Goal: Task Accomplishment & Management: Use online tool/utility

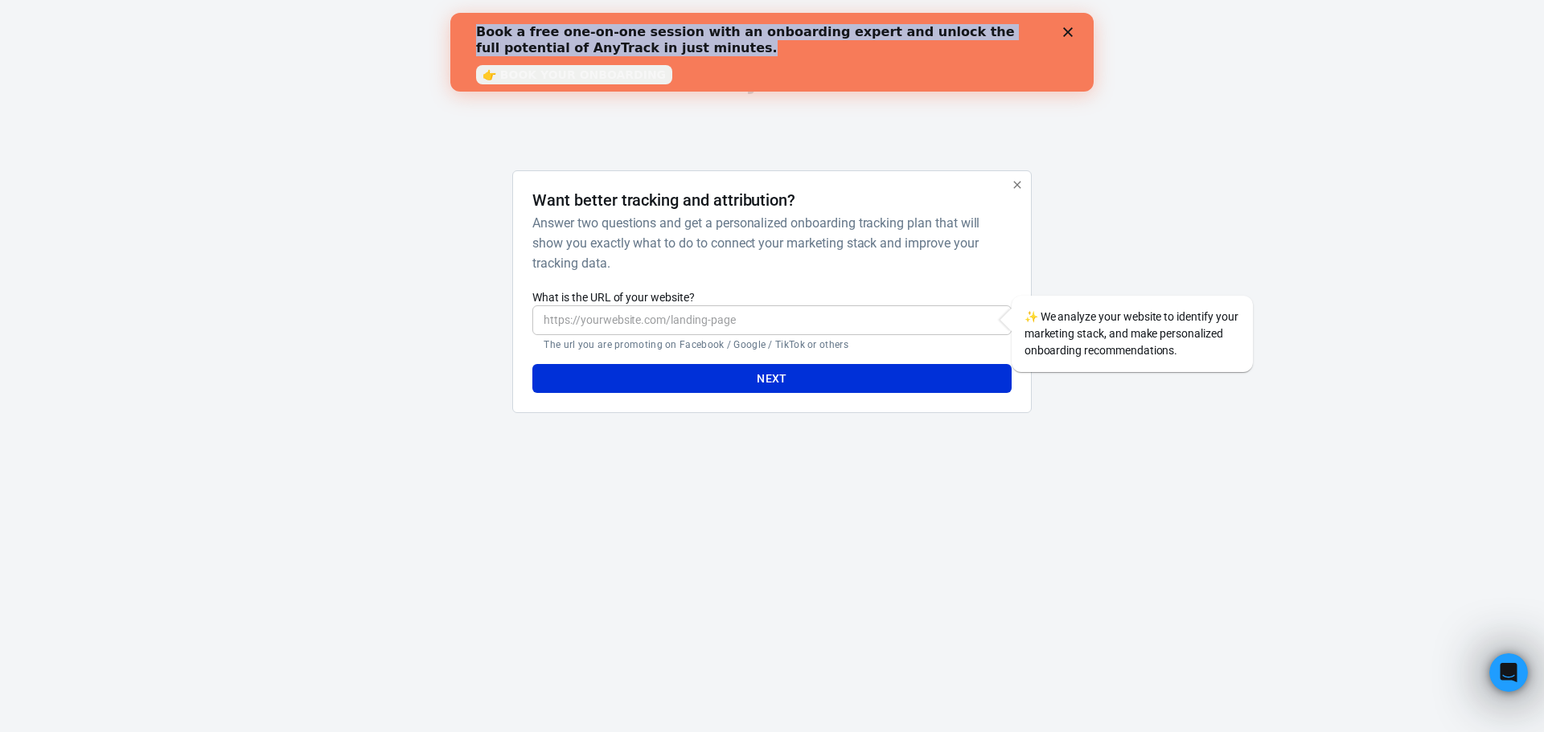
drag, startPoint x: 478, startPoint y: 34, endPoint x: 801, endPoint y: 43, distance: 322.6
click at [800, 43] on div "Book a free one-on-one session with an onboarding expert and unlock the full po…" at bounding box center [759, 40] width 566 height 32
click at [879, 49] on div "Book a free one-on-one session with an onboarding expert and unlock the full po…" at bounding box center [759, 40] width 566 height 32
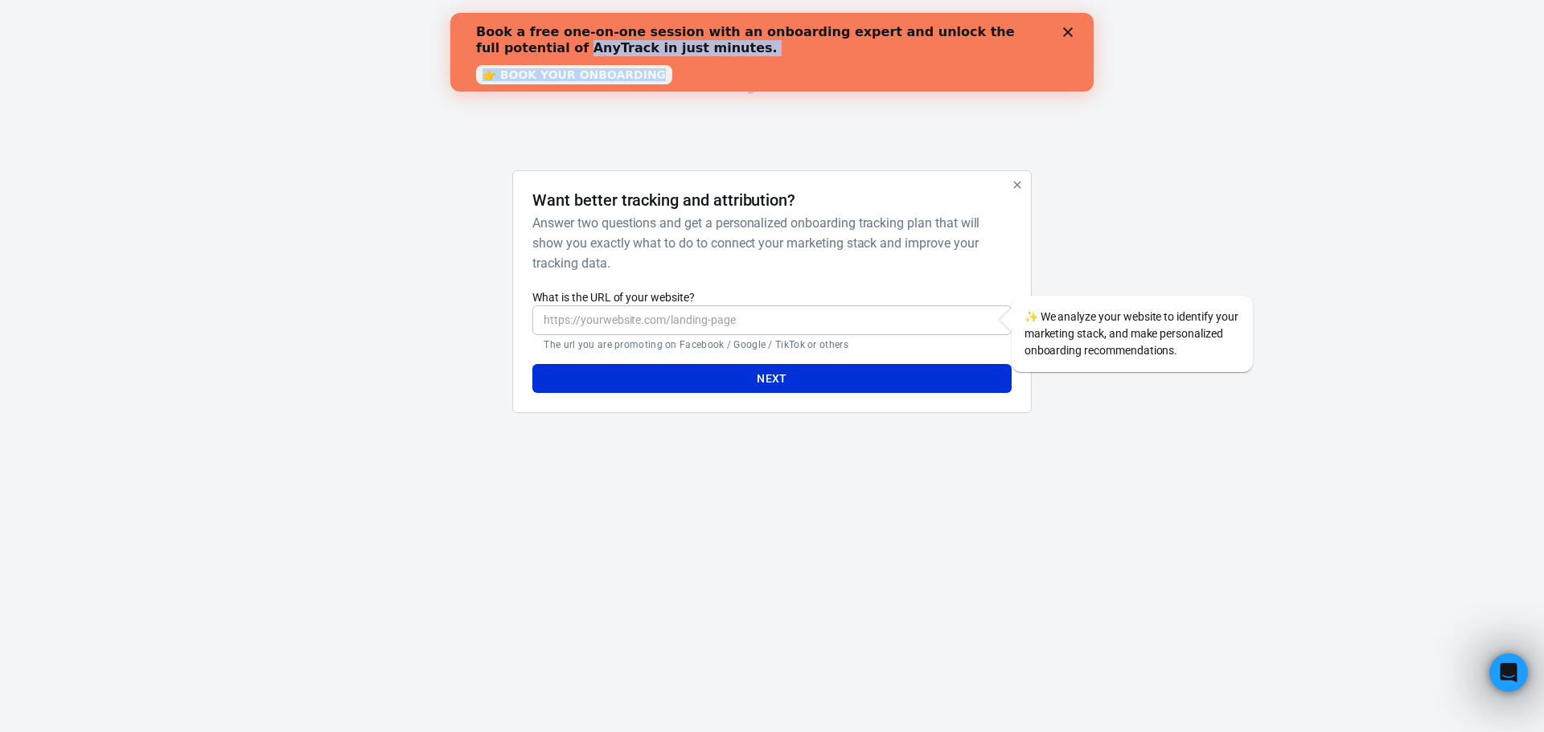
drag, startPoint x: 457, startPoint y: 42, endPoint x: 666, endPoint y: 72, distance: 211.3
click at [666, 72] on div "Book a free one-on-one session with an onboarding expert and unlock the full po…" at bounding box center [771, 52] width 643 height 66
click at [681, 67] on div "Book a free one-on-one session with an onboarding expert and unlock the full po…" at bounding box center [772, 52] width 592 height 66
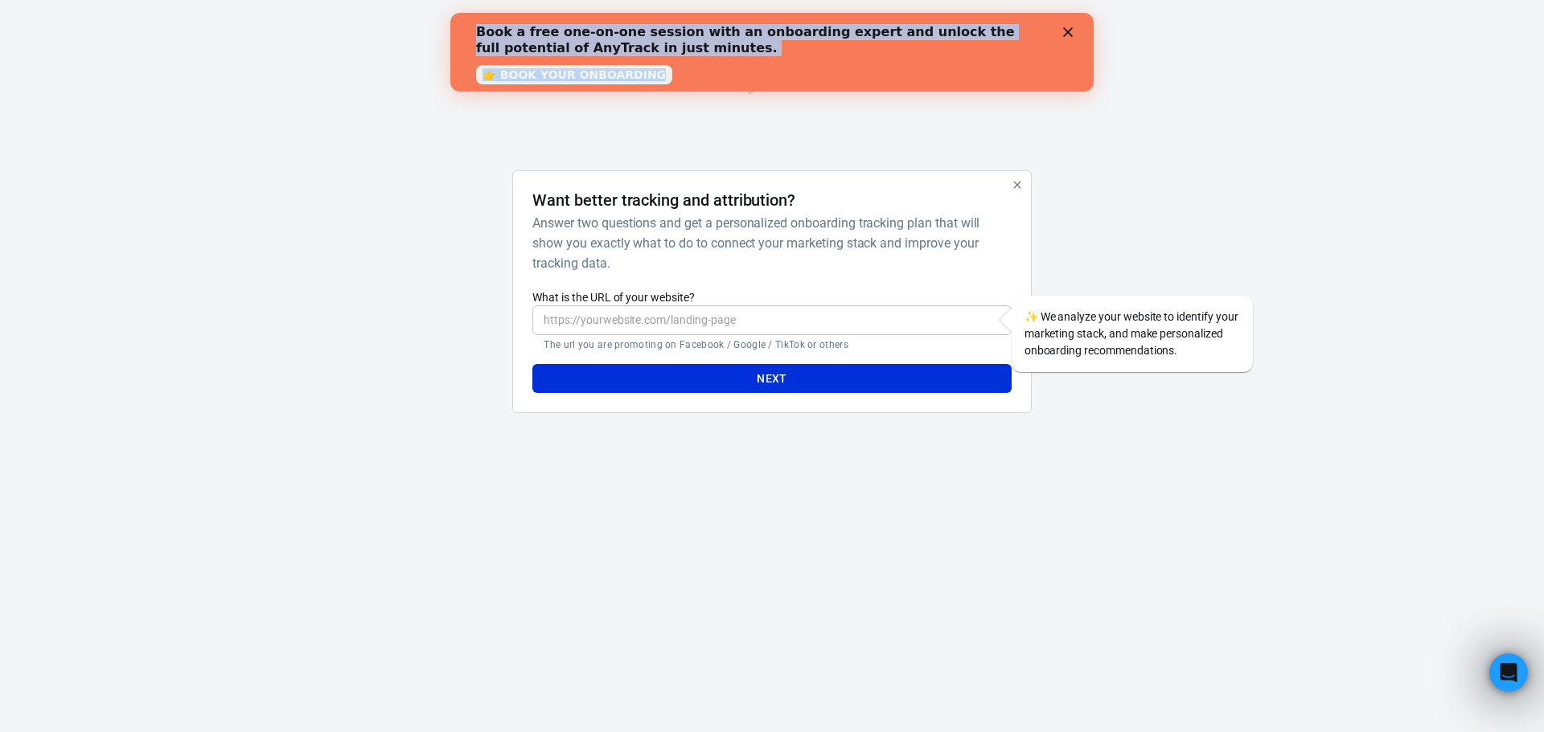
drag, startPoint x: 454, startPoint y: 28, endPoint x: 659, endPoint y: 72, distance: 209.7
click at [659, 72] on div "Book a free one-on-one session with an onboarding expert and unlock the full po…" at bounding box center [771, 52] width 643 height 66
click at [708, 57] on div "Book a free one-on-one session with an onboarding expert and unlock the full po…" at bounding box center [765, 40] width 579 height 42
drag, startPoint x: 483, startPoint y: 27, endPoint x: 663, endPoint y: 74, distance: 185.3
click at [663, 74] on div "Book a free one-on-one session with an onboarding expert and unlock the full po…" at bounding box center [772, 52] width 592 height 66
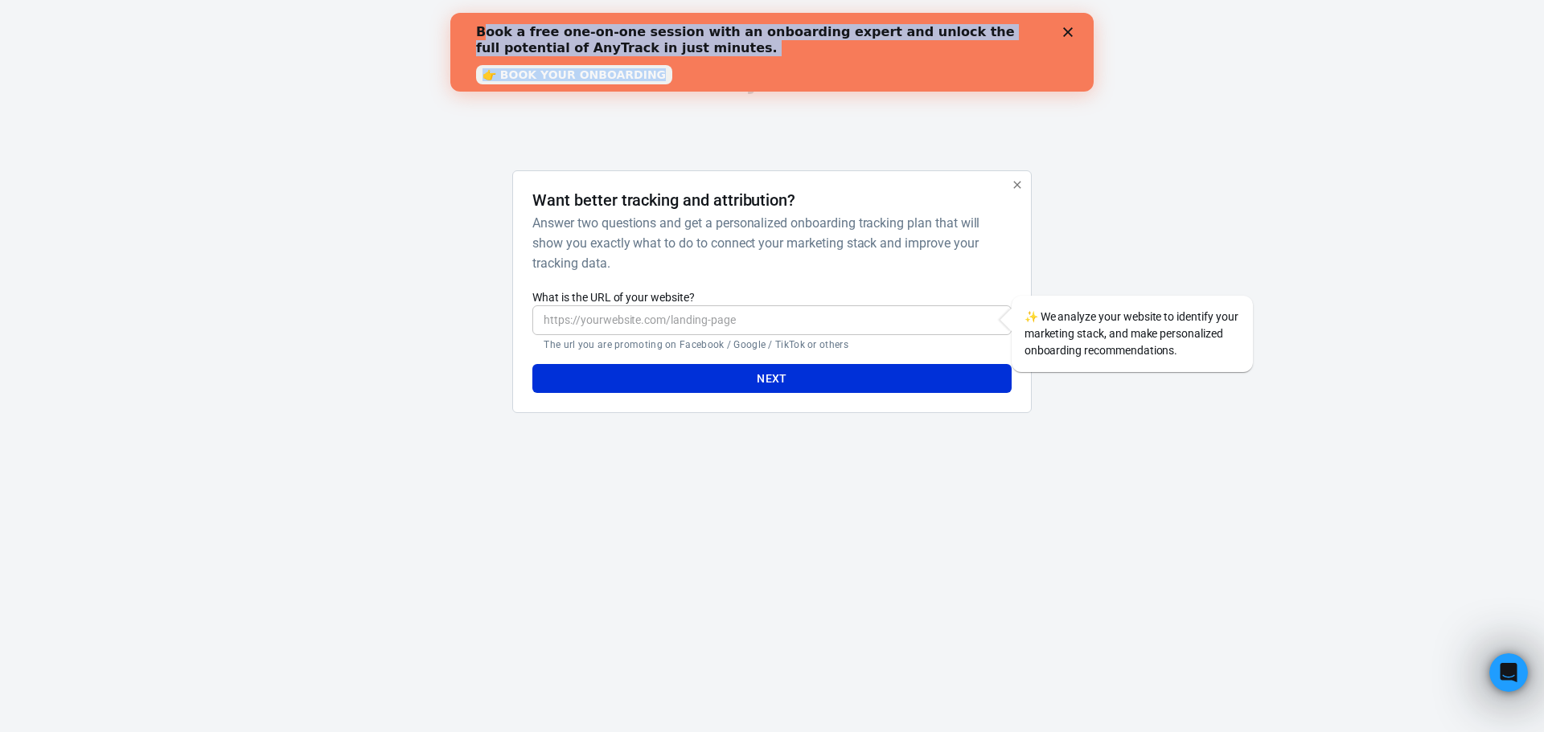
click at [519, 52] on b "Book a free one-on-one session with an onboarding expert and unlock the full po…" at bounding box center [745, 39] width 539 height 31
drag, startPoint x: 461, startPoint y: 35, endPoint x: 670, endPoint y: 85, distance: 215.1
click at [670, 85] on div "Book a free one-on-one session with an onboarding expert and unlock the full po…" at bounding box center [771, 52] width 643 height 79
click at [720, 60] on div "Book a free one-on-one session with an onboarding expert and unlock the full po…" at bounding box center [765, 40] width 579 height 42
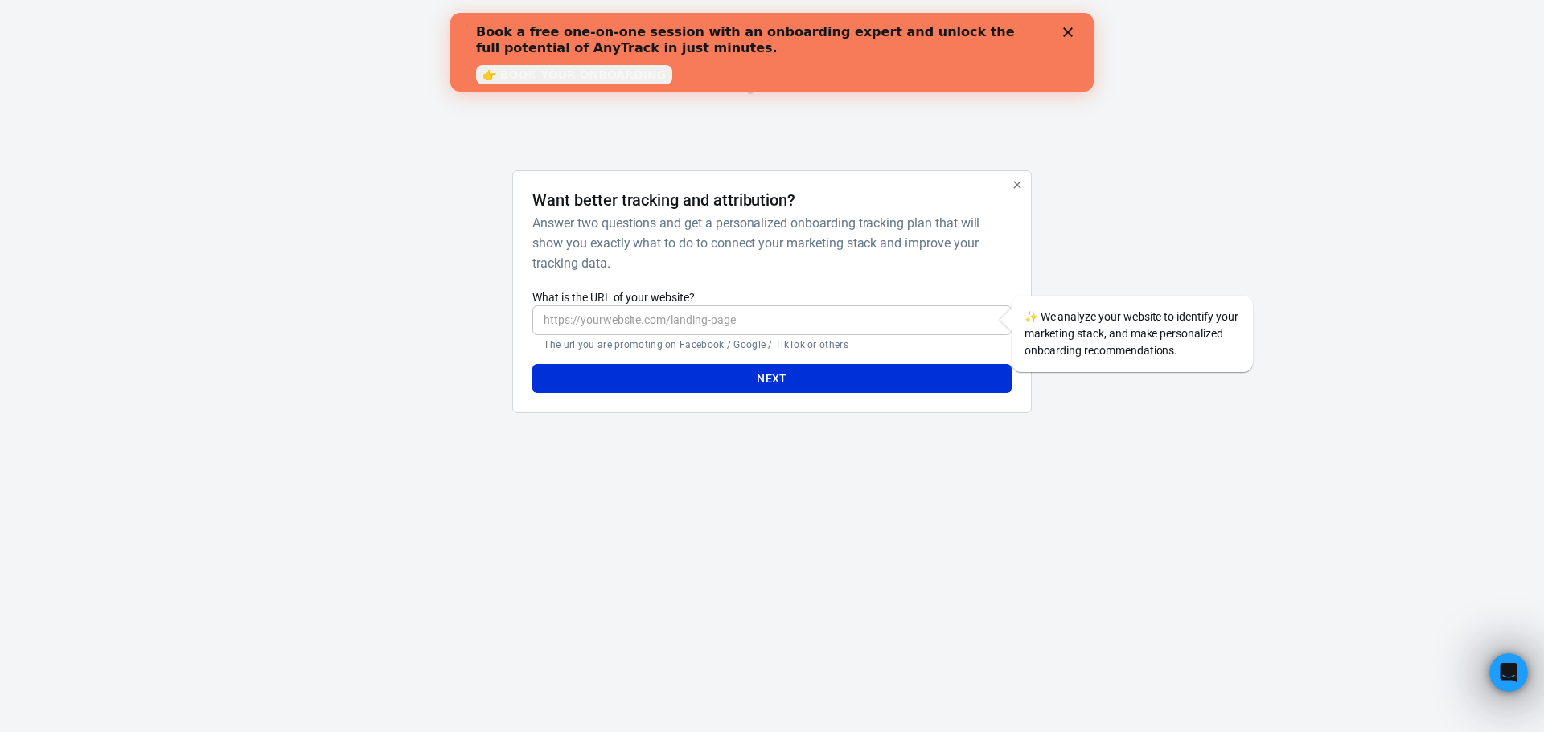
click at [1074, 28] on div "Close" at bounding box center [1071, 32] width 16 height 10
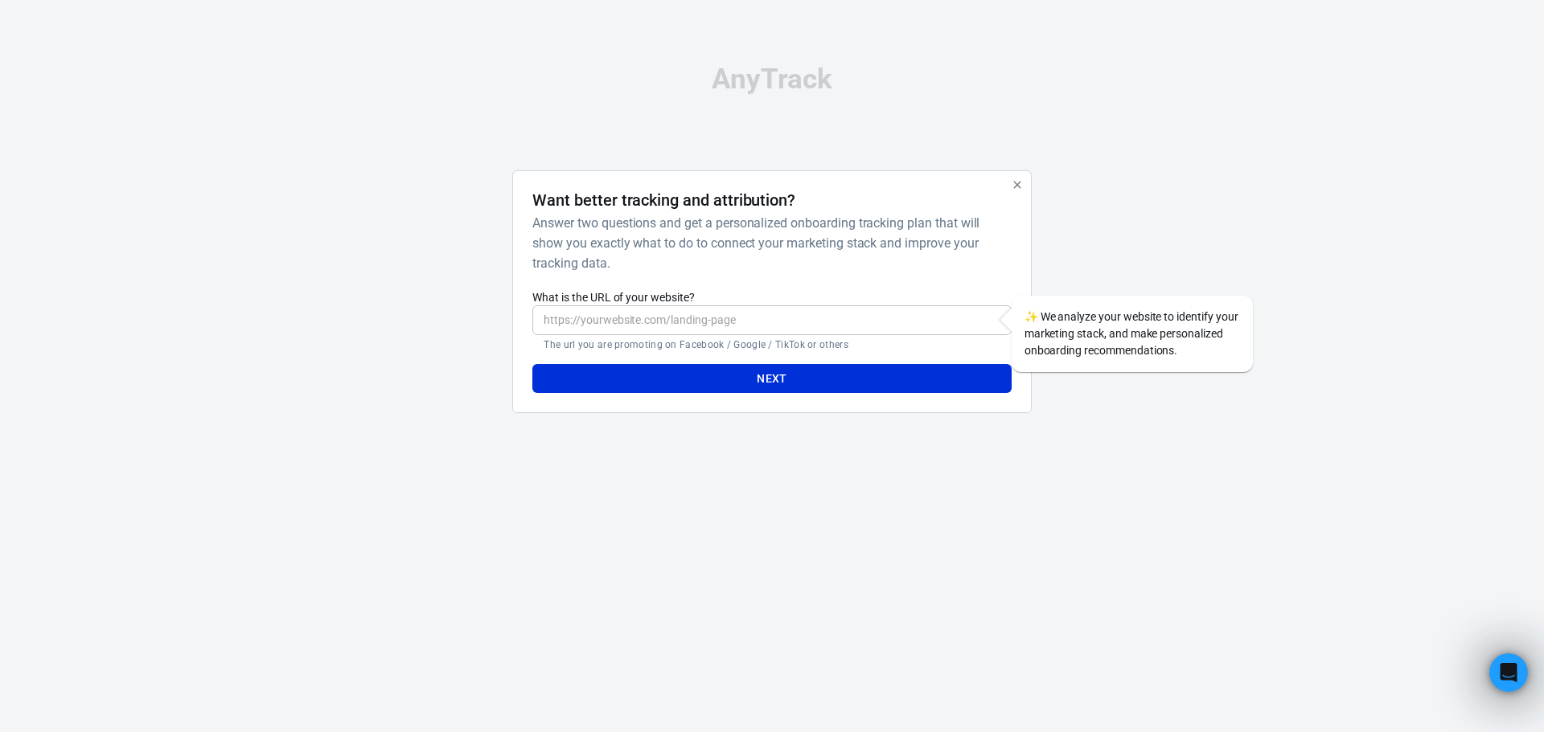
click at [634, 318] on input "What is the URL of your website?" at bounding box center [771, 321] width 478 height 30
click at [1018, 184] on icon "button" at bounding box center [1016, 184] width 7 height 7
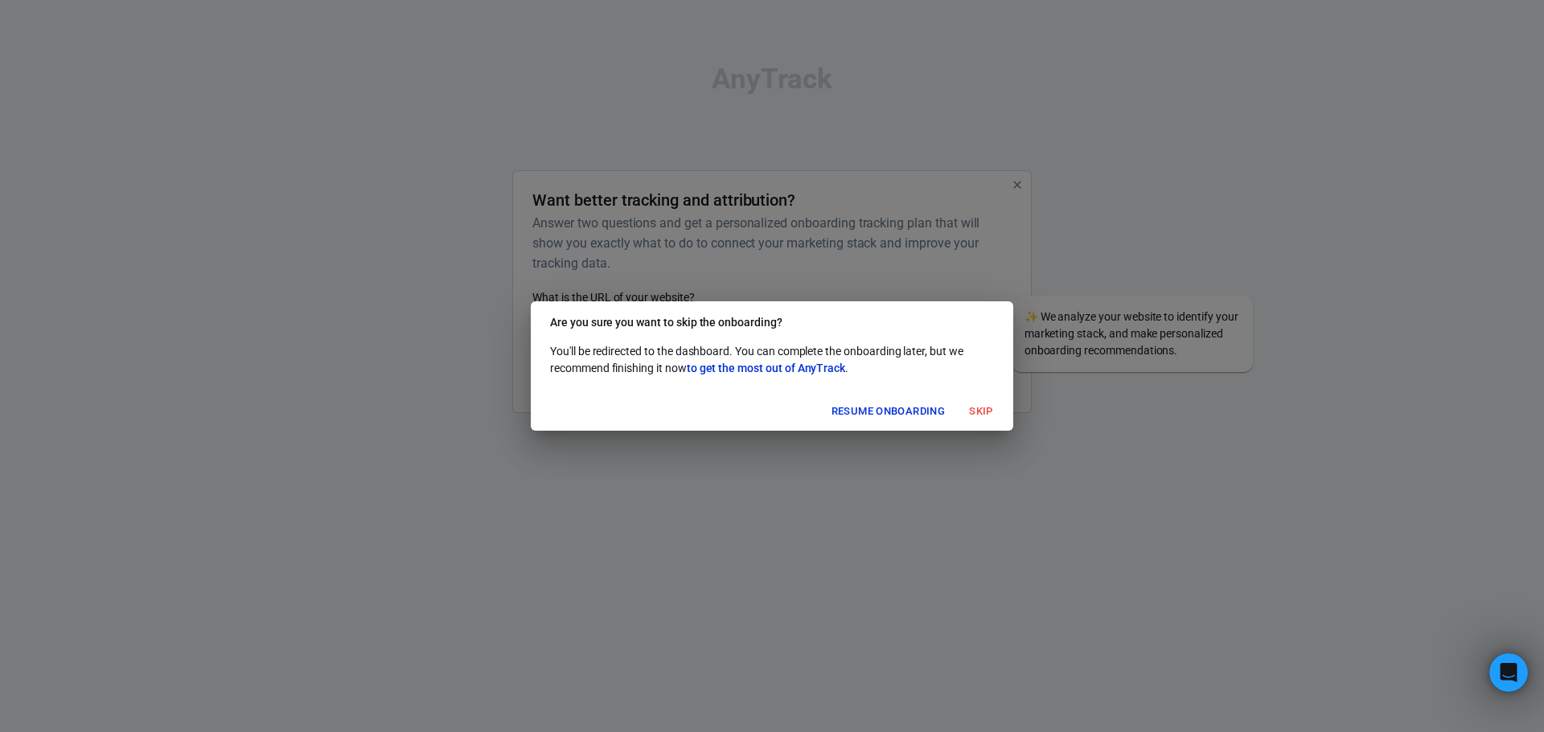
click at [895, 256] on div "Are you sure you want to skip the onboarding? You'll be redirected to the dashb…" at bounding box center [772, 366] width 1544 height 732
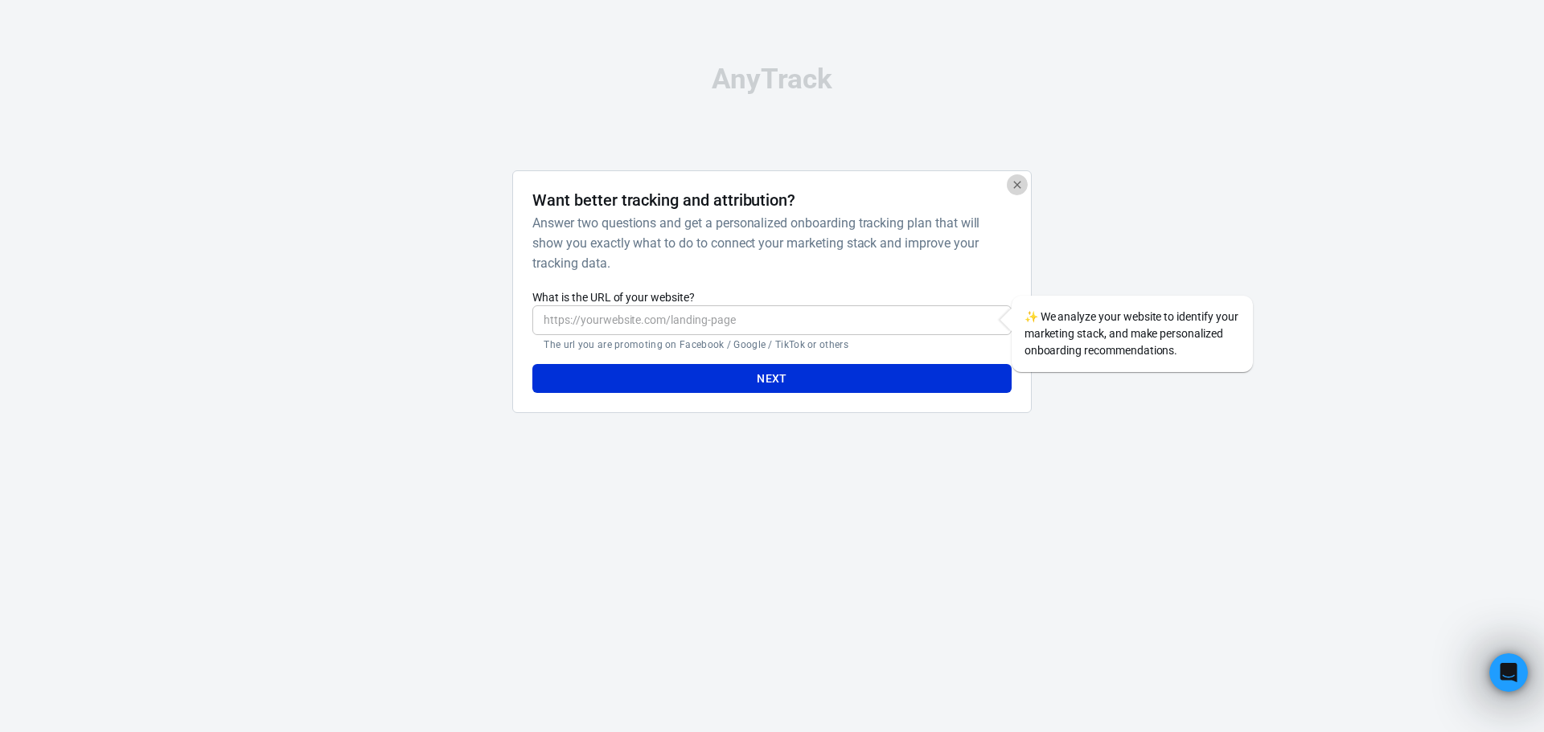
click at [1017, 183] on icon "button" at bounding box center [1017, 185] width 13 height 13
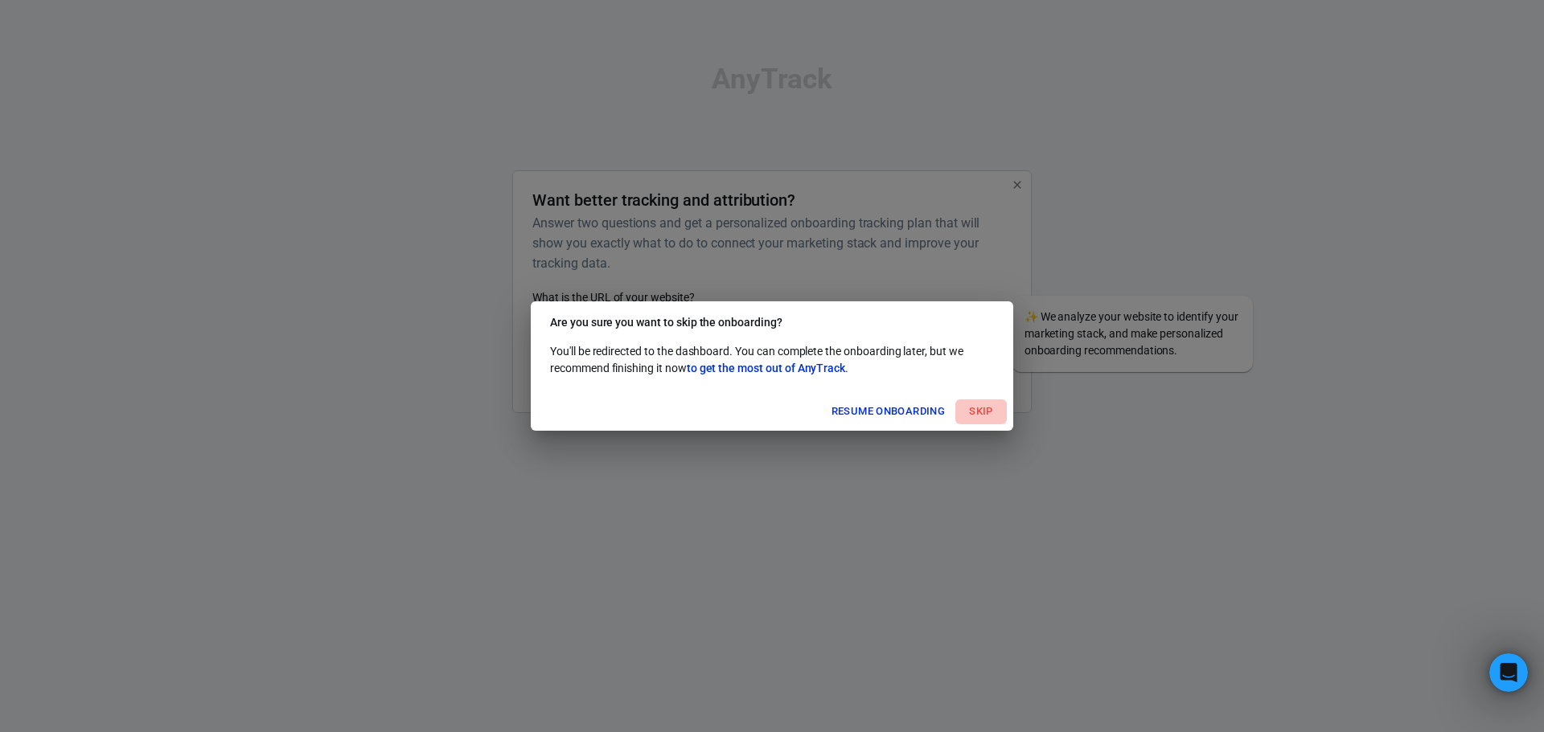
click at [977, 409] on button "Skip" at bounding box center [980, 412] width 51 height 25
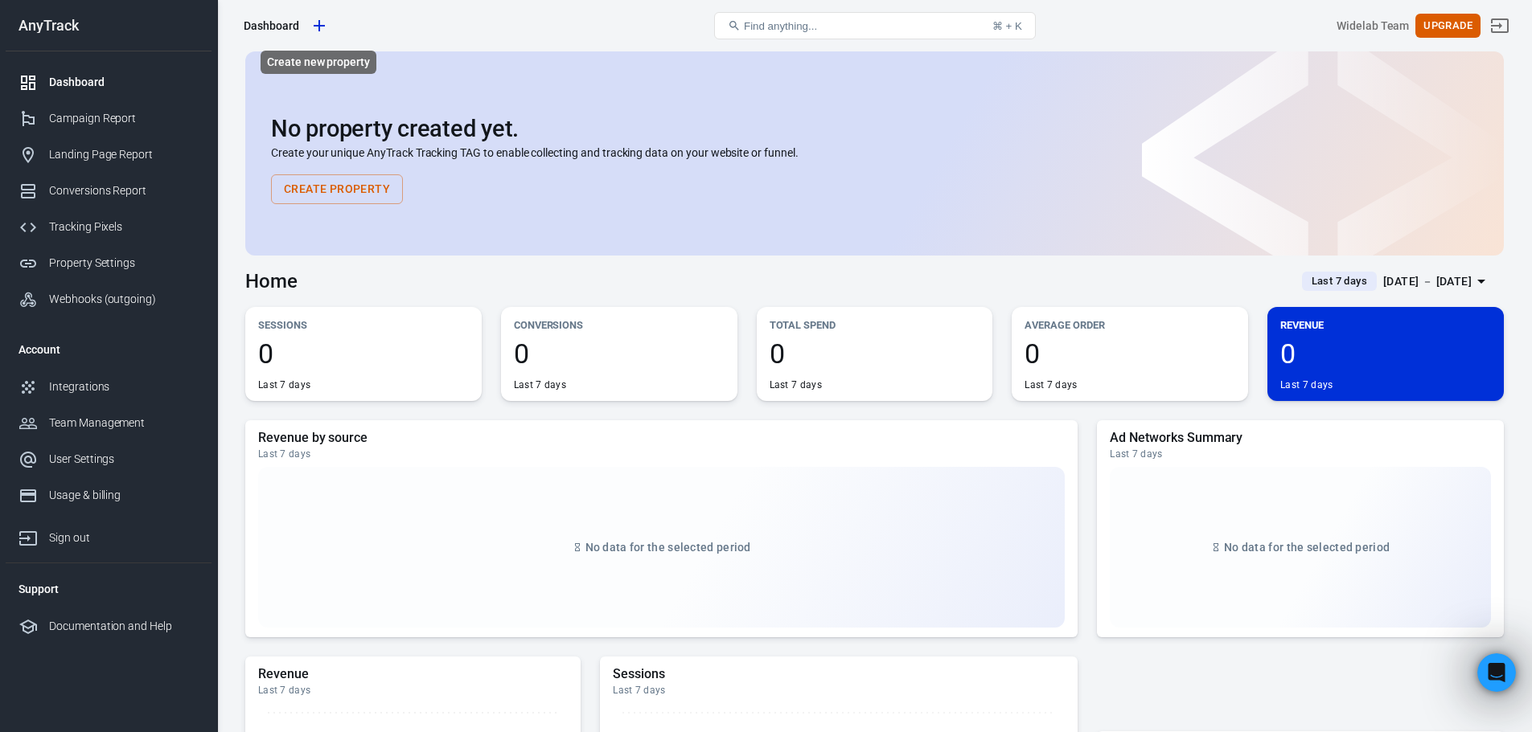
click at [319, 23] on icon "Create new property" at bounding box center [319, 25] width 19 height 19
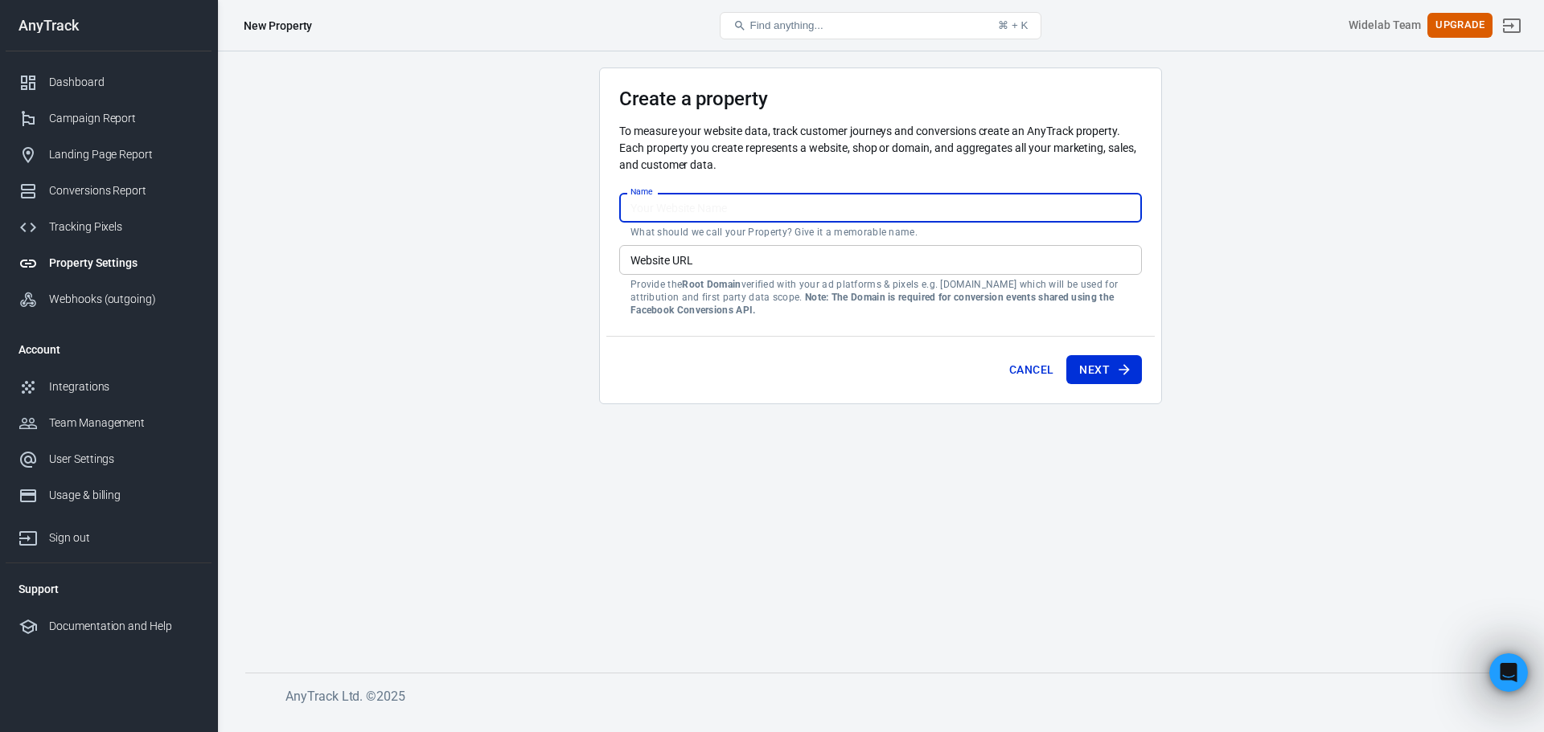
click at [744, 202] on input "Name" at bounding box center [880, 208] width 523 height 30
click at [670, 257] on input "Website URL" at bounding box center [880, 260] width 523 height 30
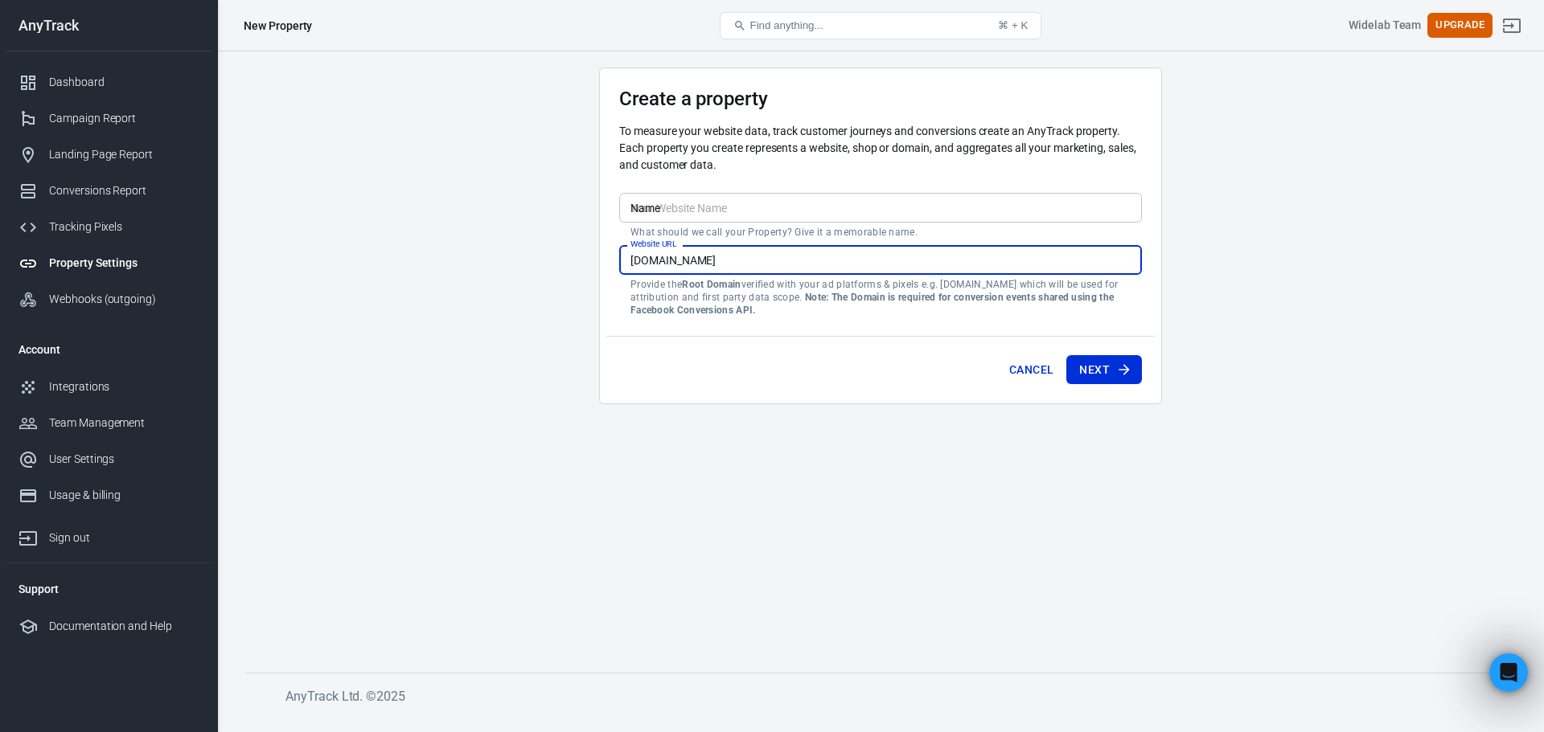
type input "stg.chatbox.com"
click at [676, 214] on input "Name" at bounding box center [880, 208] width 523 height 30
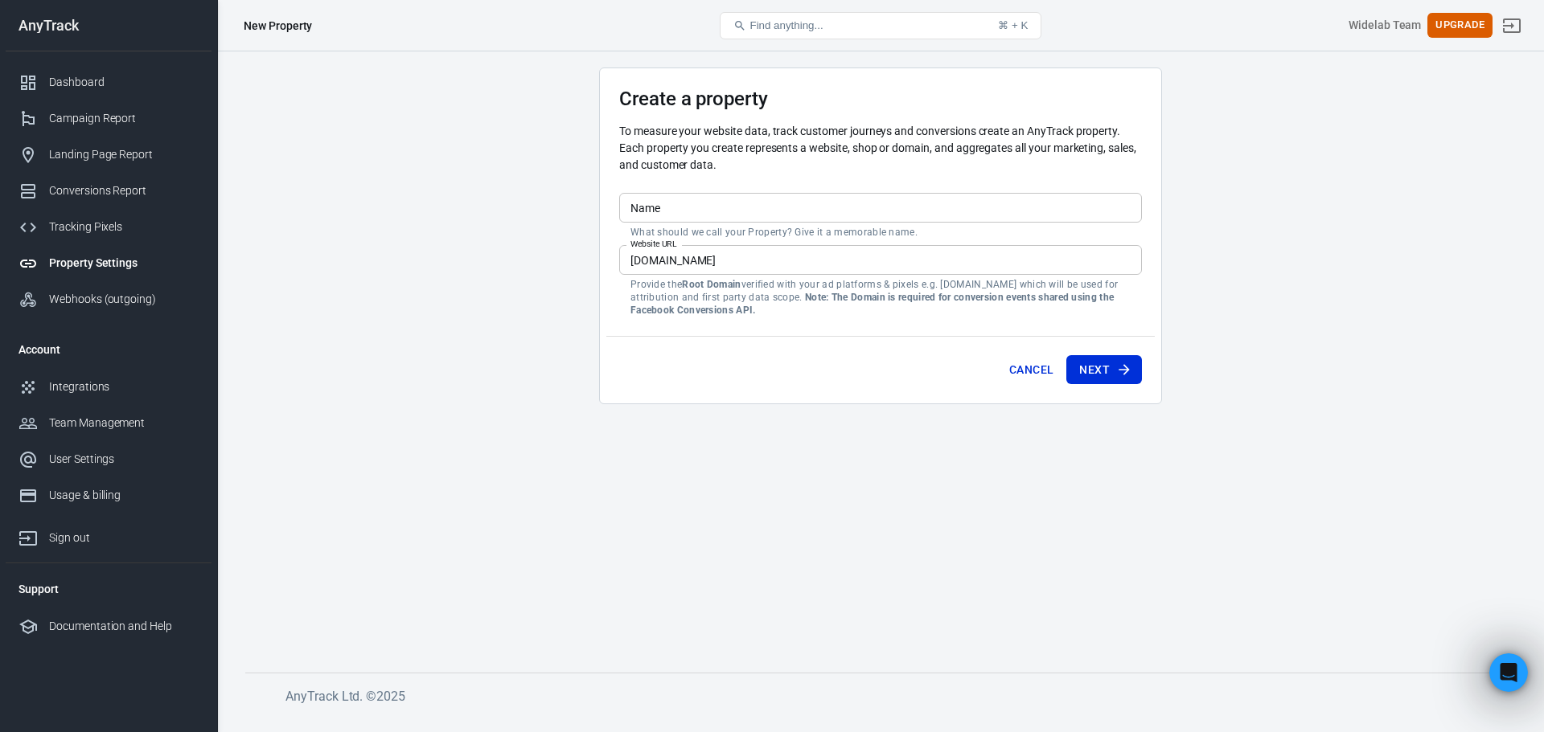
click at [506, 157] on main "Create a property To measure your website data, track customer journeys and con…" at bounding box center [880, 358] width 1270 height 580
click at [668, 201] on input "Name" at bounding box center [880, 208] width 523 height 30
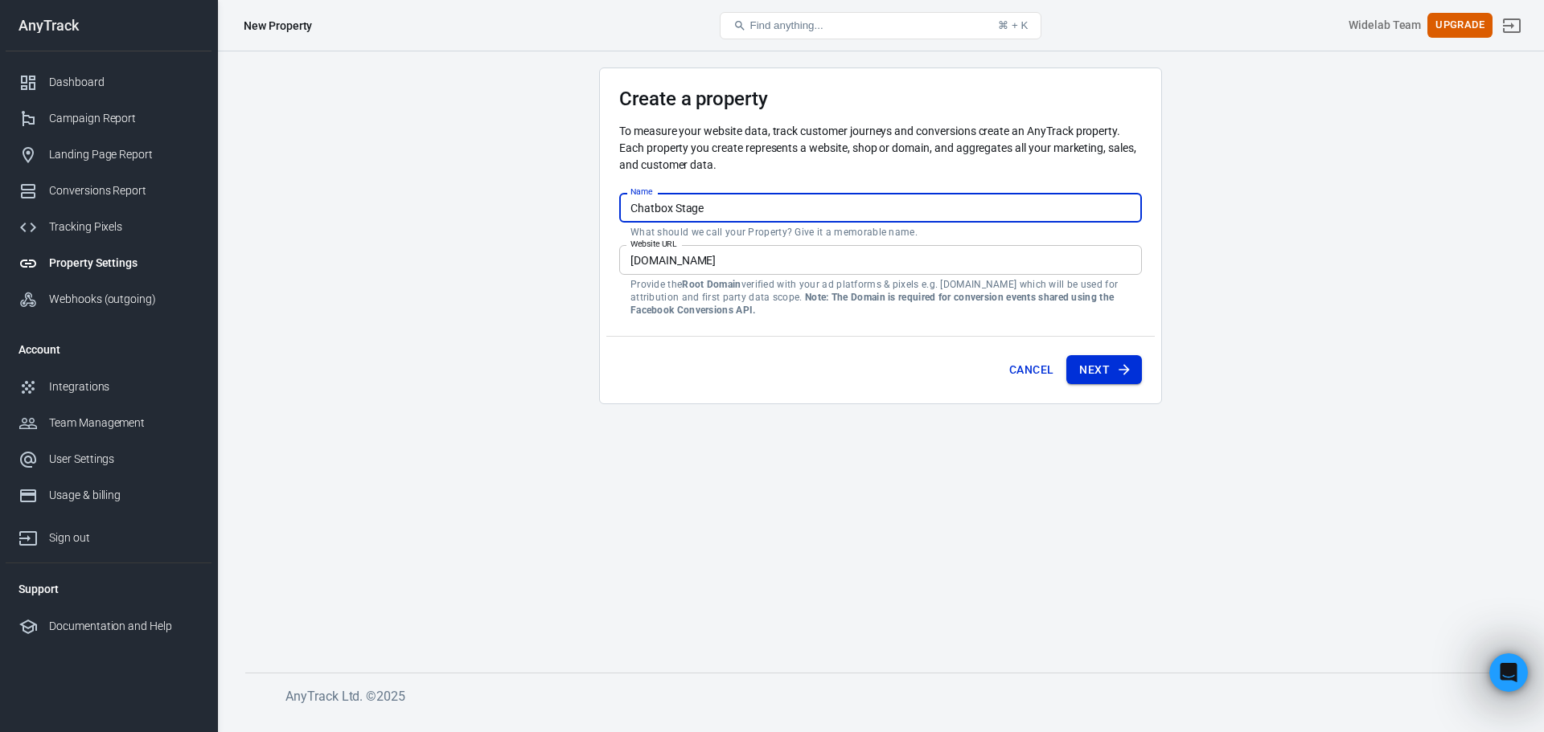
type input "Chatbox Stage"
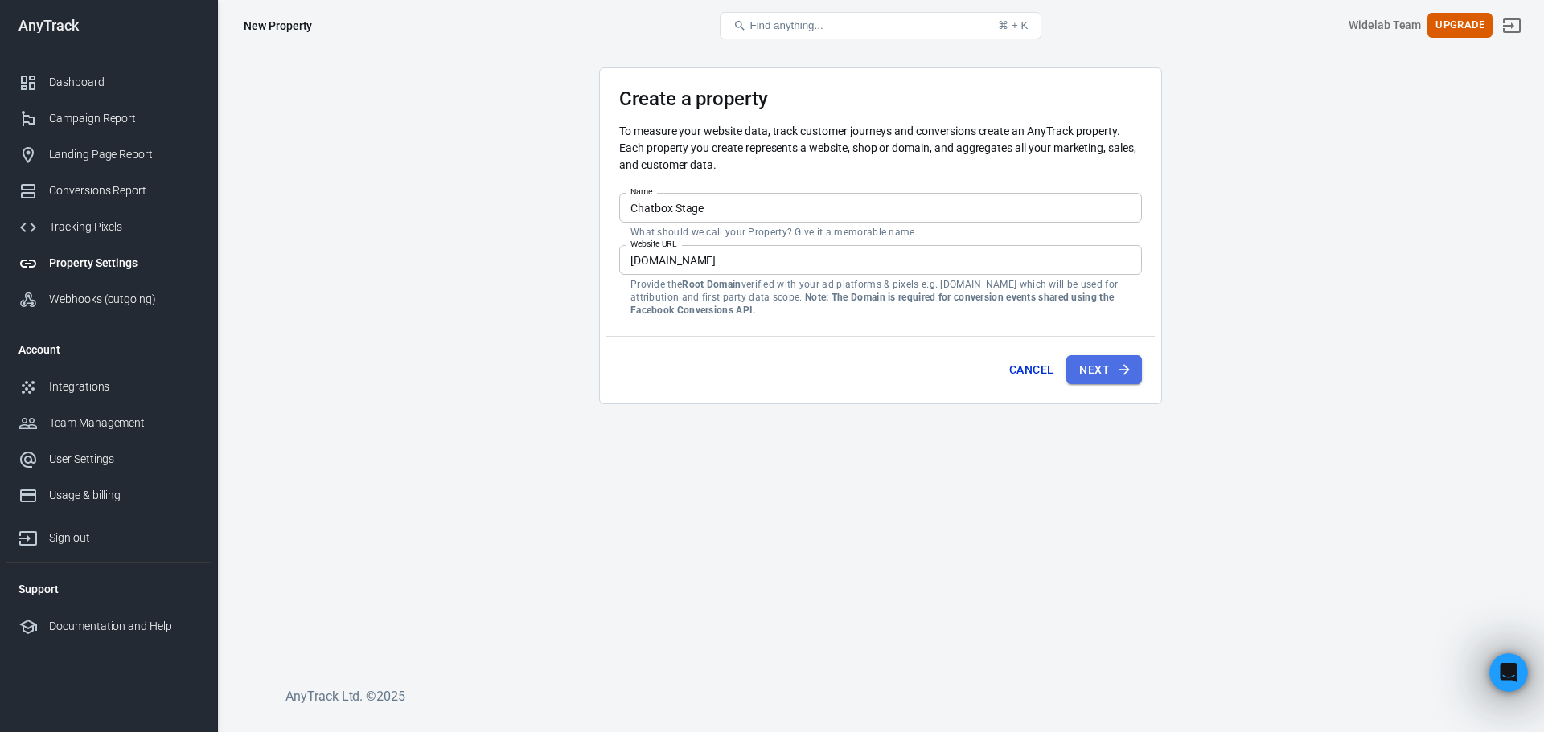
click at [1108, 382] on button "Next" at bounding box center [1104, 370] width 76 height 30
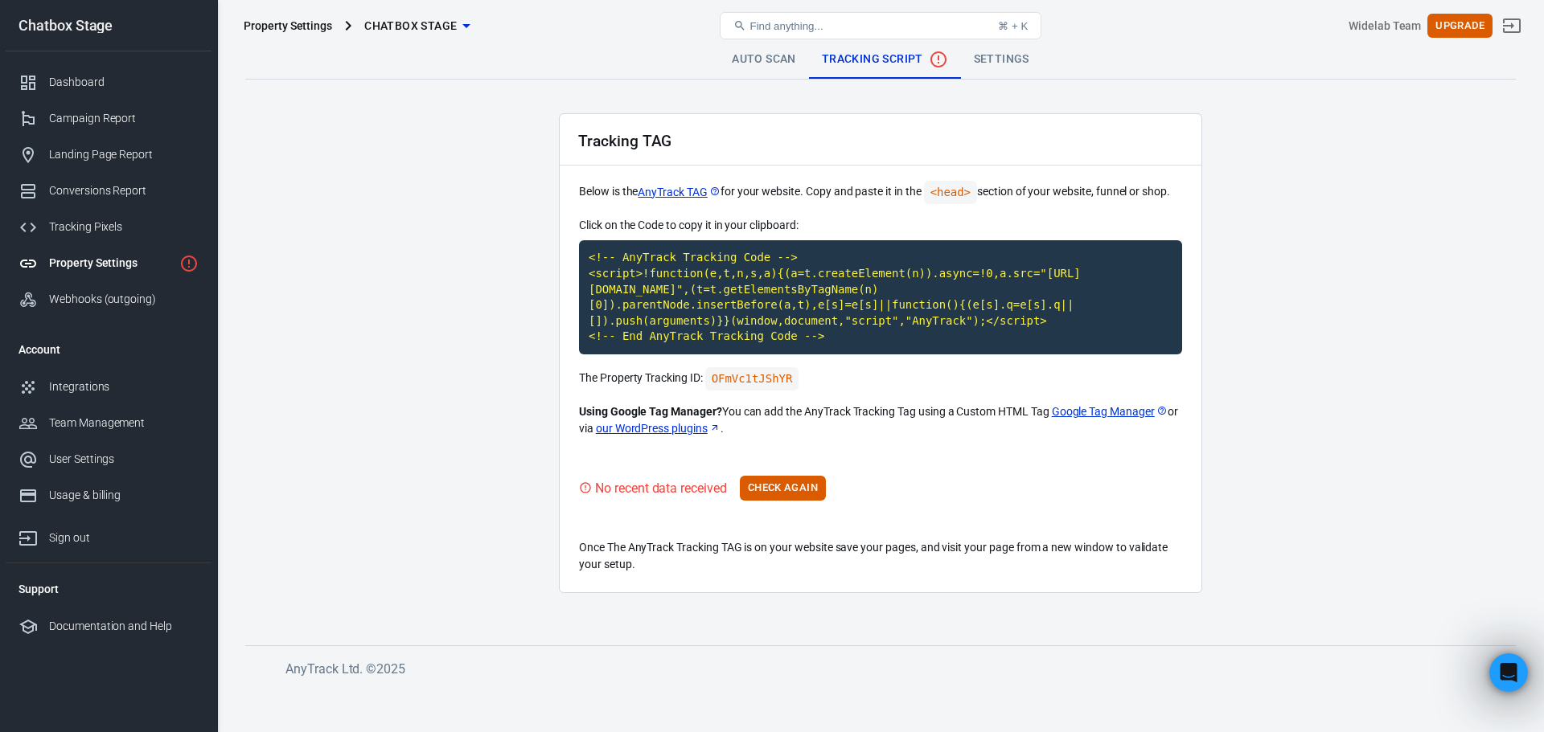
click at [756, 52] on link "Auto Scan" at bounding box center [764, 59] width 90 height 39
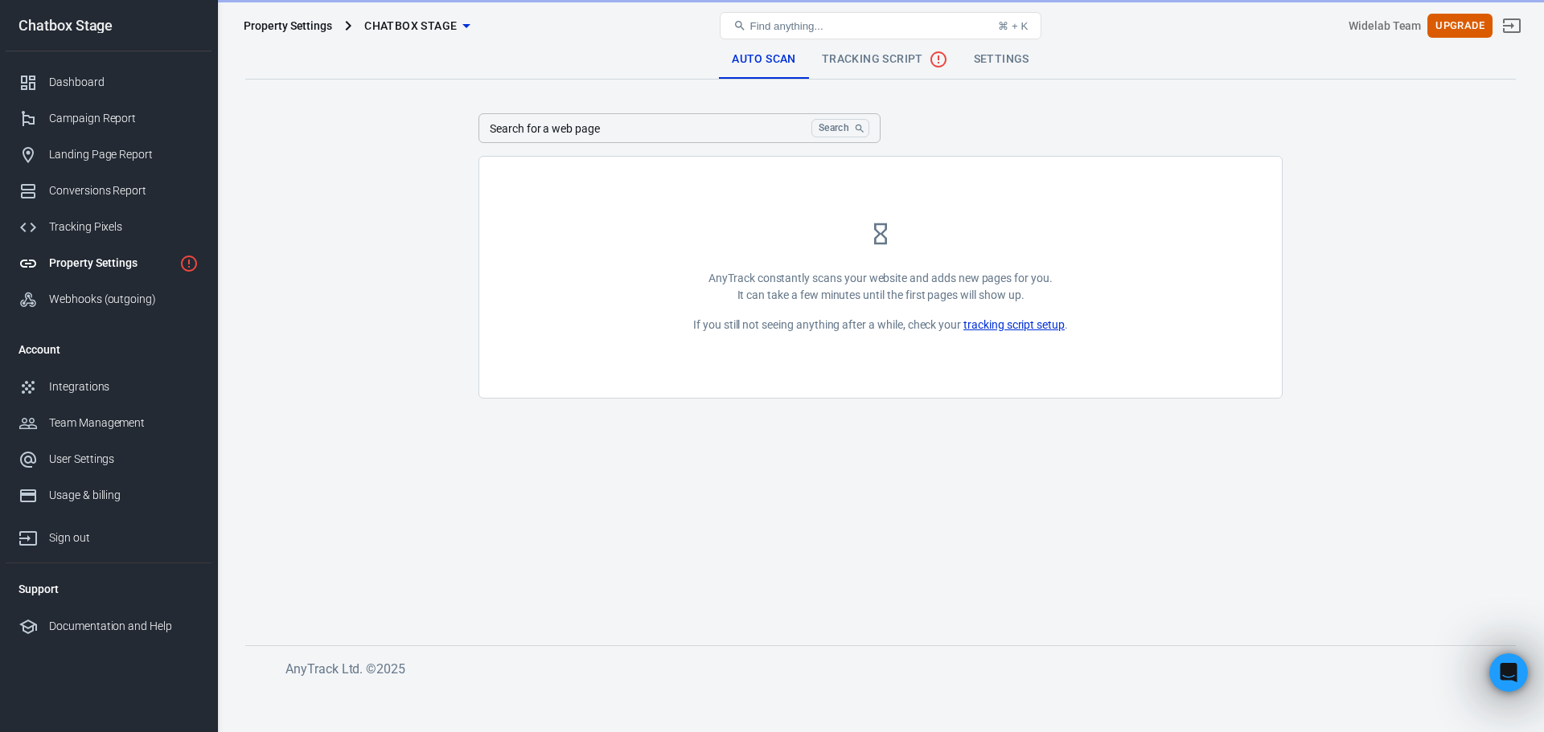
click at [853, 60] on span "Tracking Script" at bounding box center [885, 59] width 126 height 19
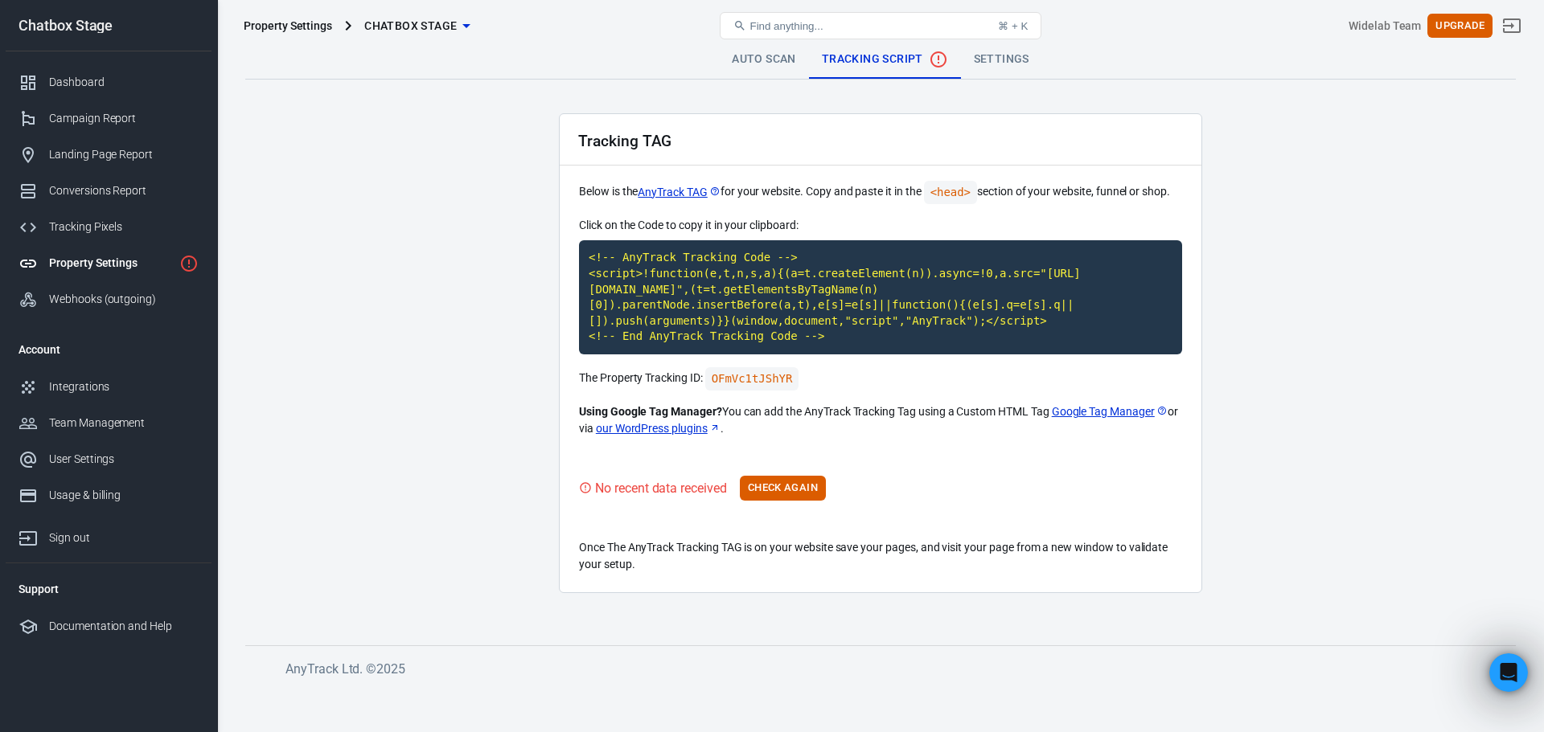
click at [991, 60] on link "Settings" at bounding box center [1001, 59] width 81 height 39
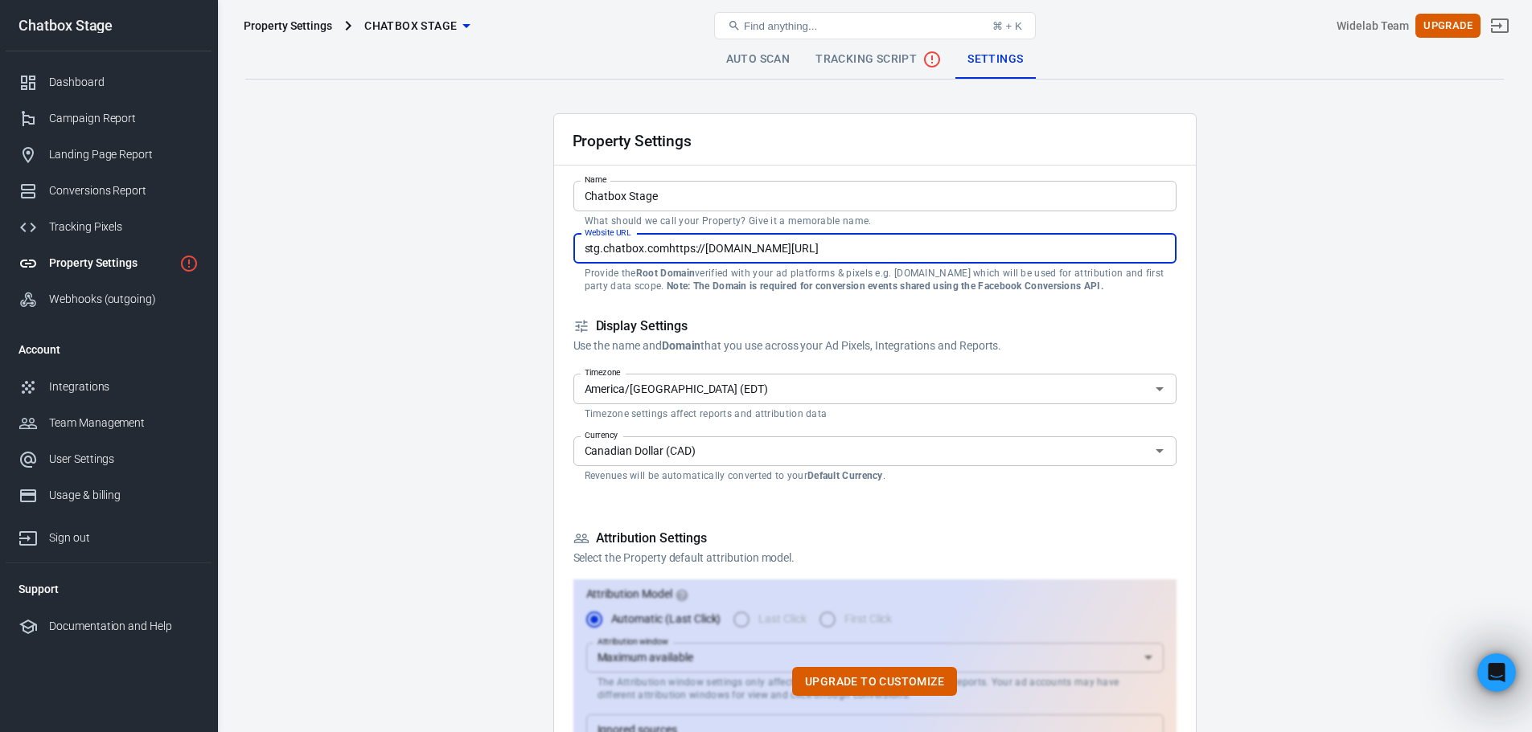
type input "stg.chatbox.comhttps://dashboard.anytrack.io/asset/tracking-script?aid=OFmVc1tJ…"
click at [642, 459] on input "Canadian Dollar (CAD)" at bounding box center [861, 451] width 567 height 20
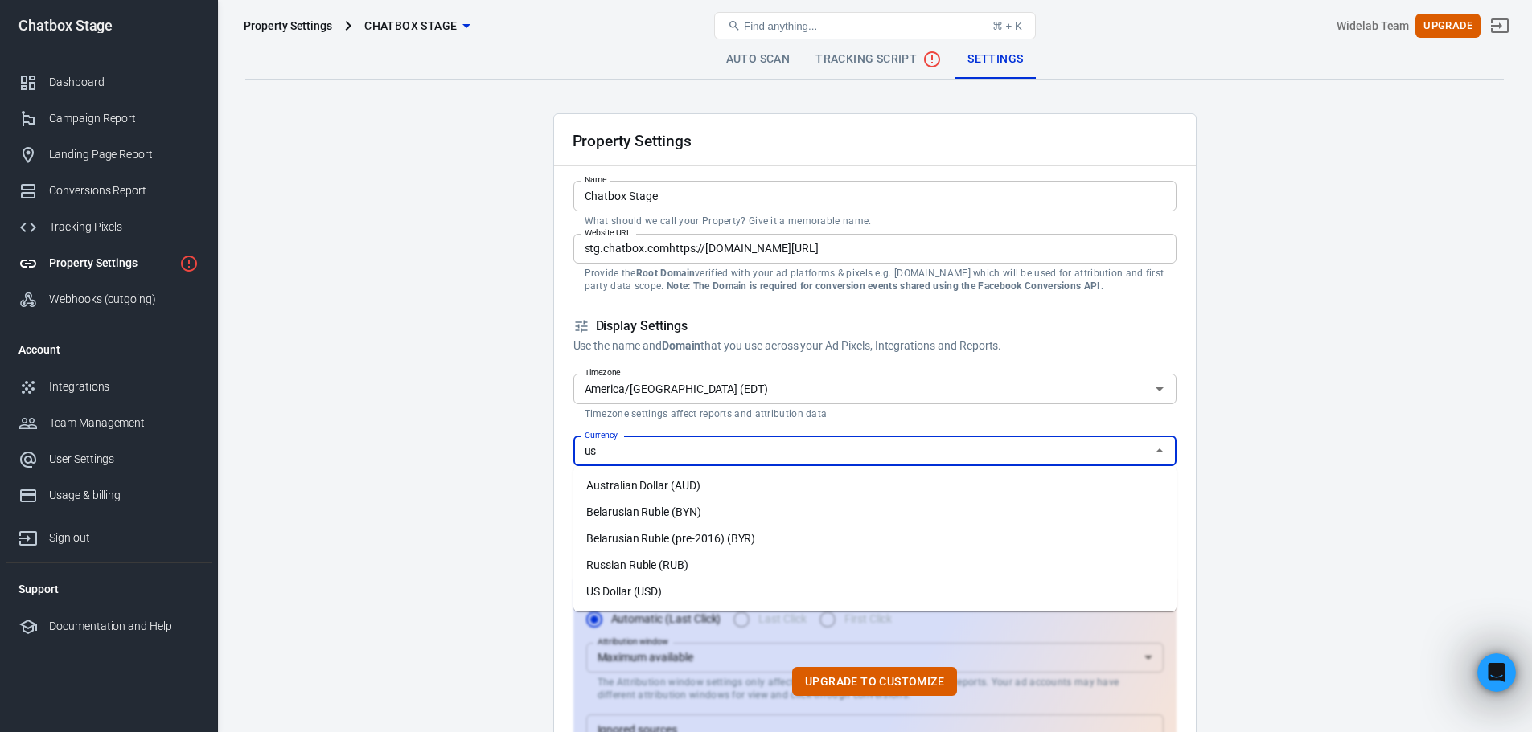
click at [645, 587] on li "US Dollar (USD)" at bounding box center [874, 592] width 603 height 27
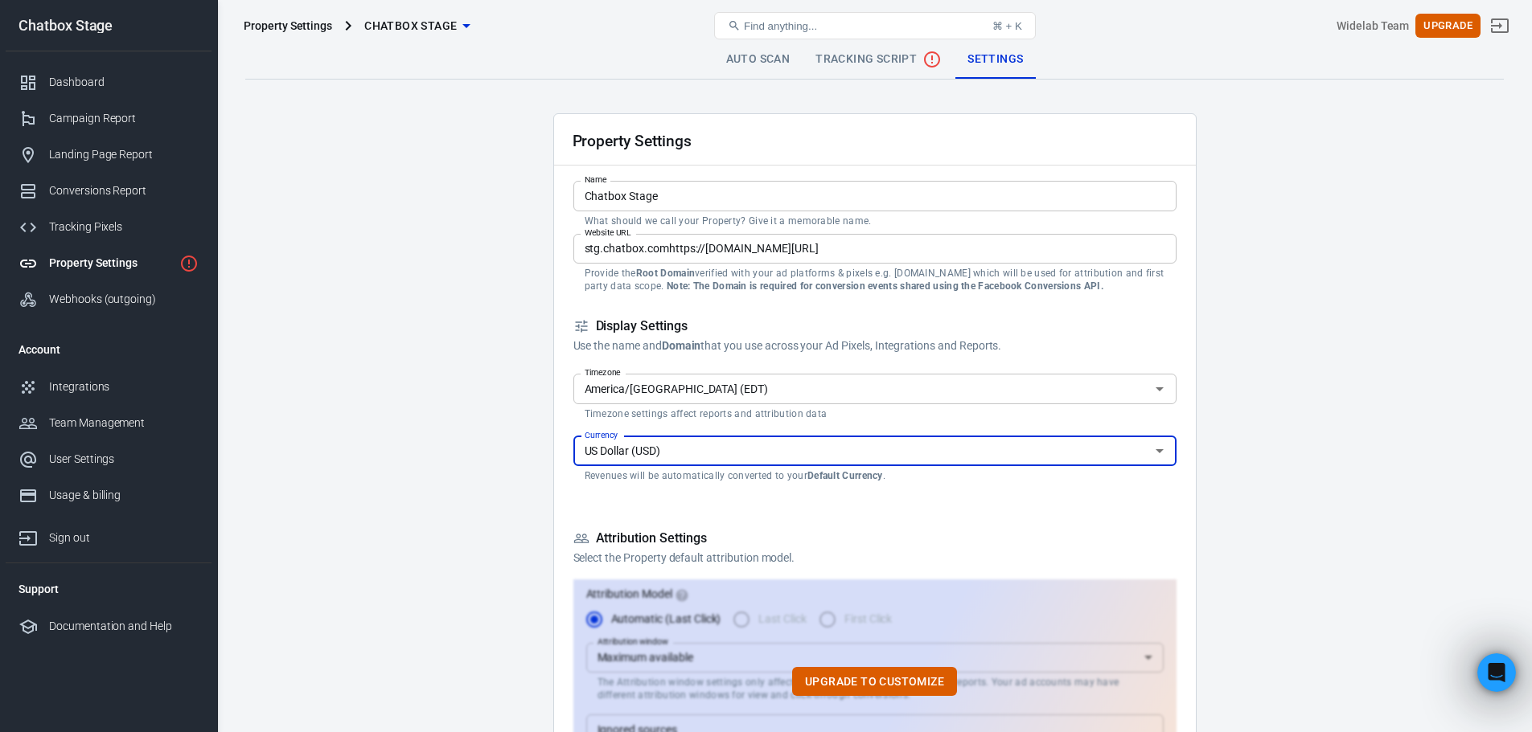
type input "US Dollar (USD)"
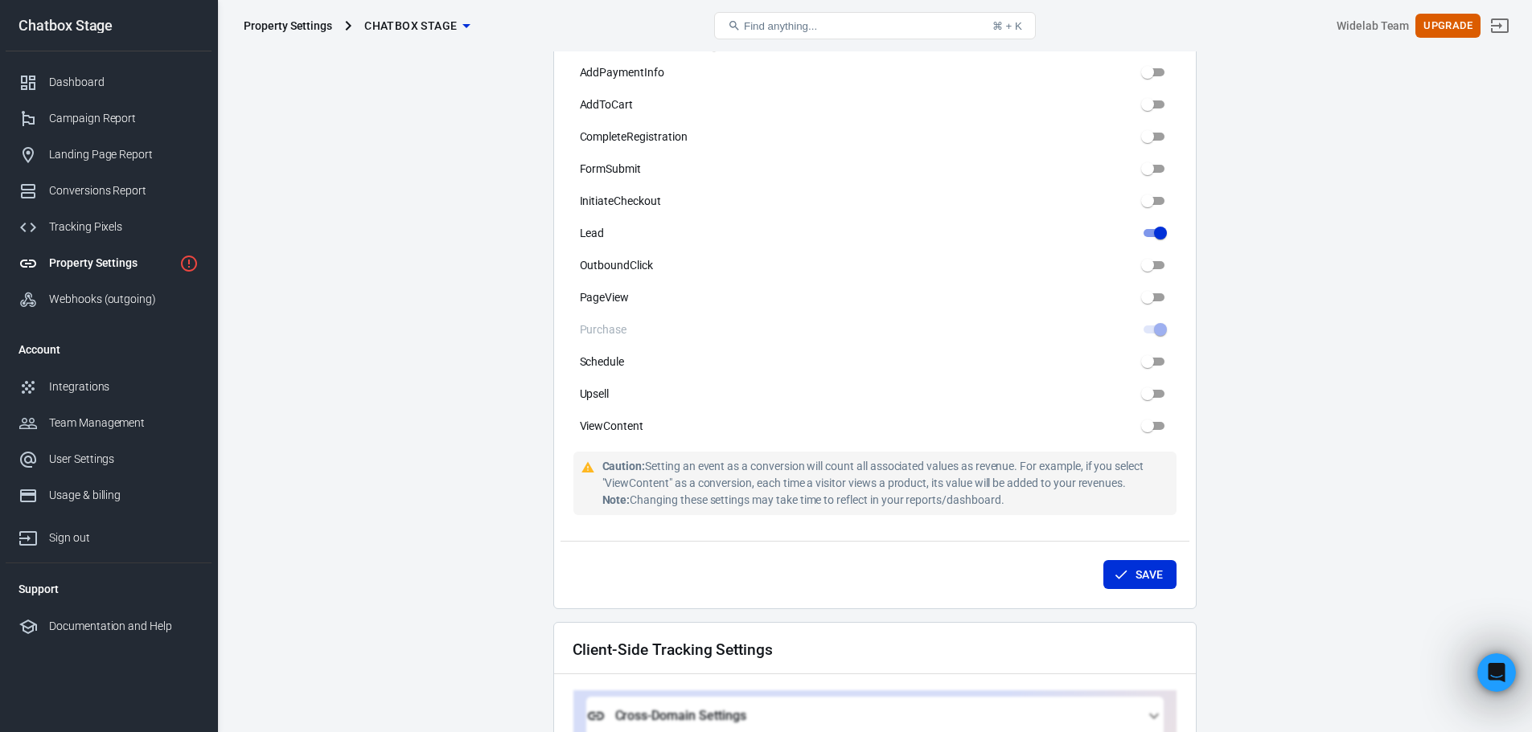
scroll to position [1206, 0]
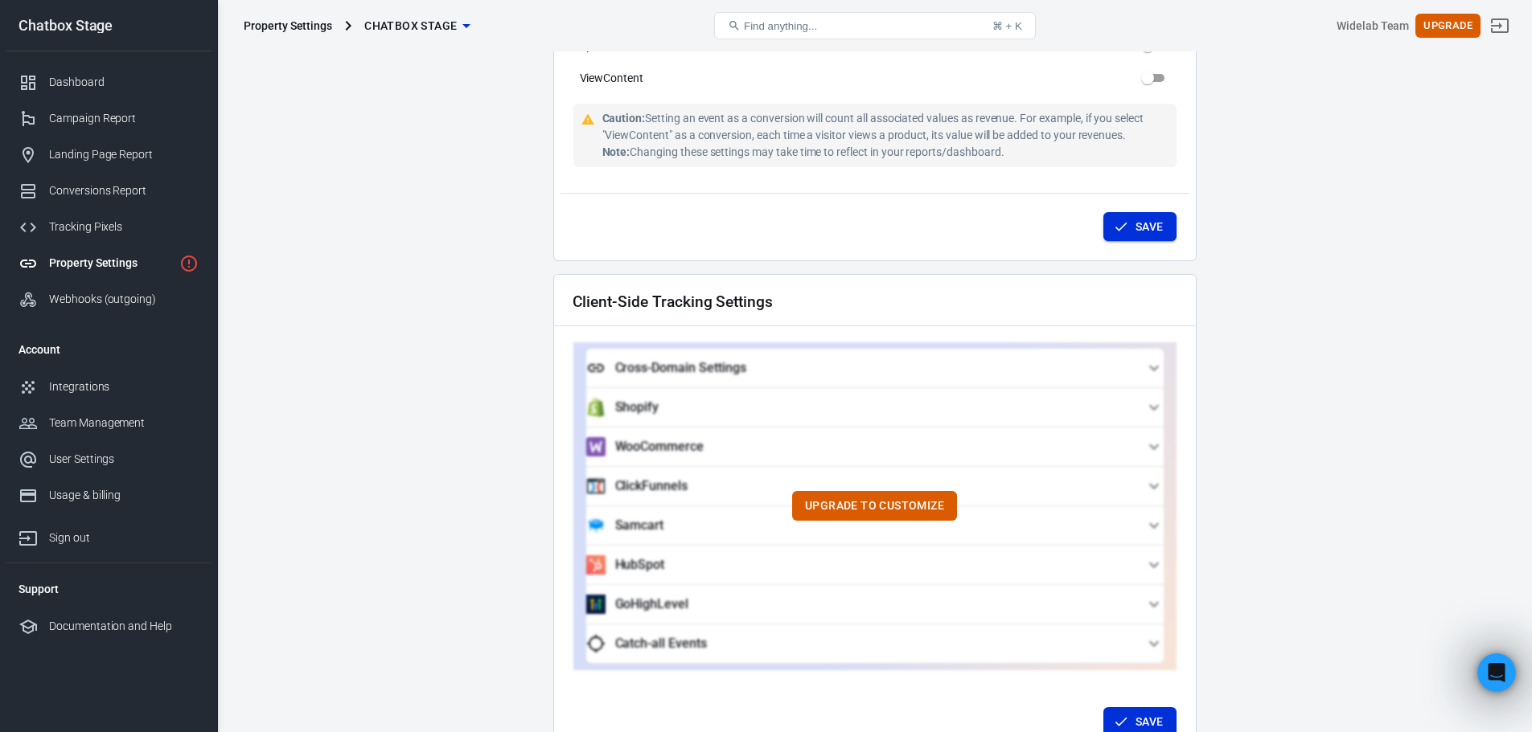
click at [1142, 218] on button "Save" at bounding box center [1139, 227] width 73 height 30
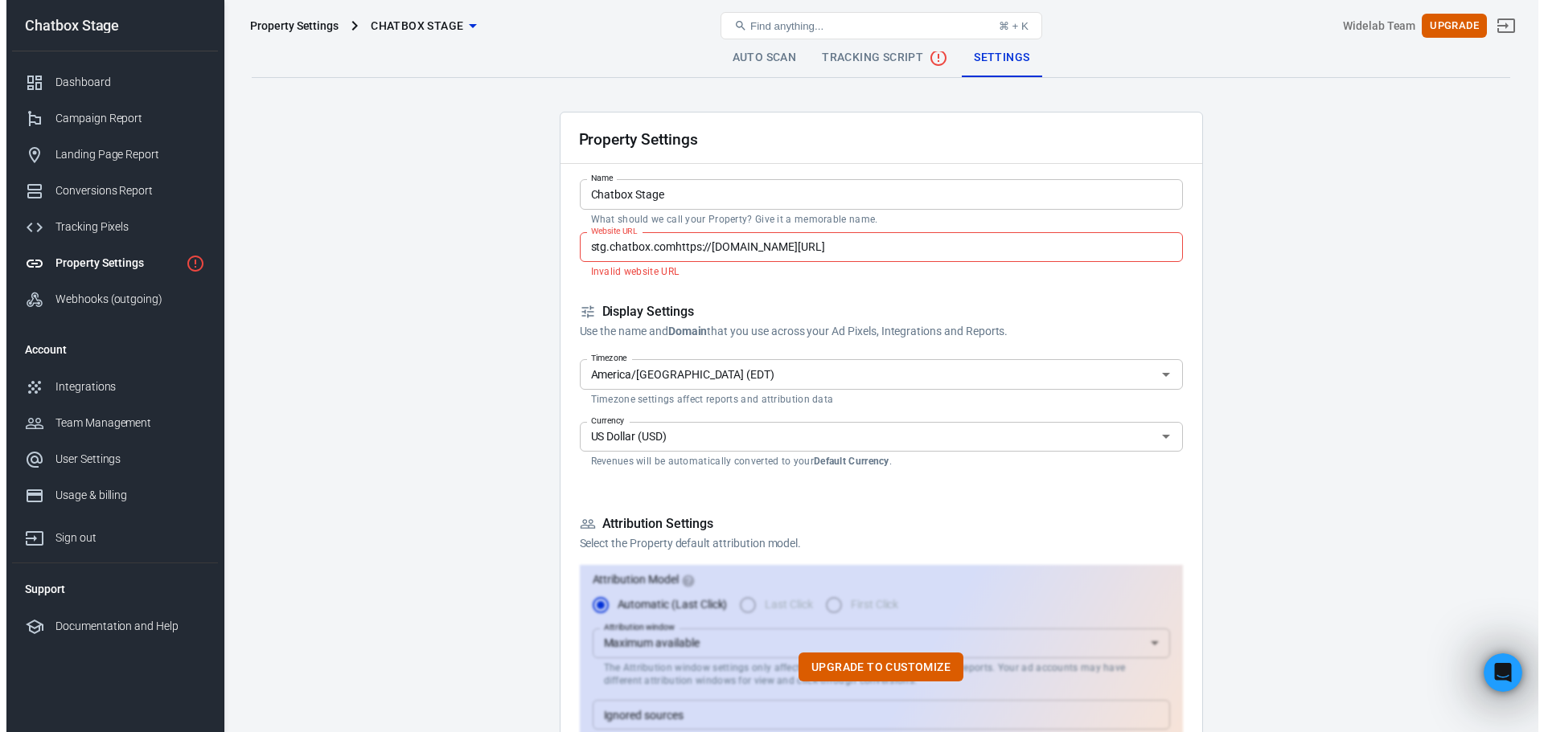
scroll to position [0, 0]
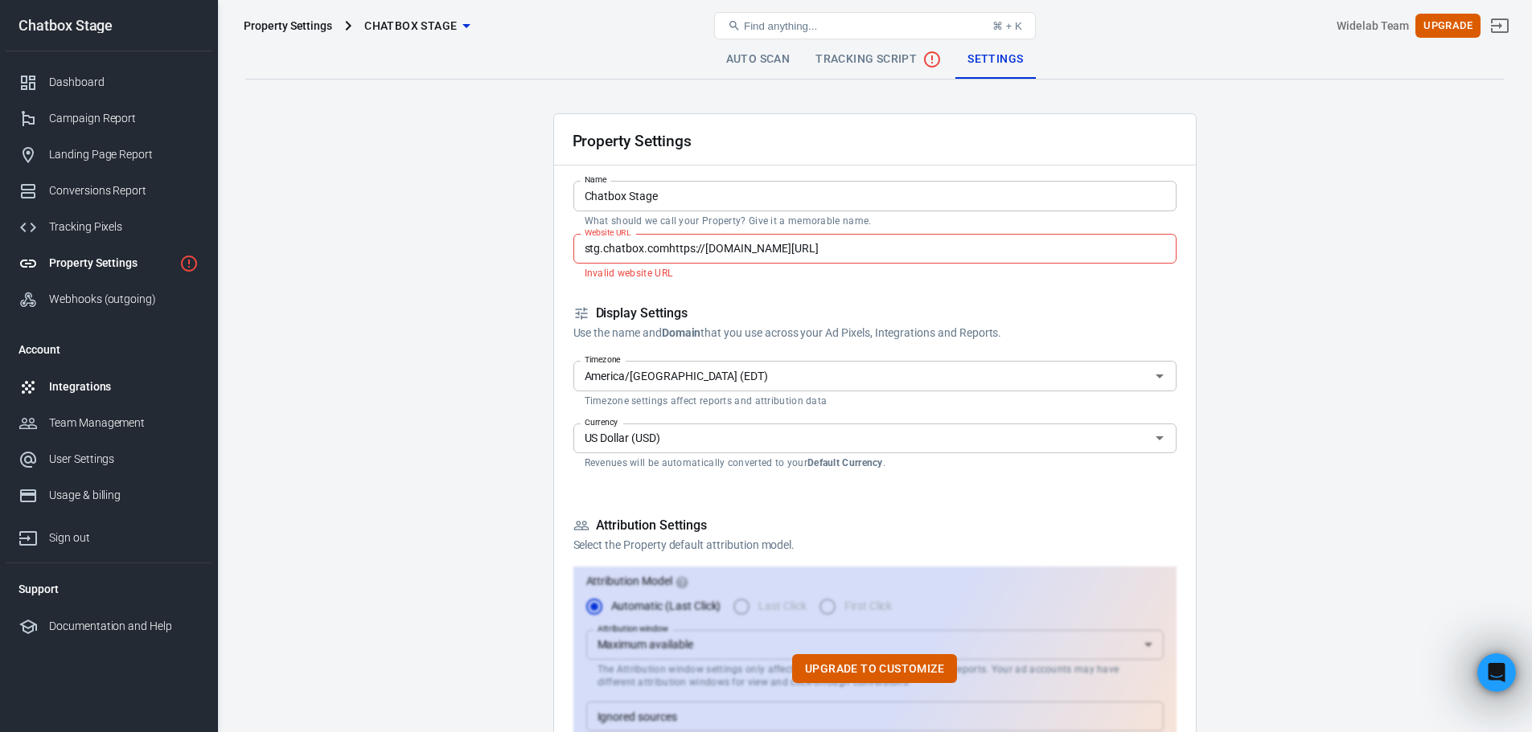
click at [86, 396] on link "Integrations" at bounding box center [109, 387] width 206 height 36
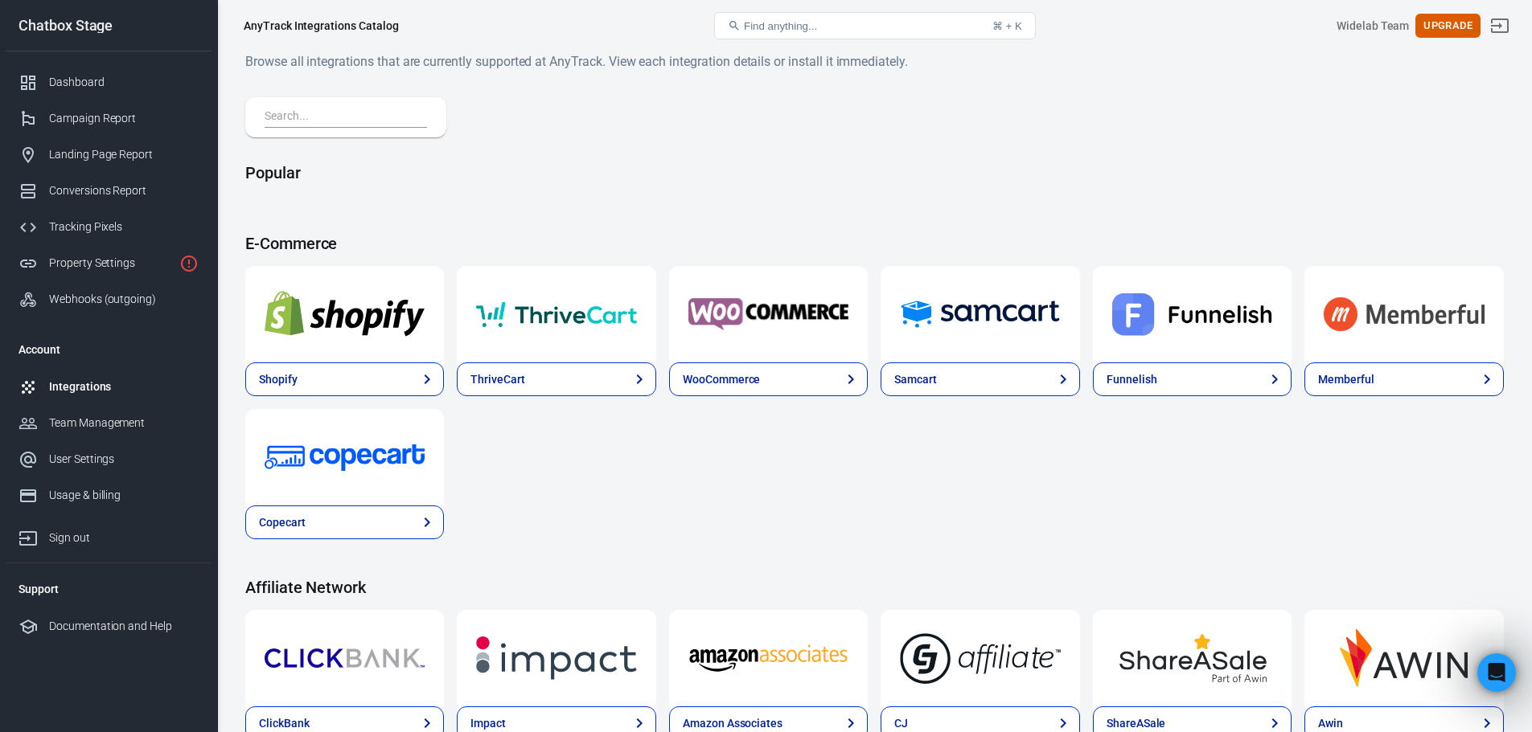
click at [322, 115] on input "text" at bounding box center [343, 117] width 156 height 21
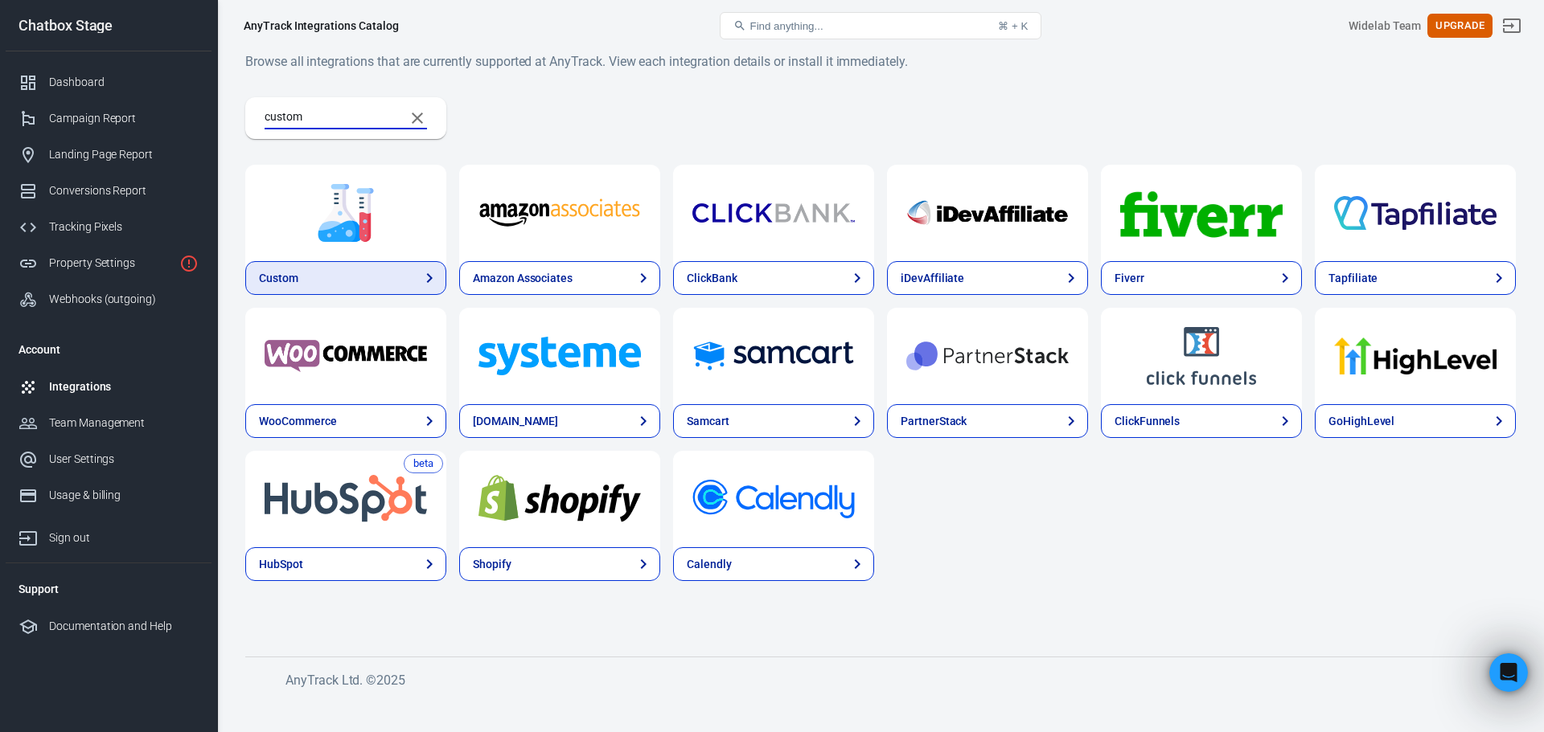
type input "custom"
click at [339, 281] on link "Custom" at bounding box center [345, 278] width 201 height 34
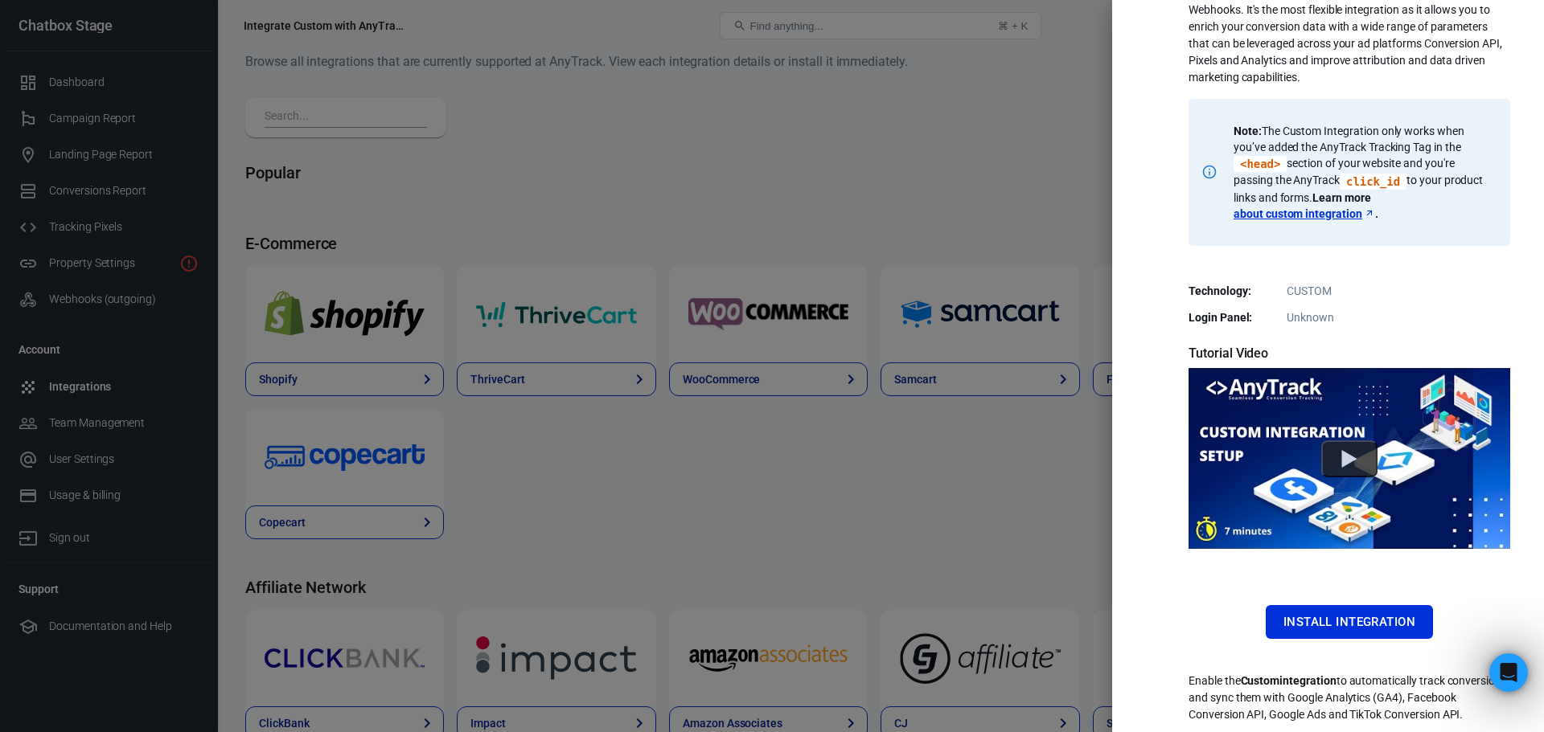
scroll to position [211, 0]
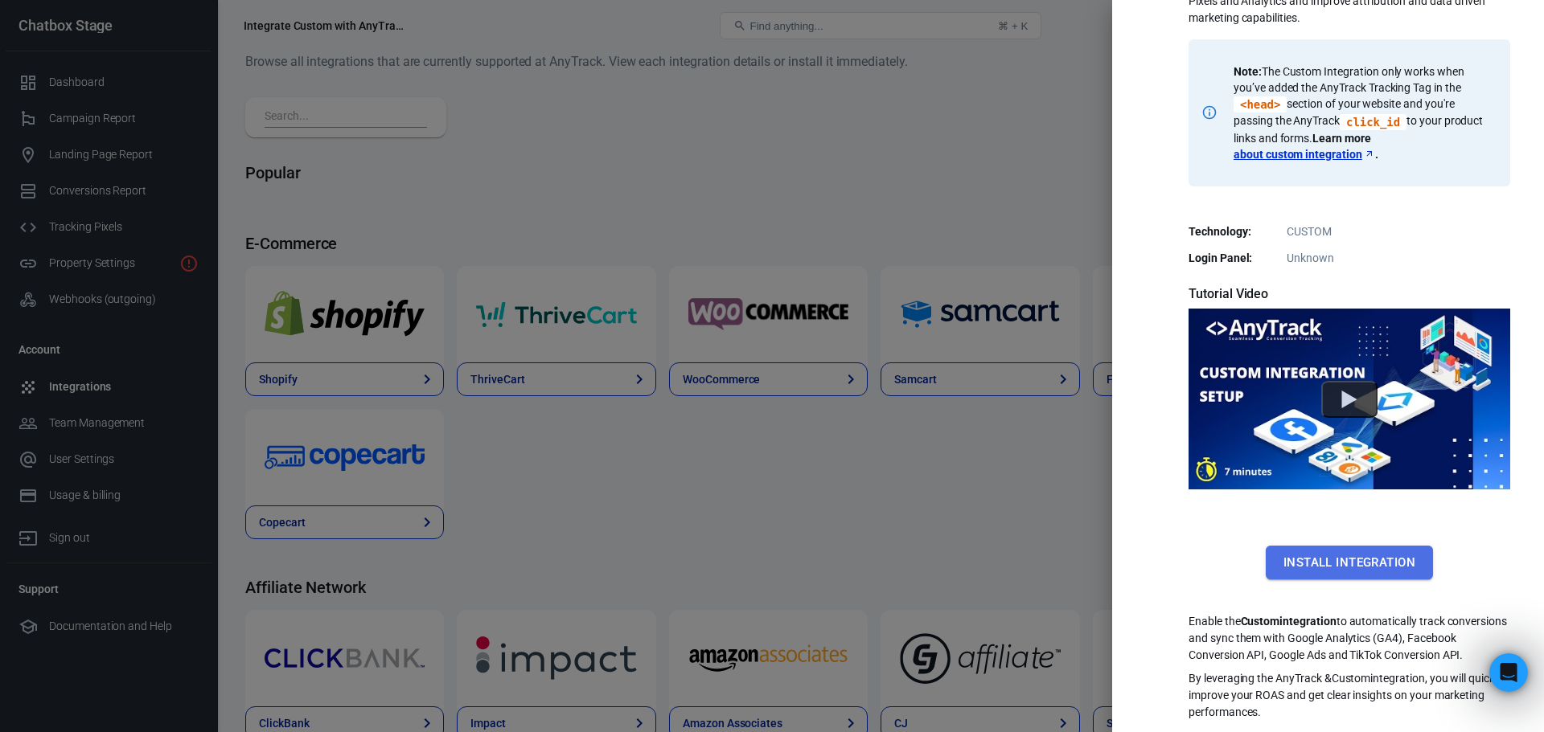
click at [1338, 555] on button "Install Integration" at bounding box center [1349, 563] width 167 height 34
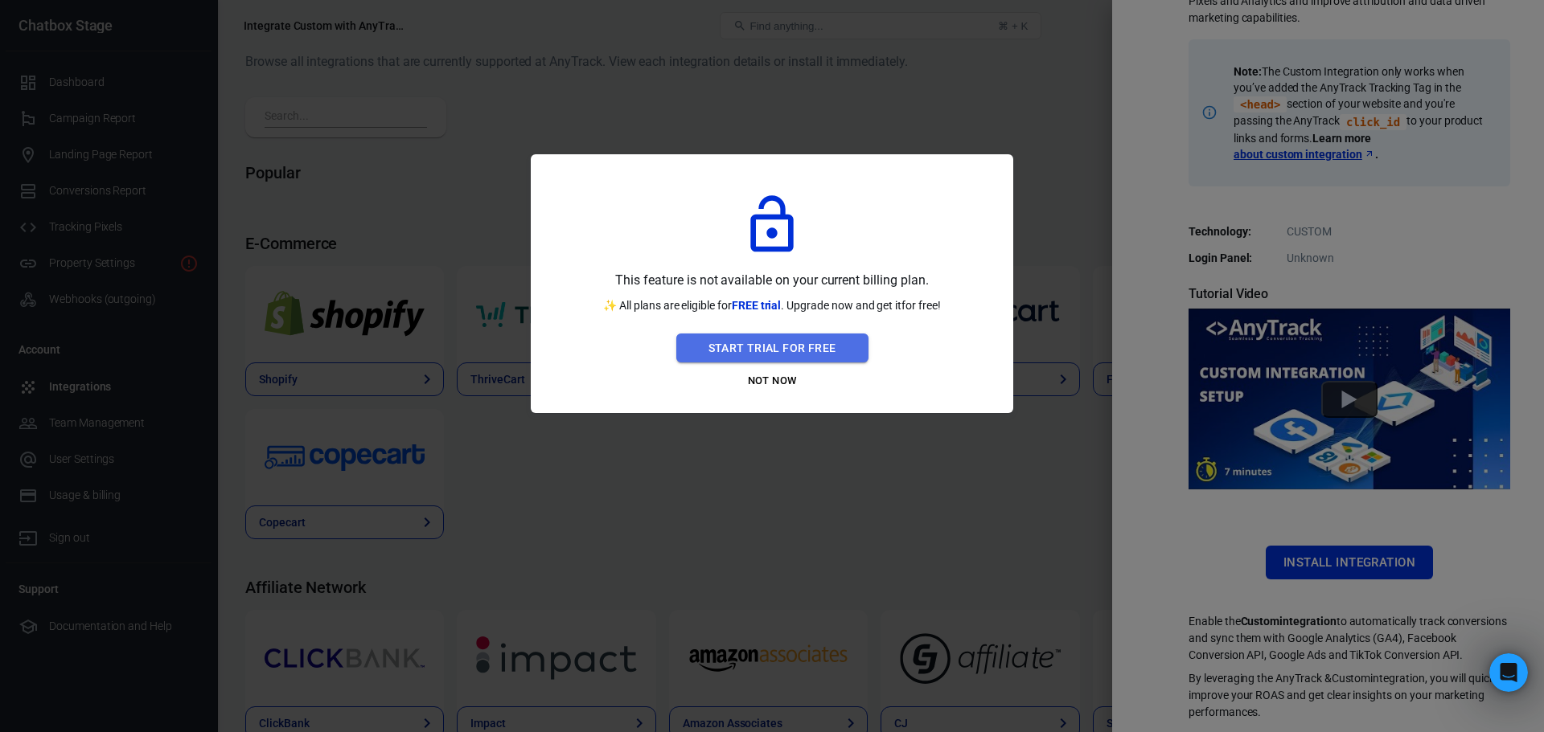
click at [794, 348] on button "Start Trial For Free" at bounding box center [772, 349] width 192 height 30
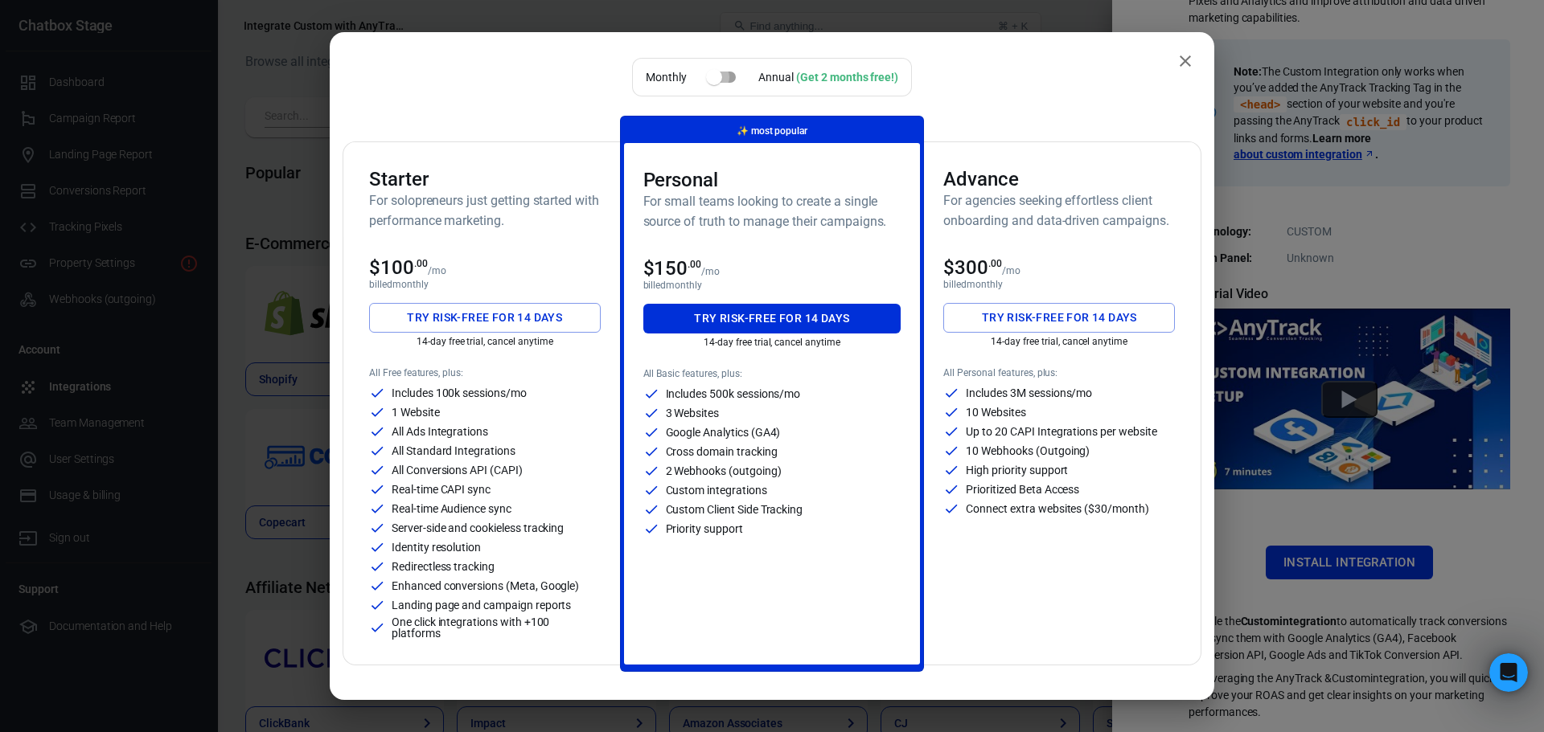
click at [719, 74] on input "checkbox" at bounding box center [714, 77] width 92 height 31
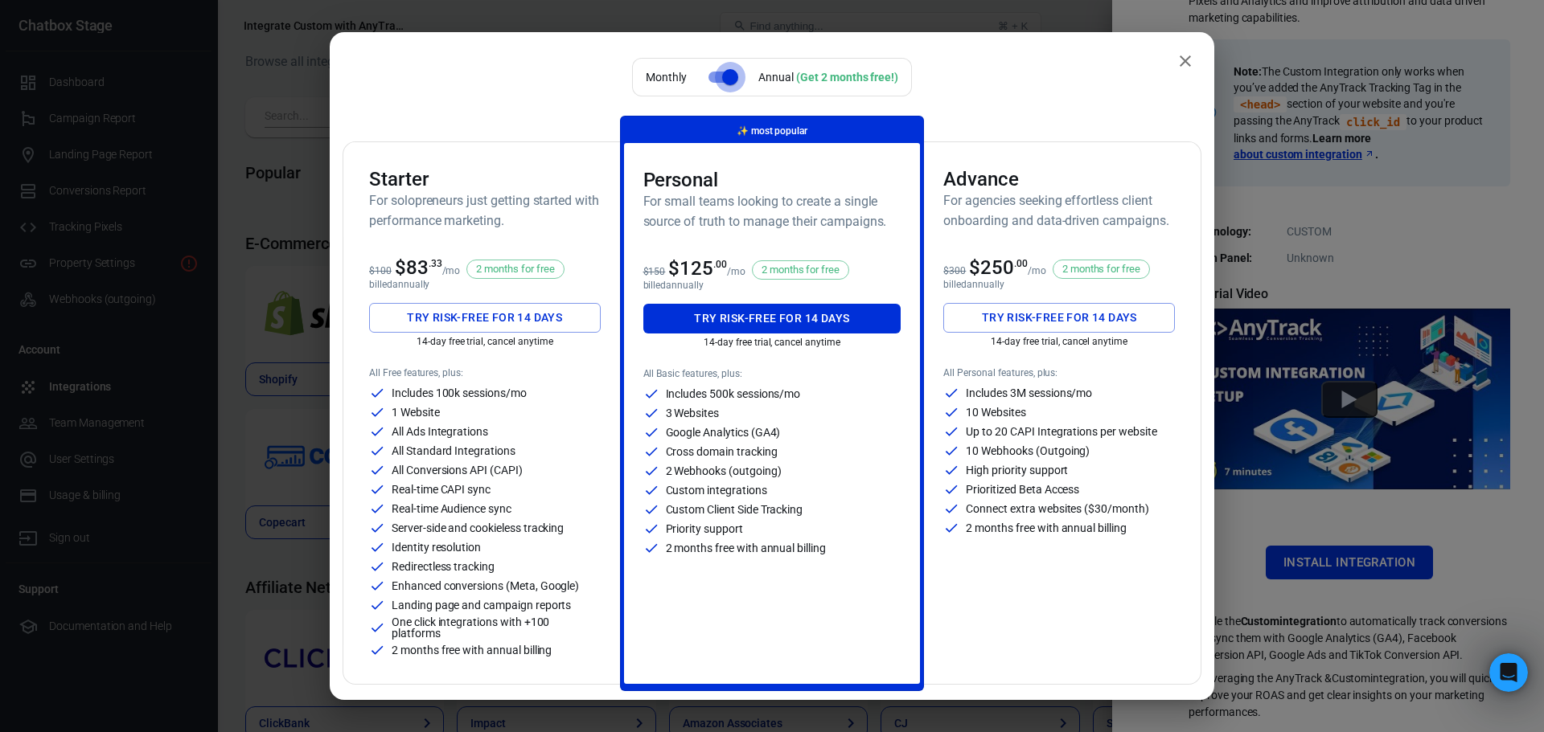
click at [718, 75] on input "checkbox" at bounding box center [730, 77] width 92 height 31
checkbox input "false"
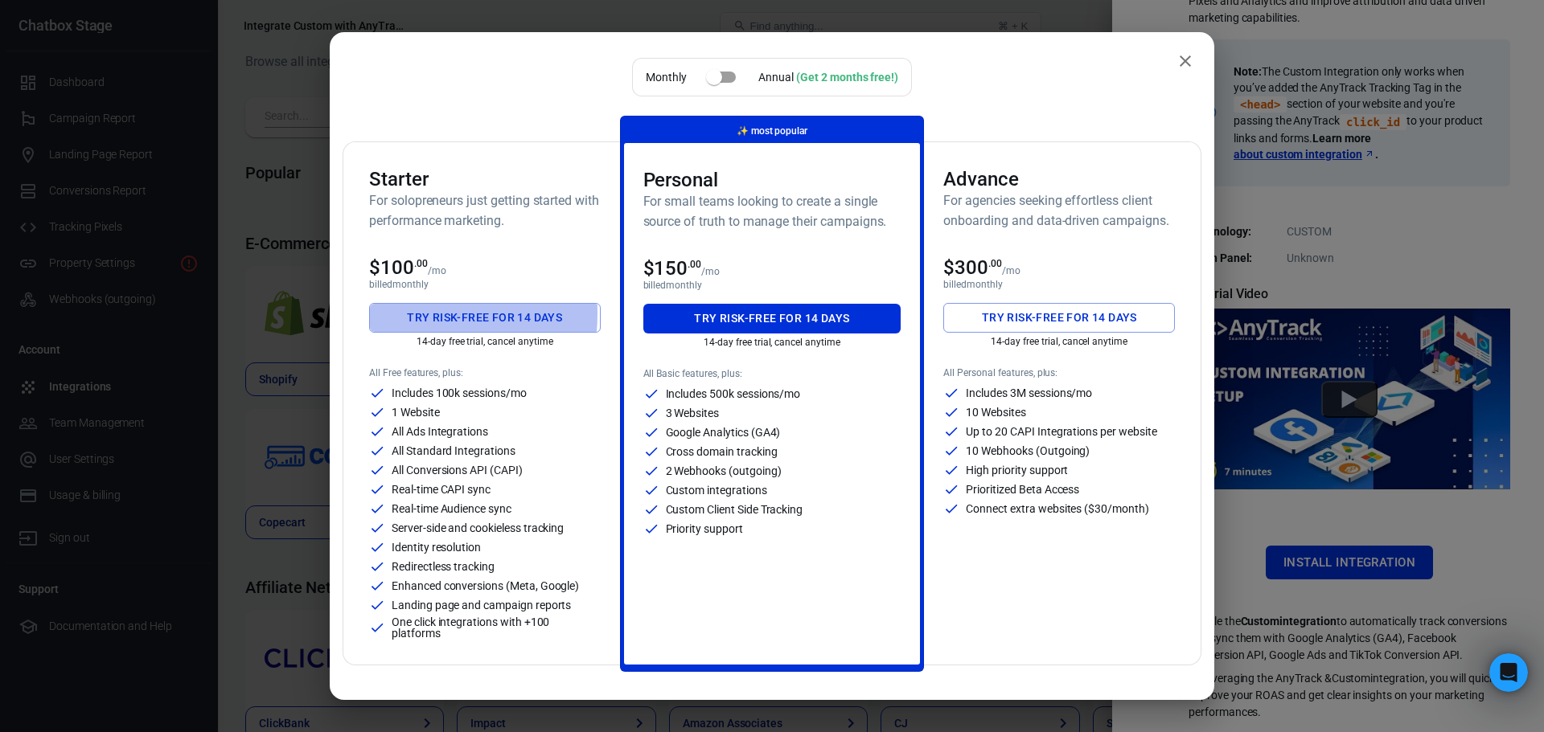
click at [398, 314] on button "Try risk-free for 14 days" at bounding box center [485, 318] width 232 height 30
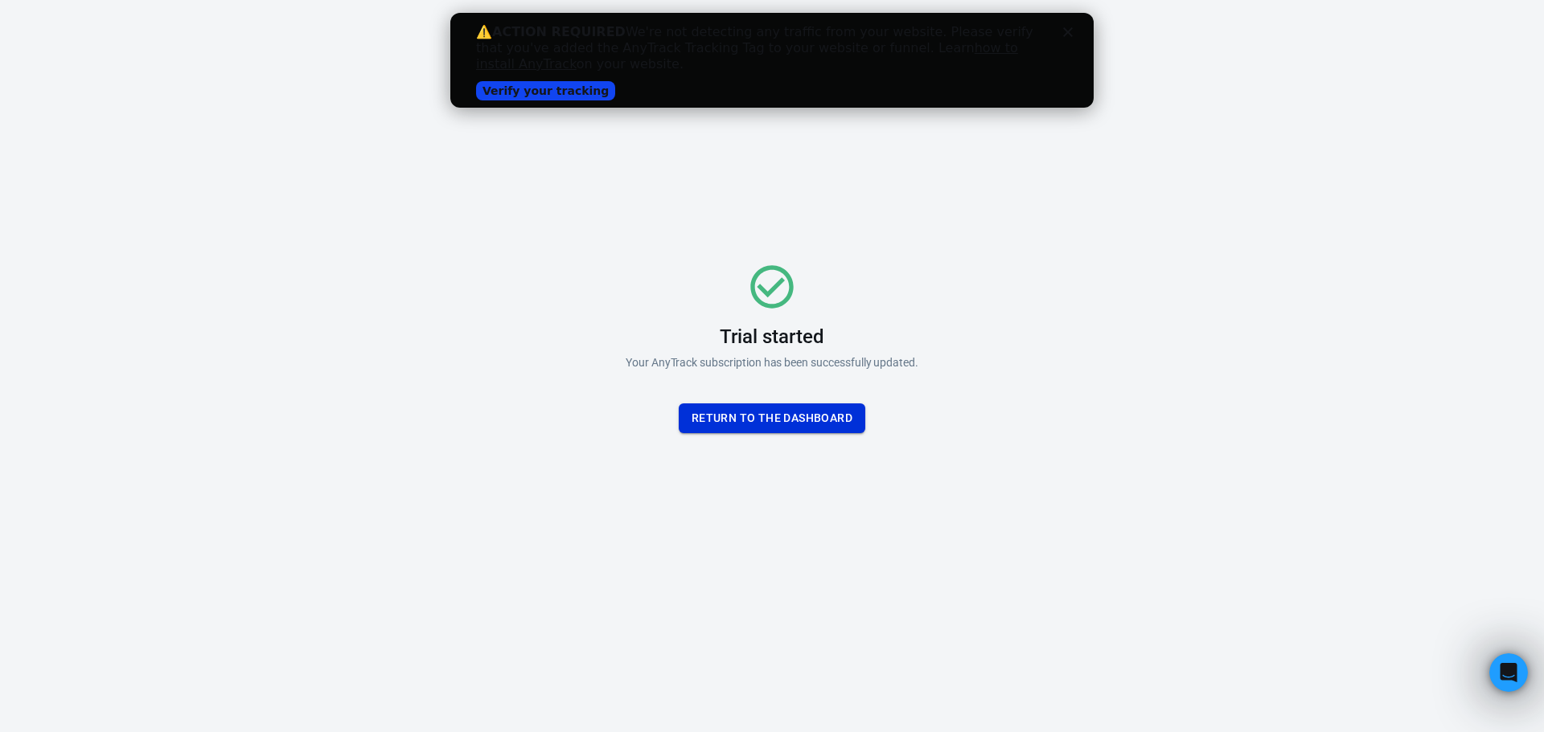
click at [767, 419] on button "Return To the dashboard" at bounding box center [772, 419] width 187 height 30
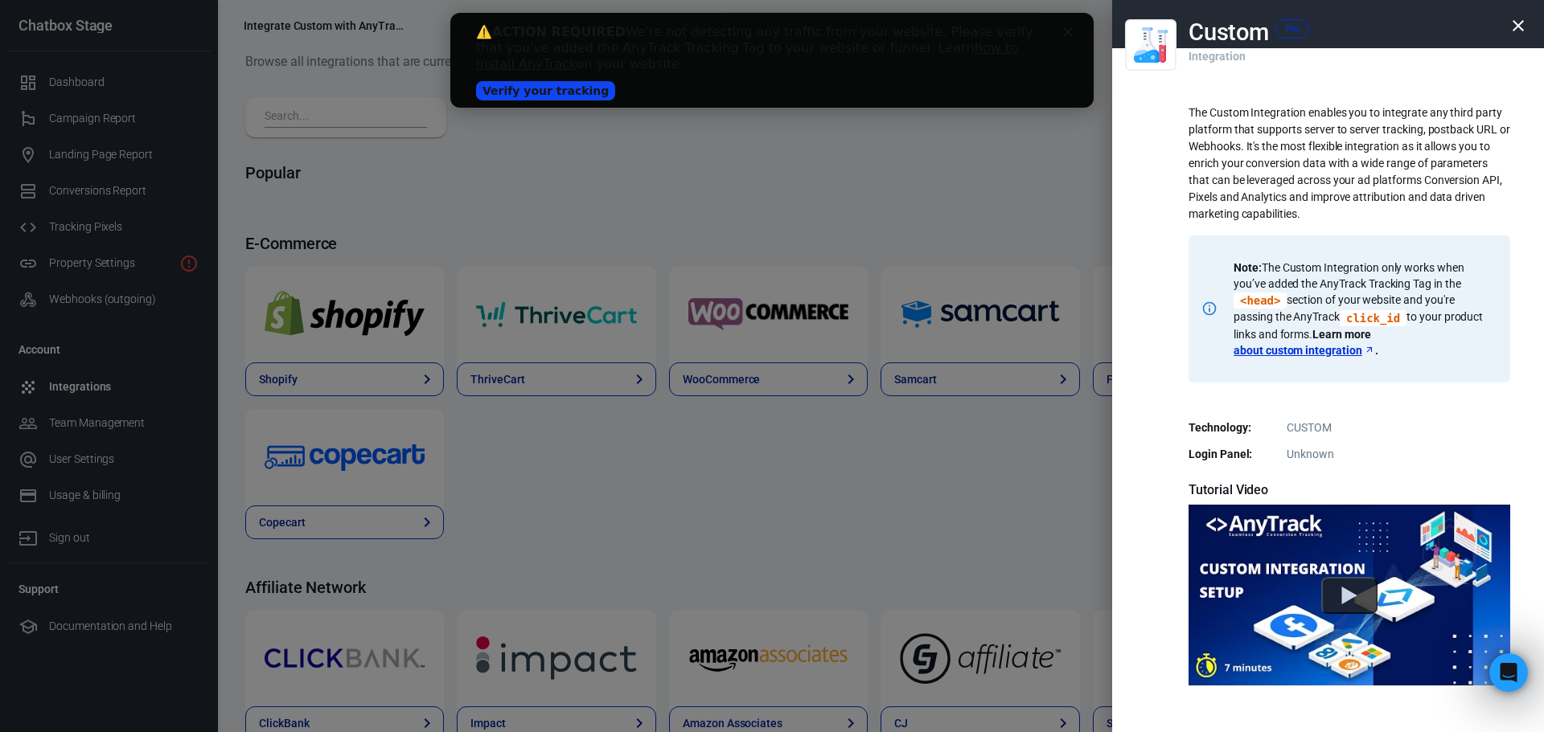
click at [569, 32] on b "ACTION REQUIRED" at bounding box center [558, 31] width 133 height 15
click at [560, 33] on b "ACTION REQUIRED" at bounding box center [558, 31] width 133 height 15
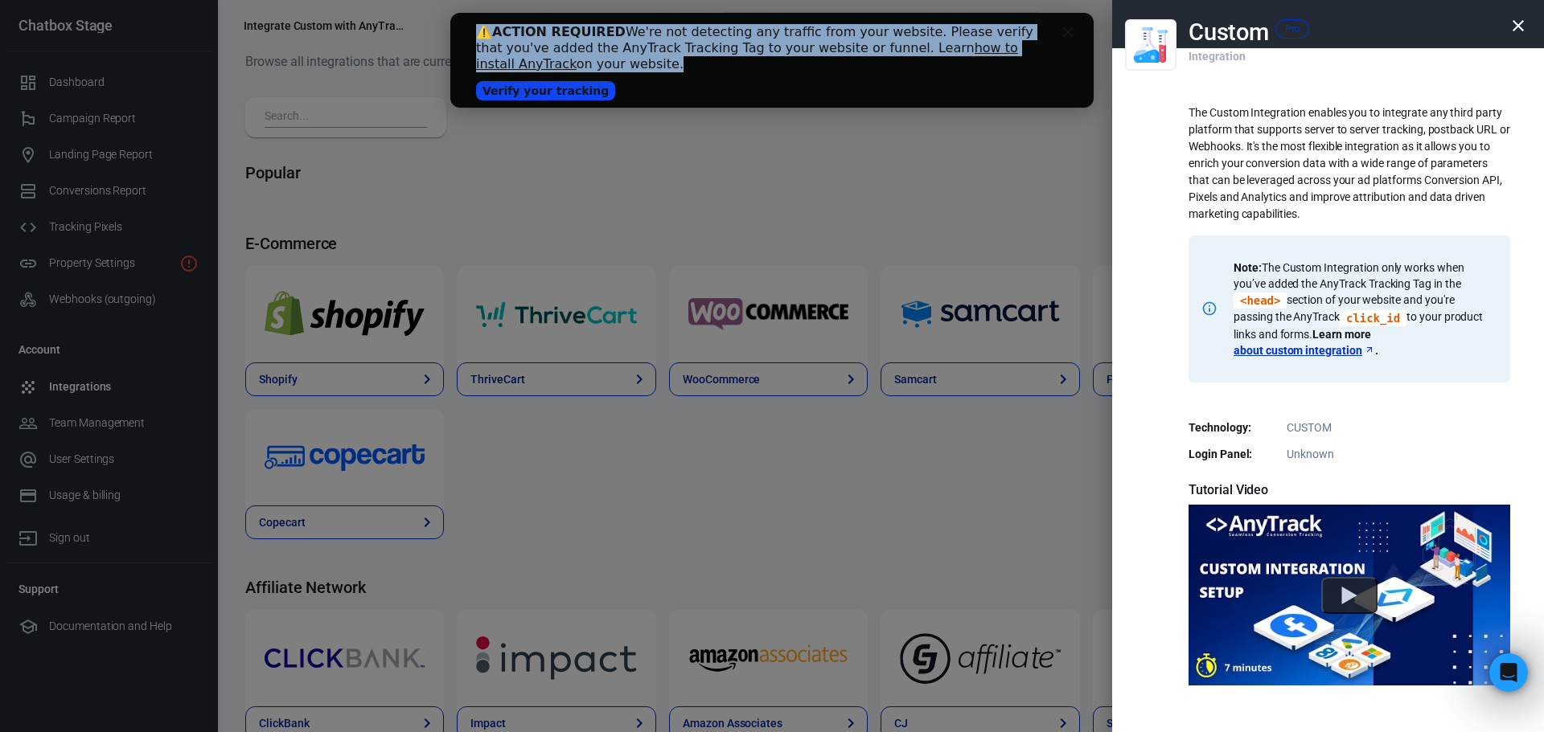
click at [560, 33] on b "ACTION REQUIRED" at bounding box center [558, 31] width 133 height 15
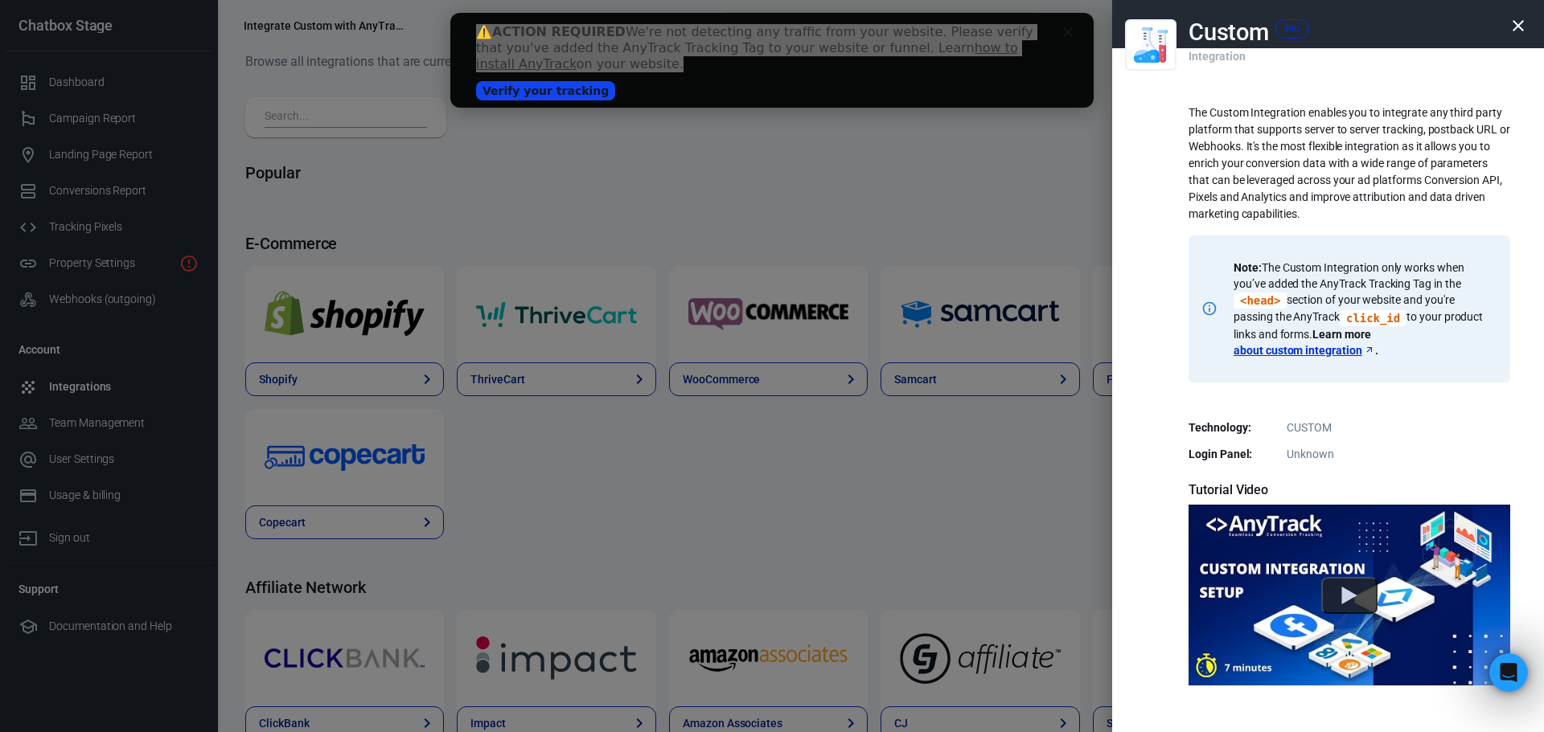
click at [563, 207] on div at bounding box center [772, 366] width 1544 height 732
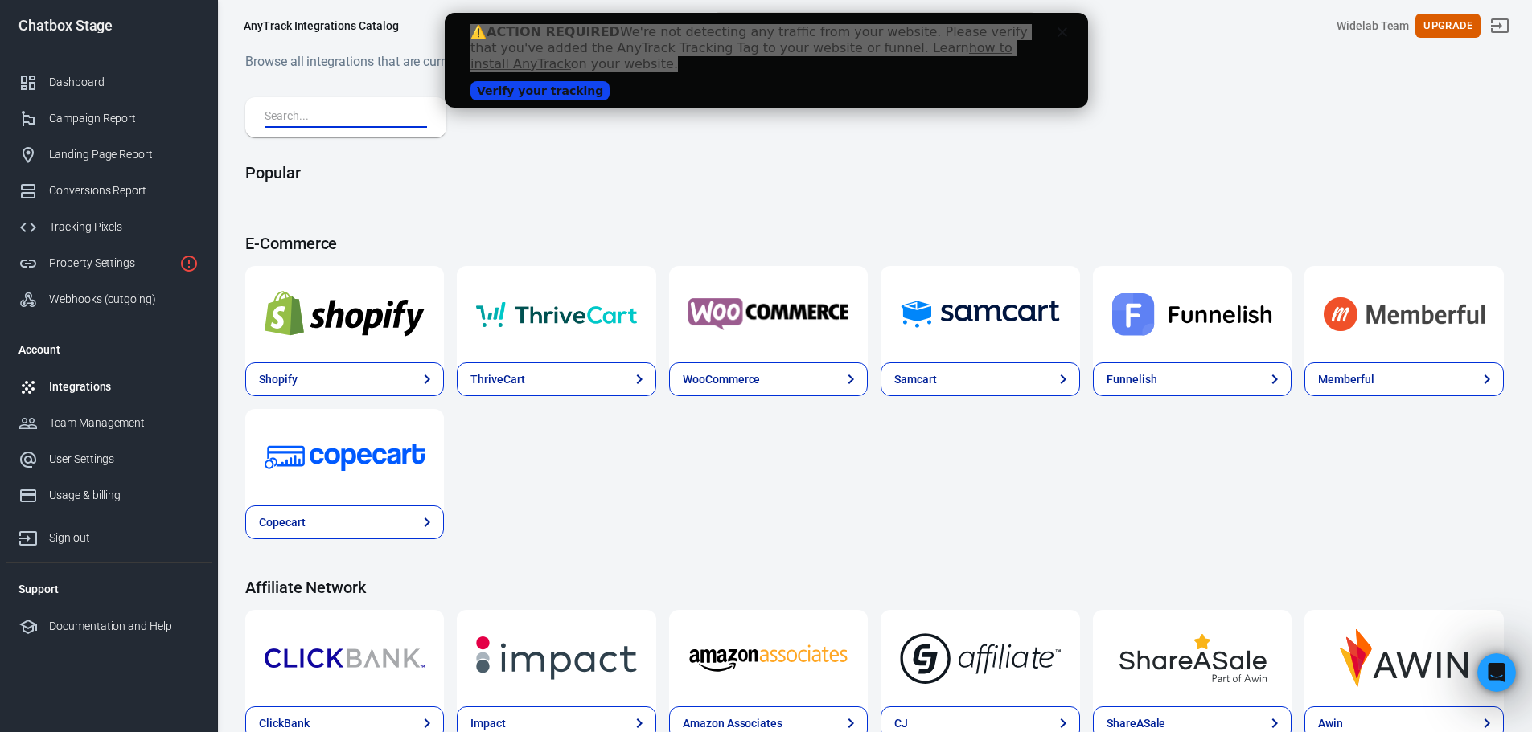
drag, startPoint x: 298, startPoint y: 119, endPoint x: 363, endPoint y: 99, distance: 68.2
click at [298, 119] on input "text" at bounding box center [343, 117] width 156 height 21
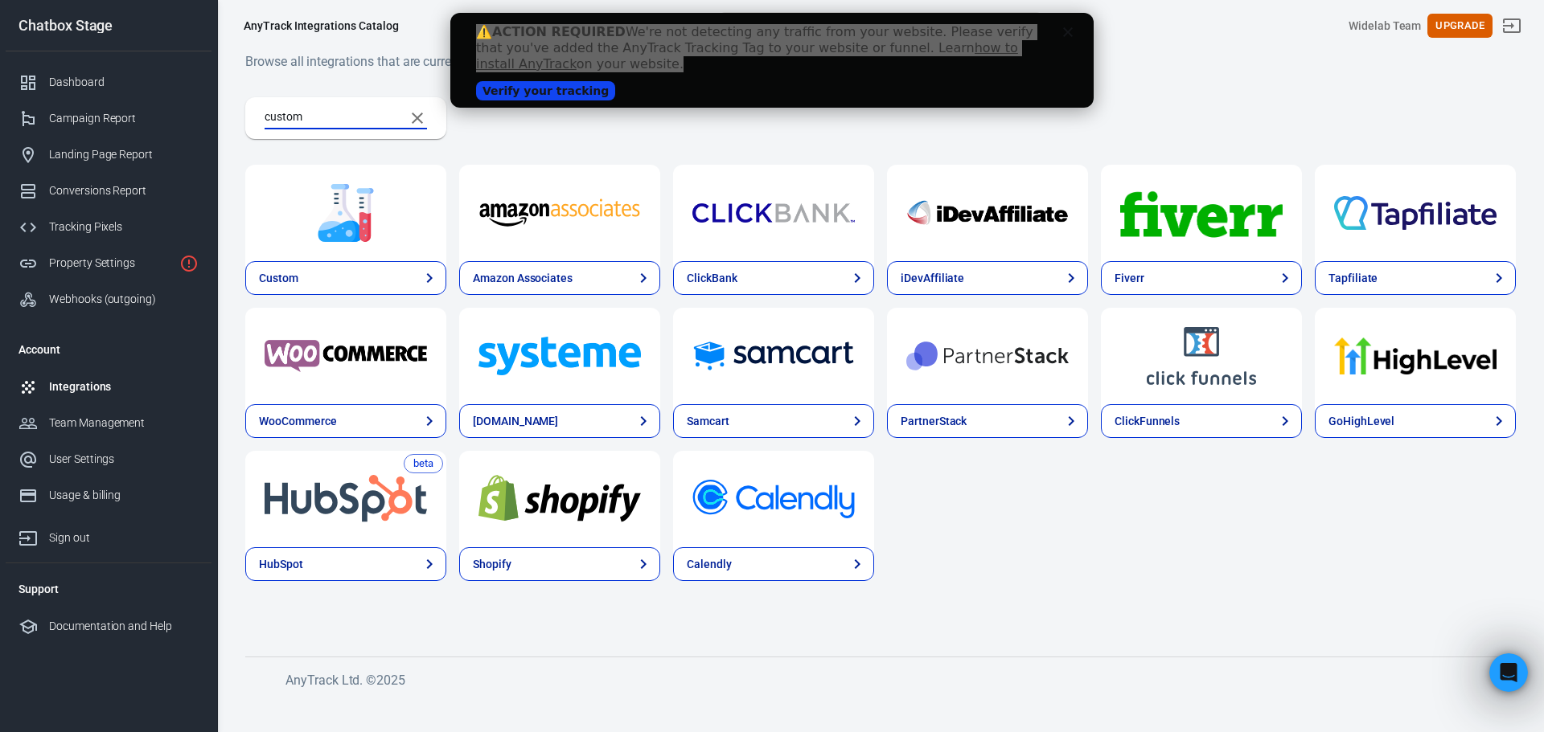
type input "custom"
click at [359, 267] on link "Custom" at bounding box center [345, 278] width 201 height 34
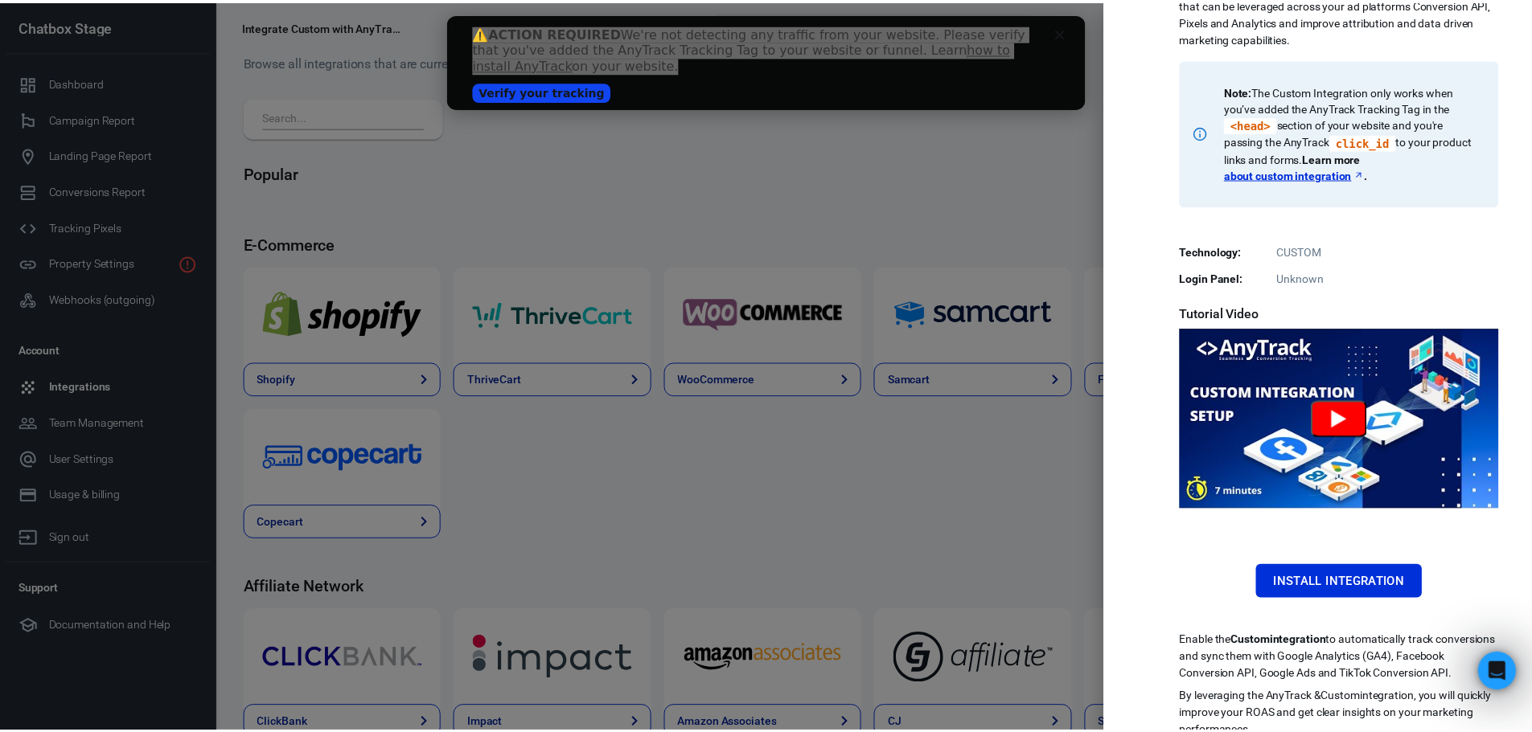
scroll to position [211, 0]
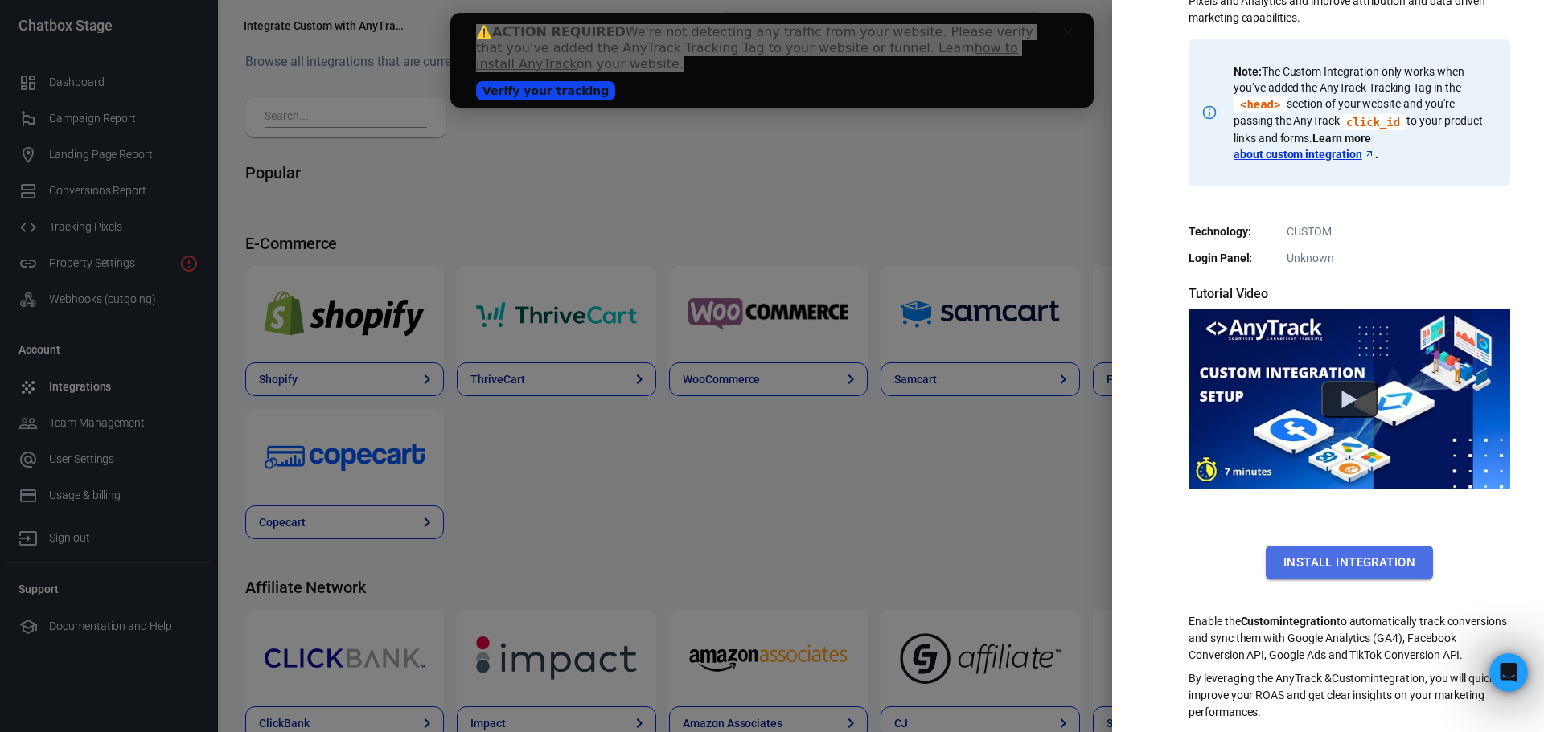
click at [1330, 549] on button "Install Integration" at bounding box center [1349, 563] width 167 height 34
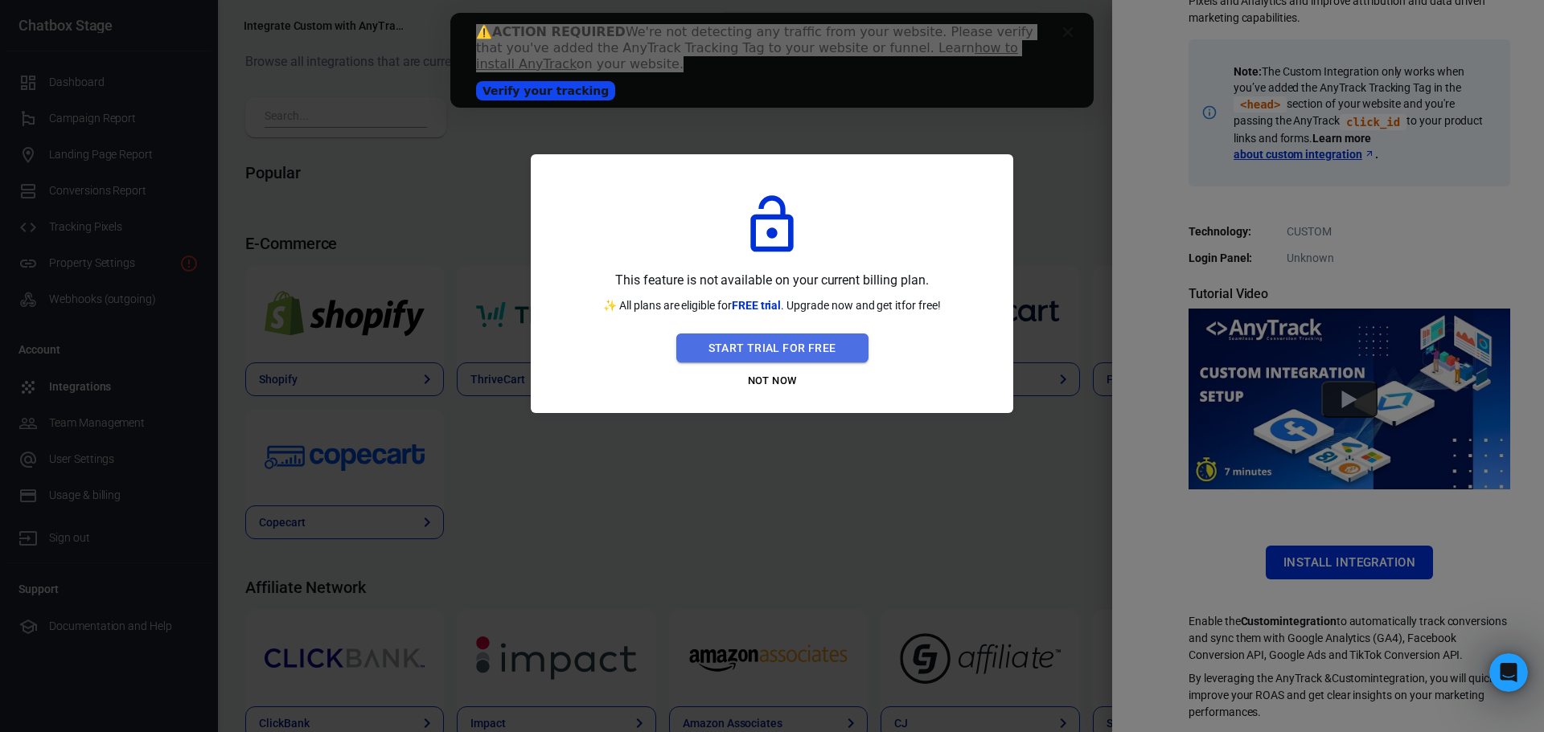
click at [769, 351] on button "Start Trial For Free" at bounding box center [772, 349] width 192 height 30
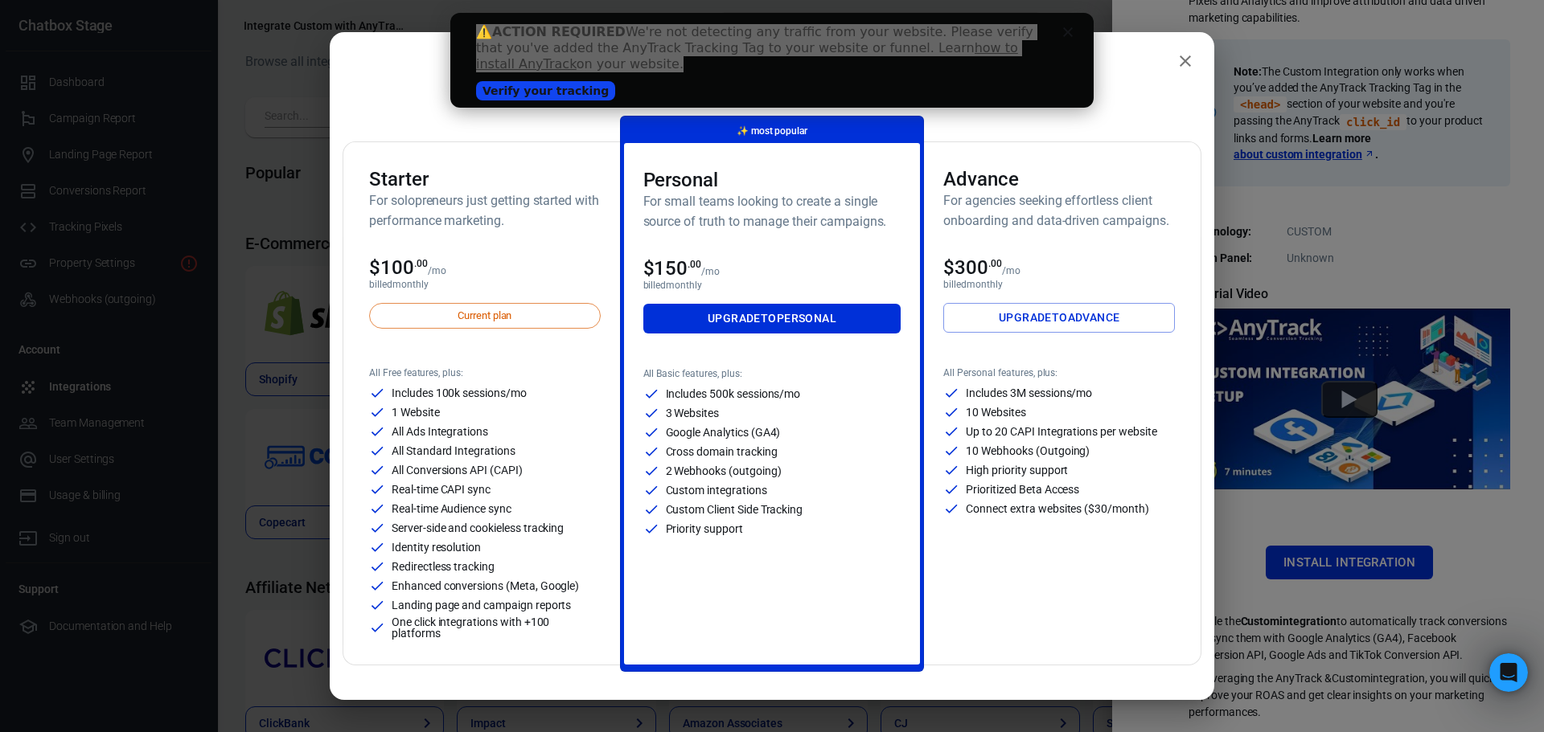
click at [466, 314] on span "Current plan" at bounding box center [485, 316] width 72 height 16
click at [815, 111] on div "Monthly Annual (Get 2 months free!) Starter For solopreneurs just getting start…" at bounding box center [772, 362] width 859 height 608
drag, startPoint x: 1184, startPoint y: 50, endPoint x: 1177, endPoint y: 62, distance: 14.1
click at [1180, 57] on button "close" at bounding box center [1185, 61] width 32 height 32
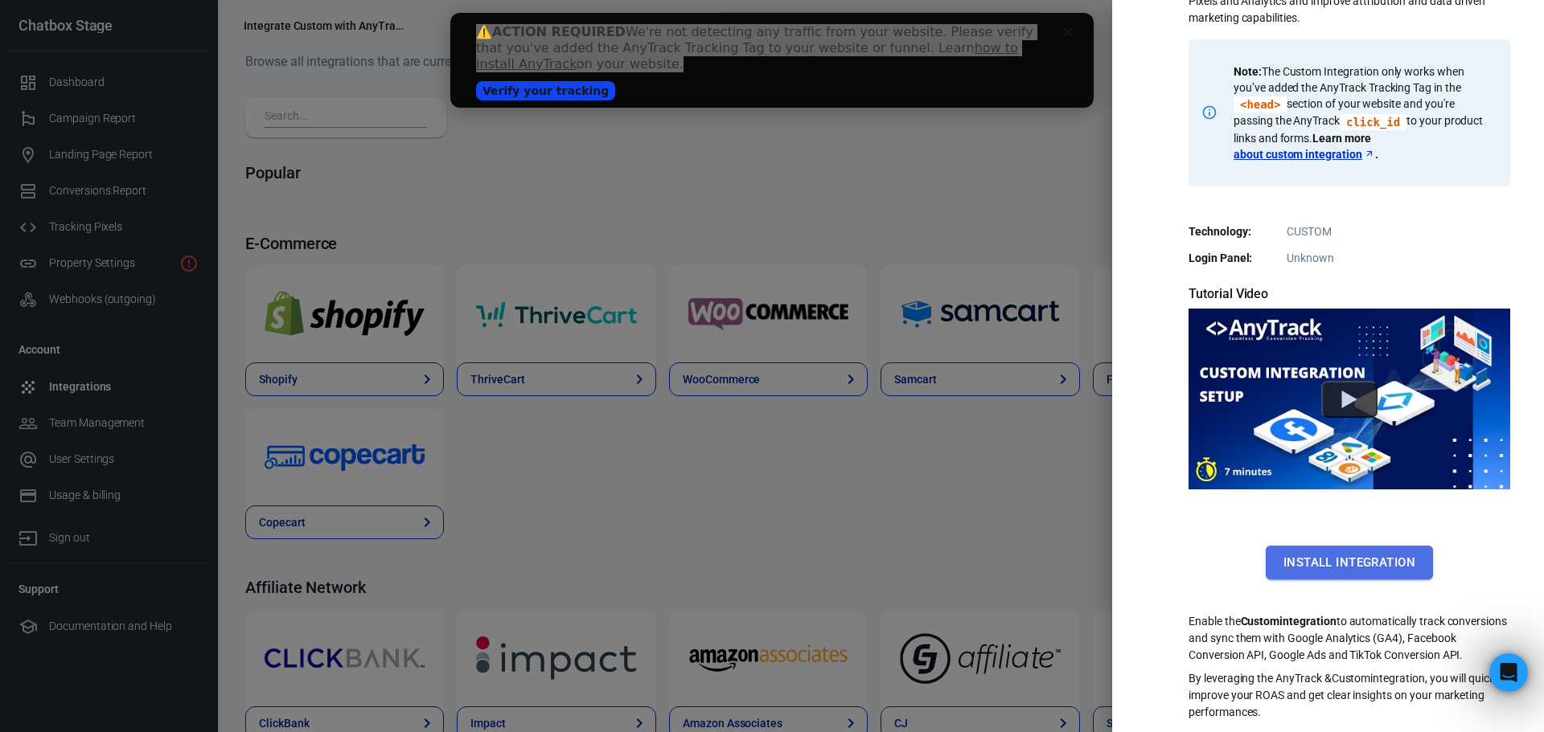
click at [1348, 552] on button "Install Integration" at bounding box center [1349, 563] width 167 height 34
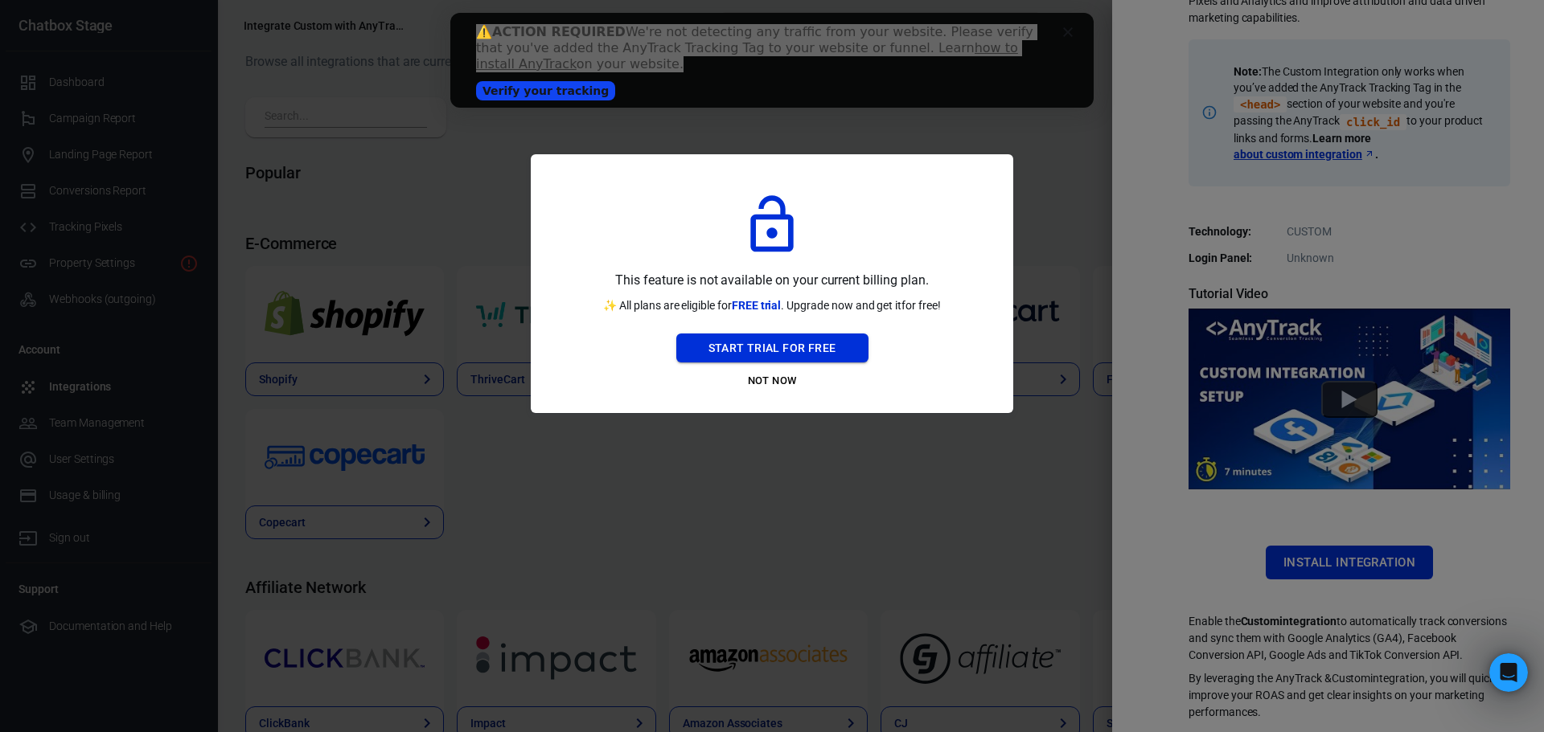
click at [825, 354] on button "Start Trial For Free" at bounding box center [772, 349] width 192 height 30
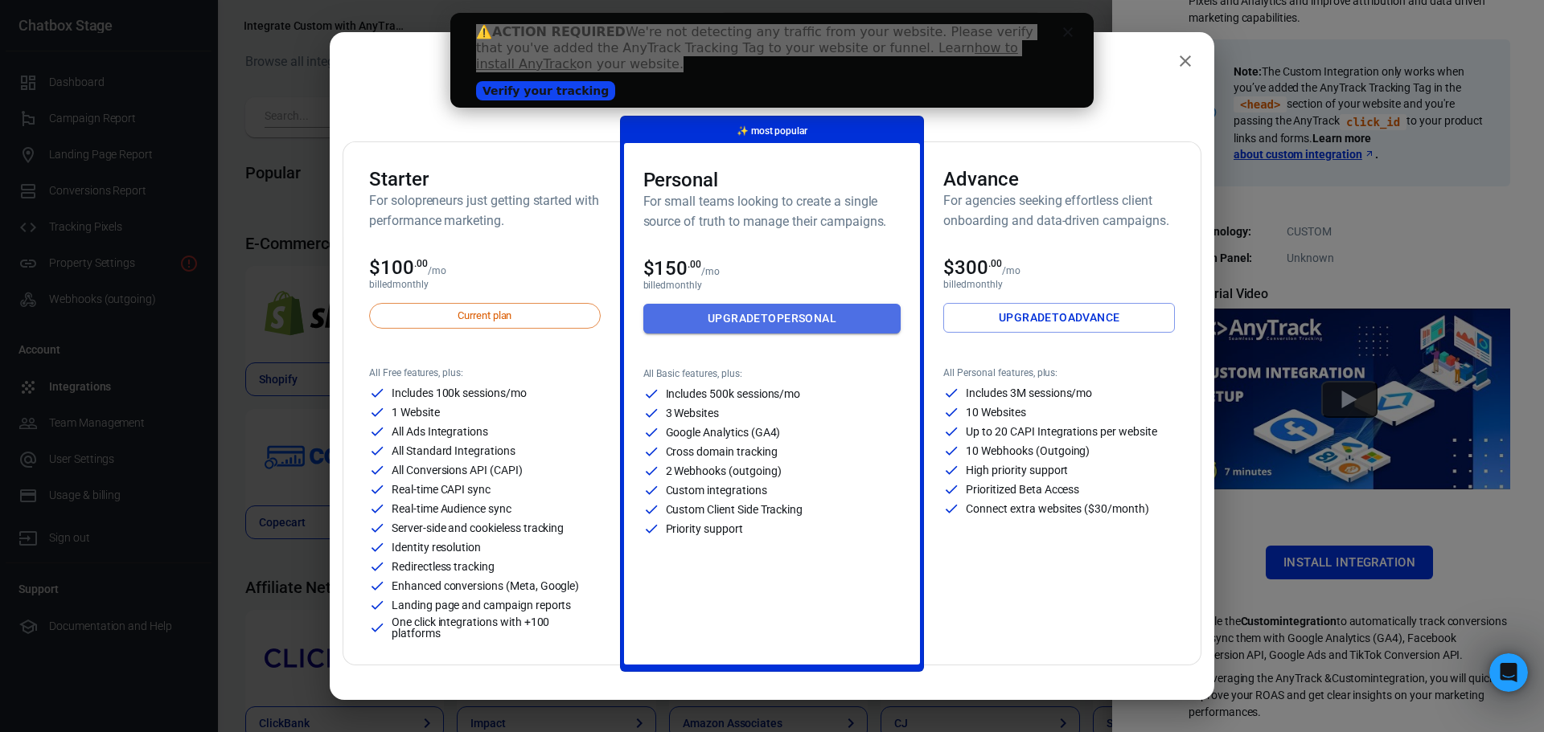
click at [798, 320] on link "Upgrade to Personal" at bounding box center [772, 319] width 258 height 30
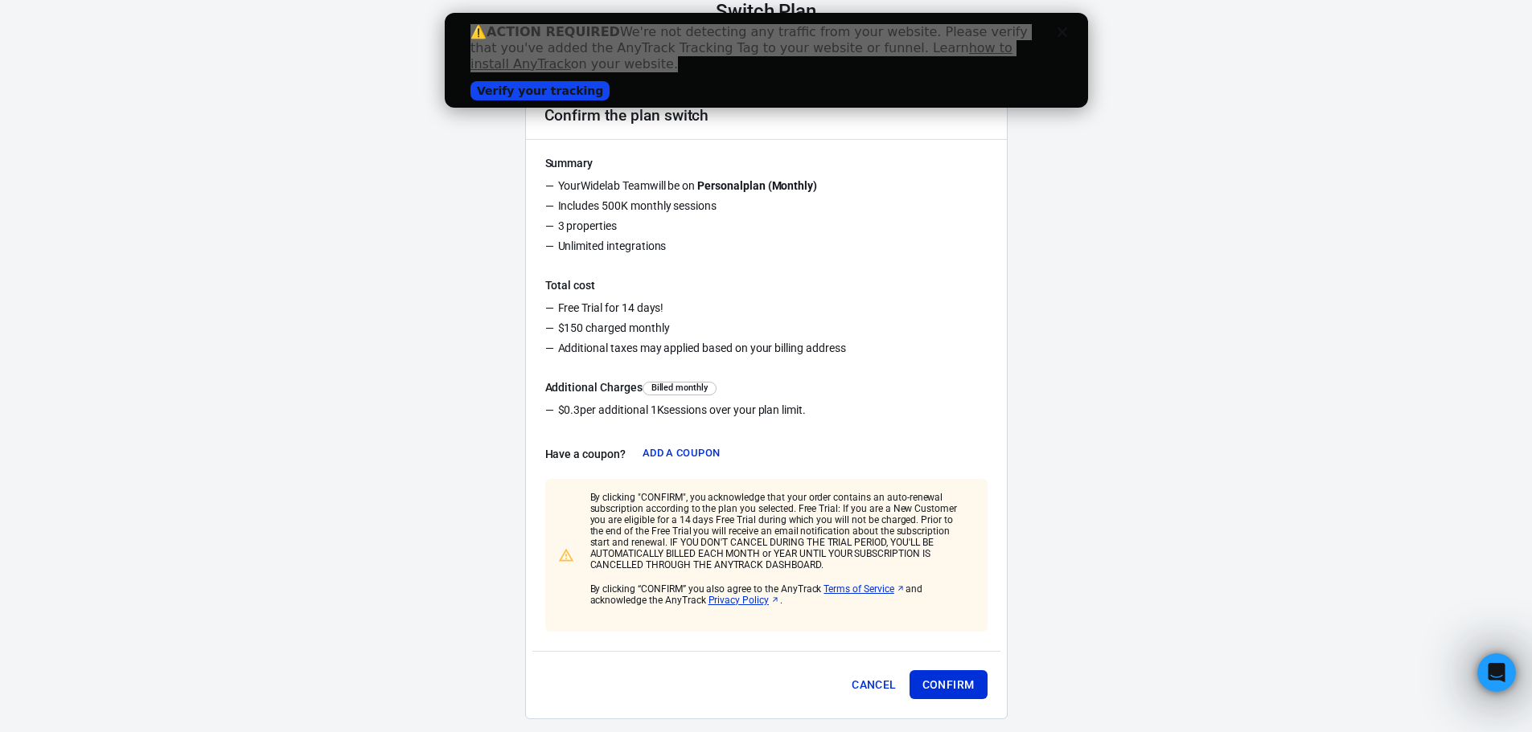
scroll to position [157, 0]
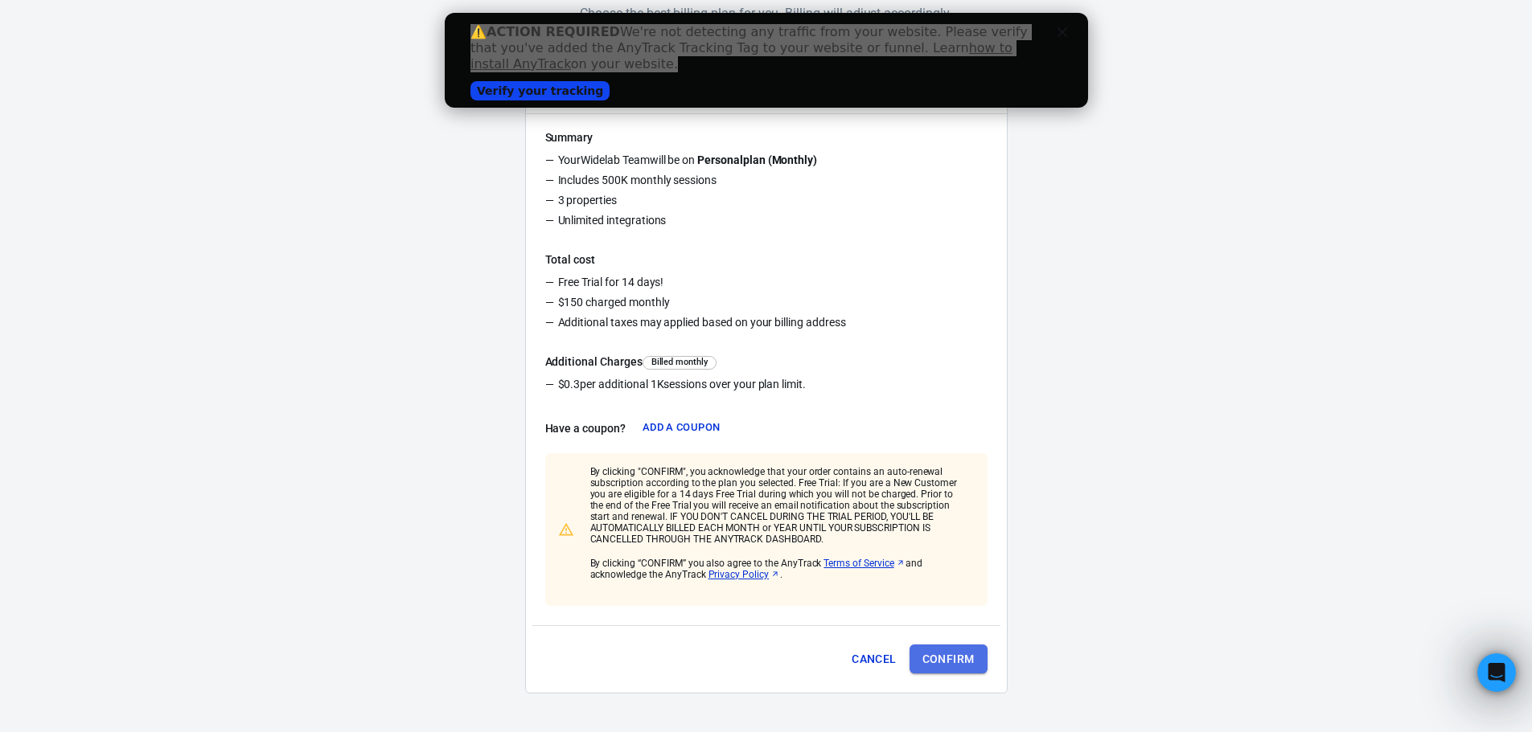
click at [954, 651] on button "Confirm" at bounding box center [948, 660] width 78 height 30
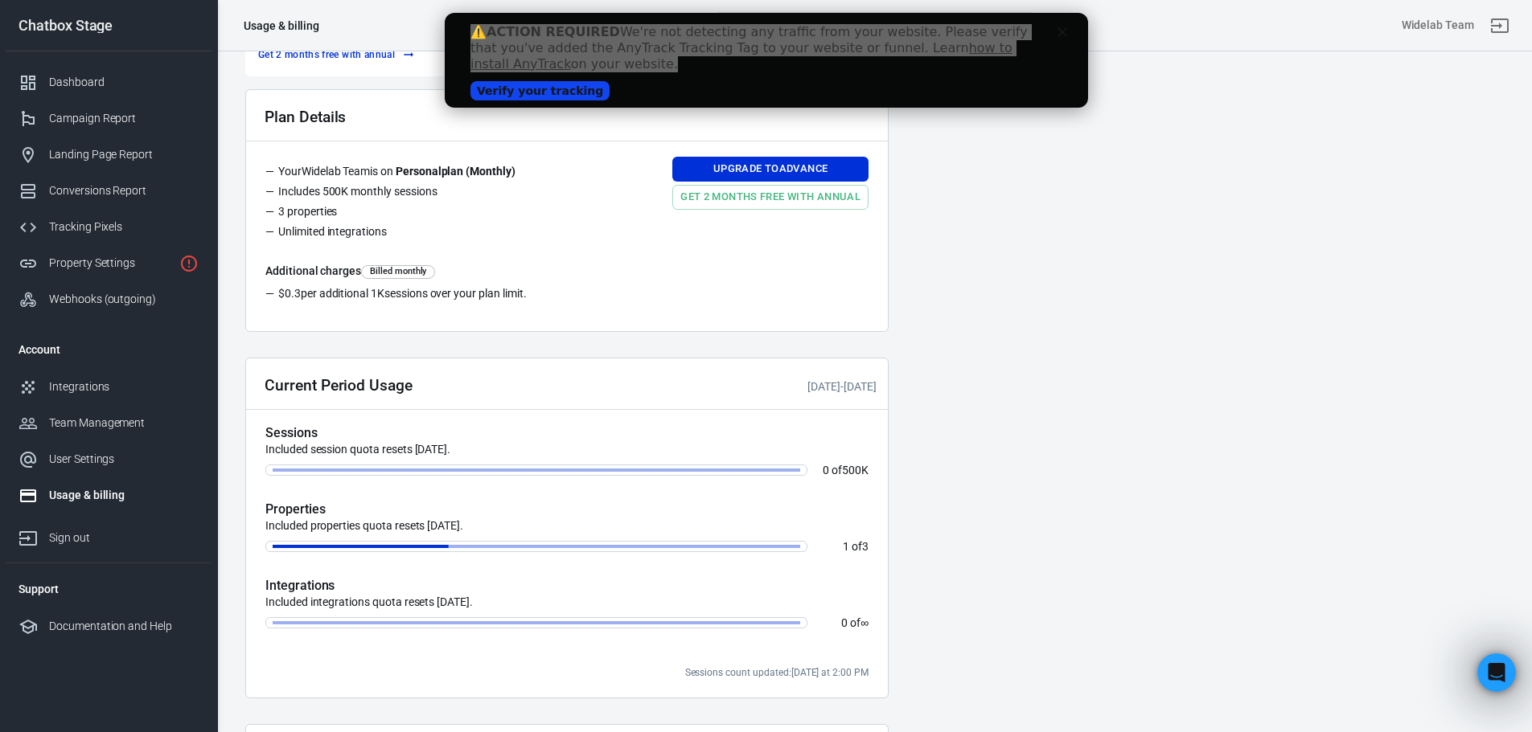
scroll to position [392, 0]
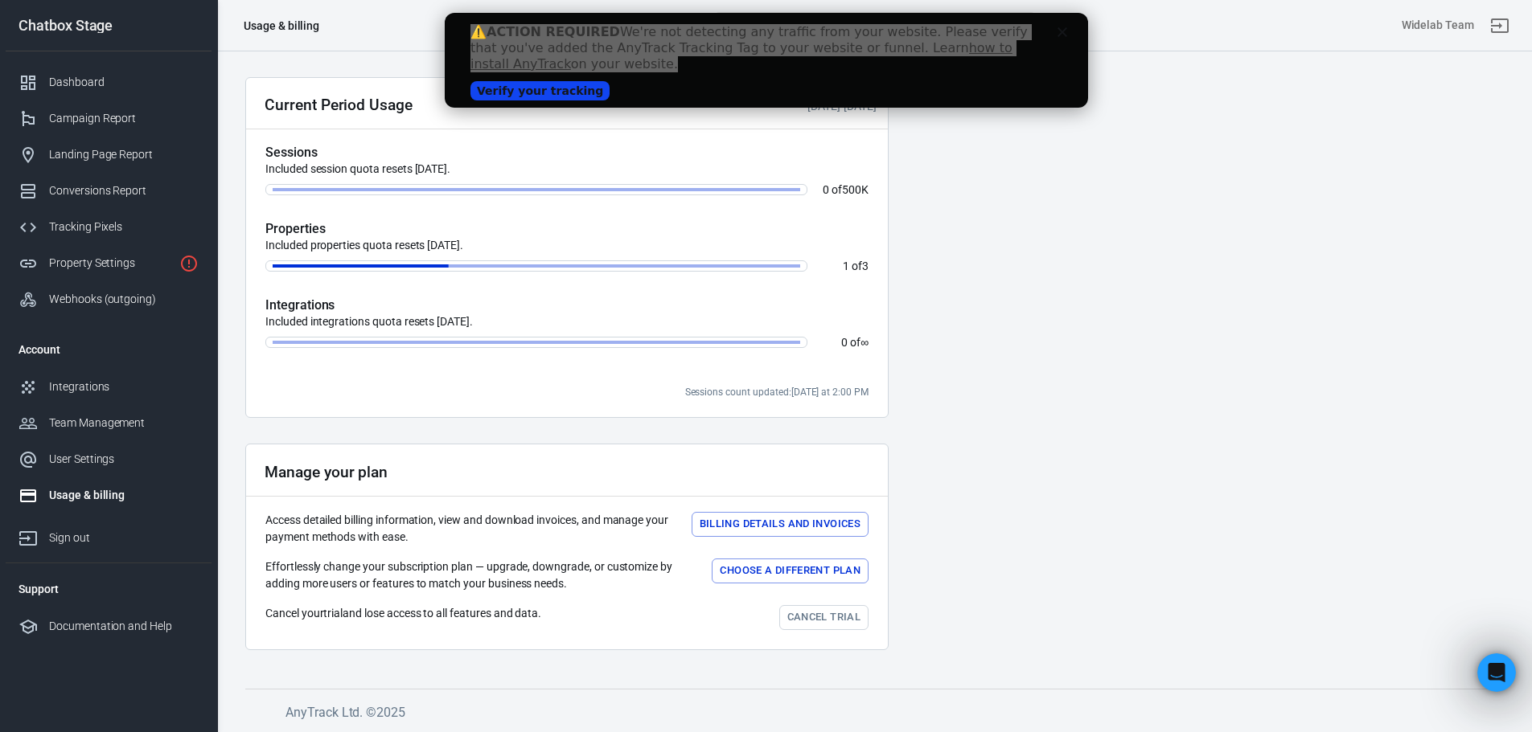
click at [296, 225] on h5 "Properties" at bounding box center [566, 229] width 603 height 16
click at [396, 249] on p "Included properties quota resets [DATE]." at bounding box center [566, 245] width 603 height 17
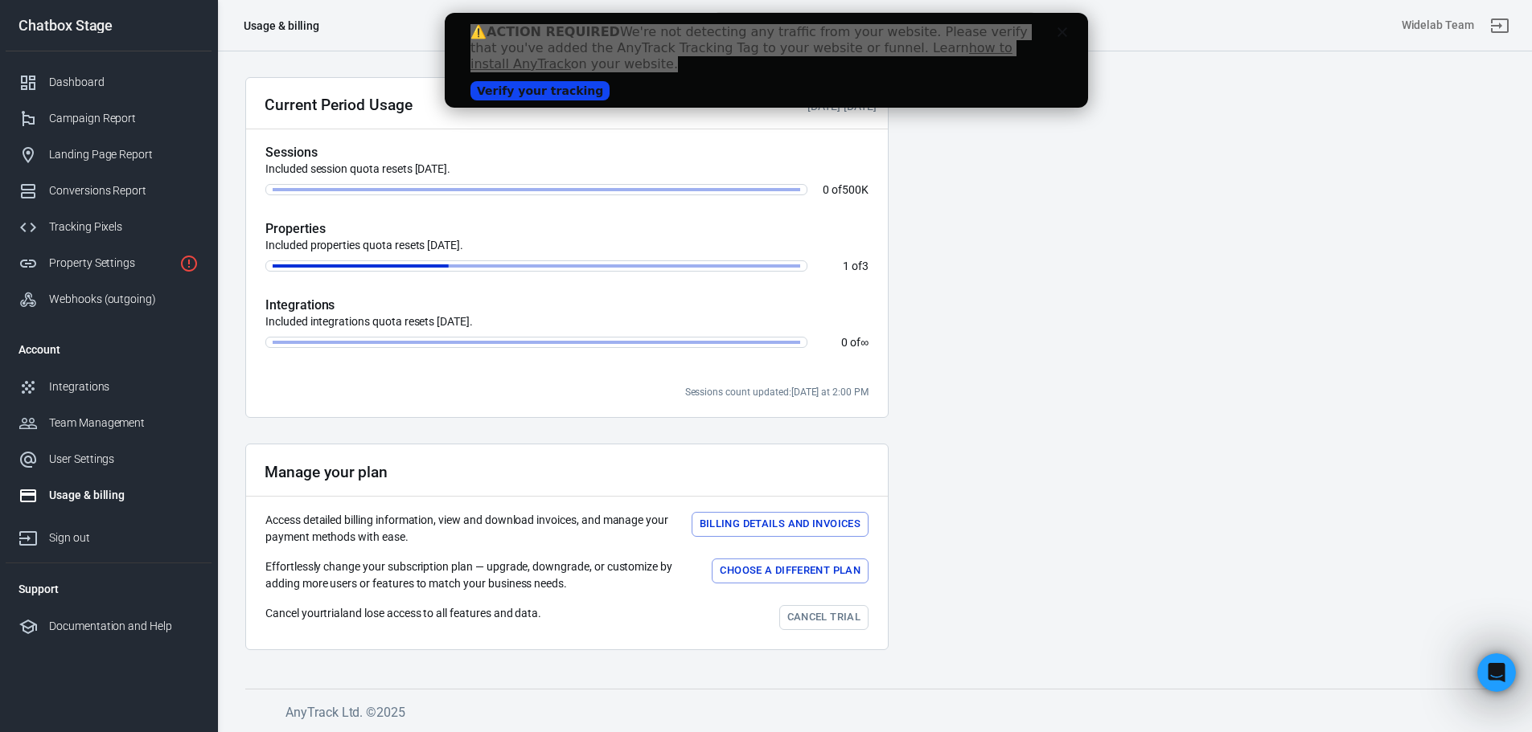
click at [376, 305] on h5 "Integrations" at bounding box center [566, 306] width 603 height 16
drag, startPoint x: 414, startPoint y: 196, endPoint x: 341, endPoint y: 113, distance: 111.1
click at [412, 193] on div "Sessions Included session quota resets [DATE]. 0 of 500K Properties Included pr…" at bounding box center [566, 246] width 603 height 203
click at [71, 81] on div "Dashboard" at bounding box center [124, 82] width 150 height 17
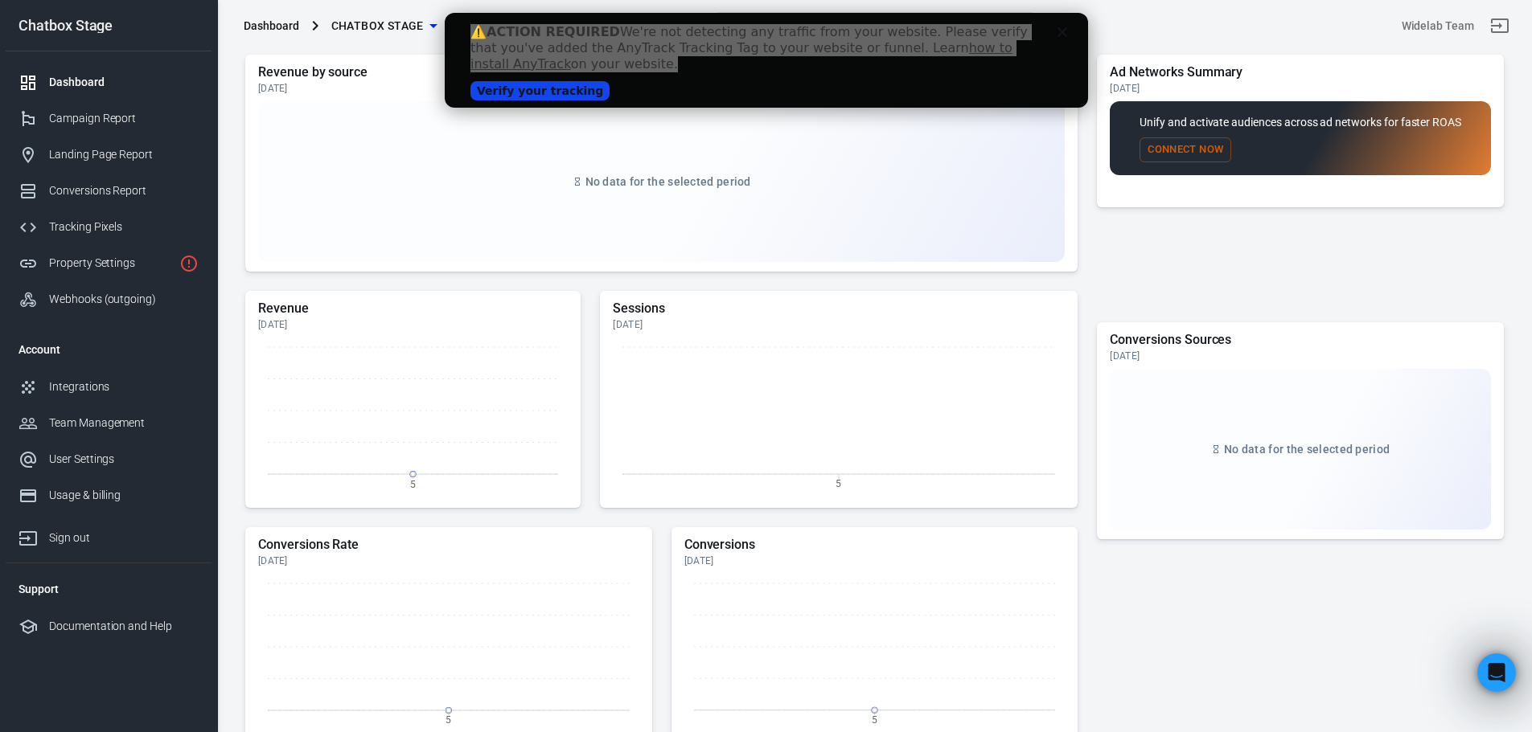
scroll to position [392, 0]
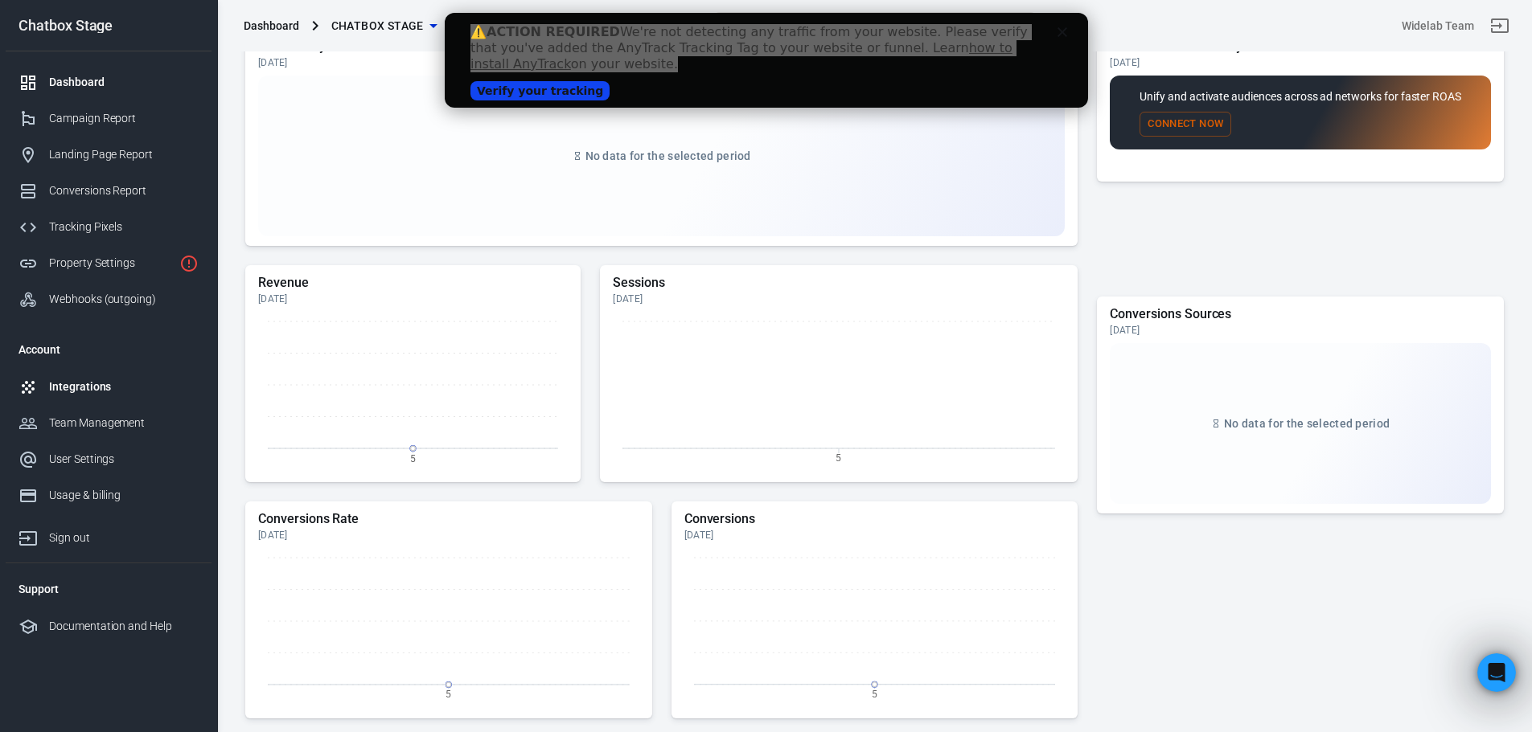
click at [80, 391] on div "Integrations" at bounding box center [124, 387] width 150 height 17
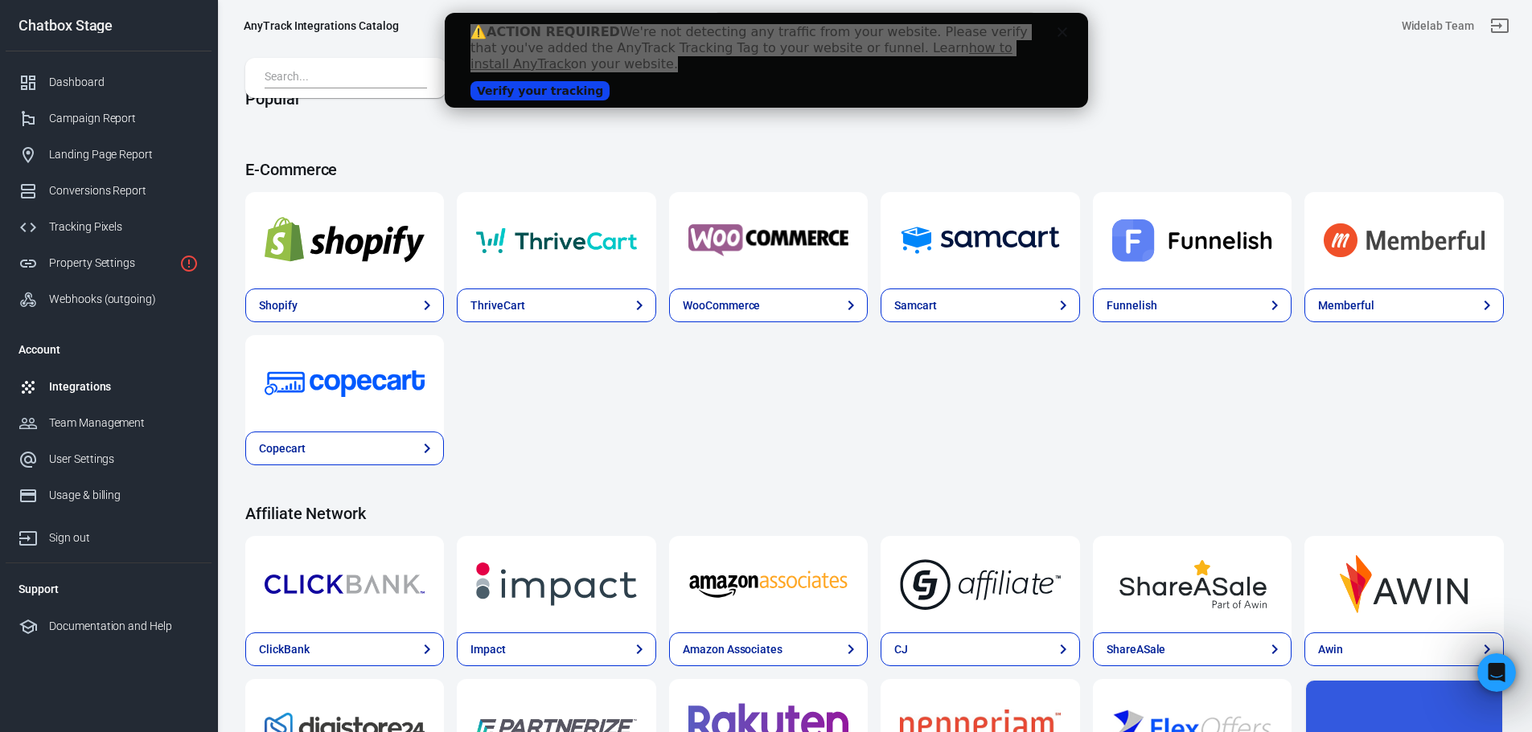
scroll to position [70, 0]
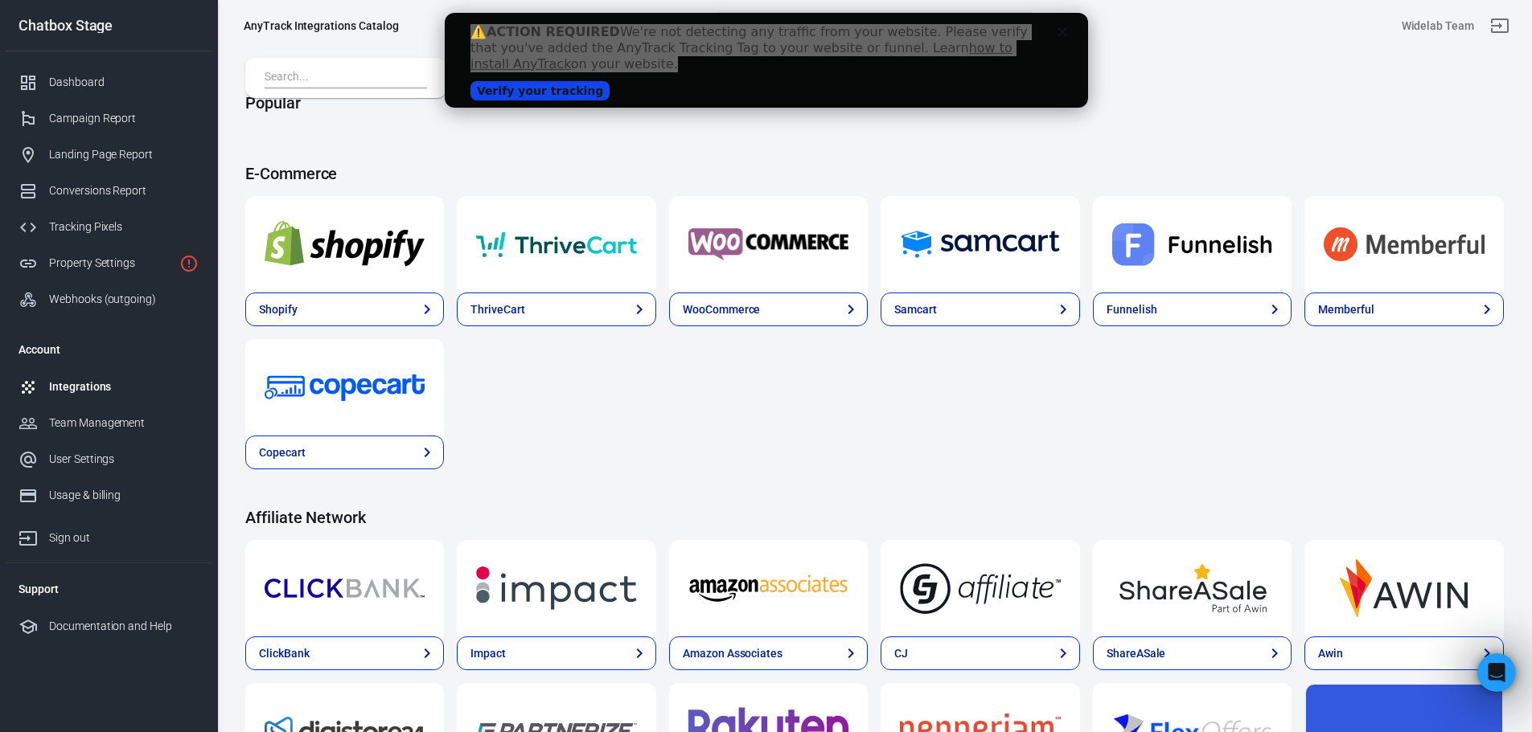
click at [311, 68] on input "text" at bounding box center [343, 78] width 156 height 21
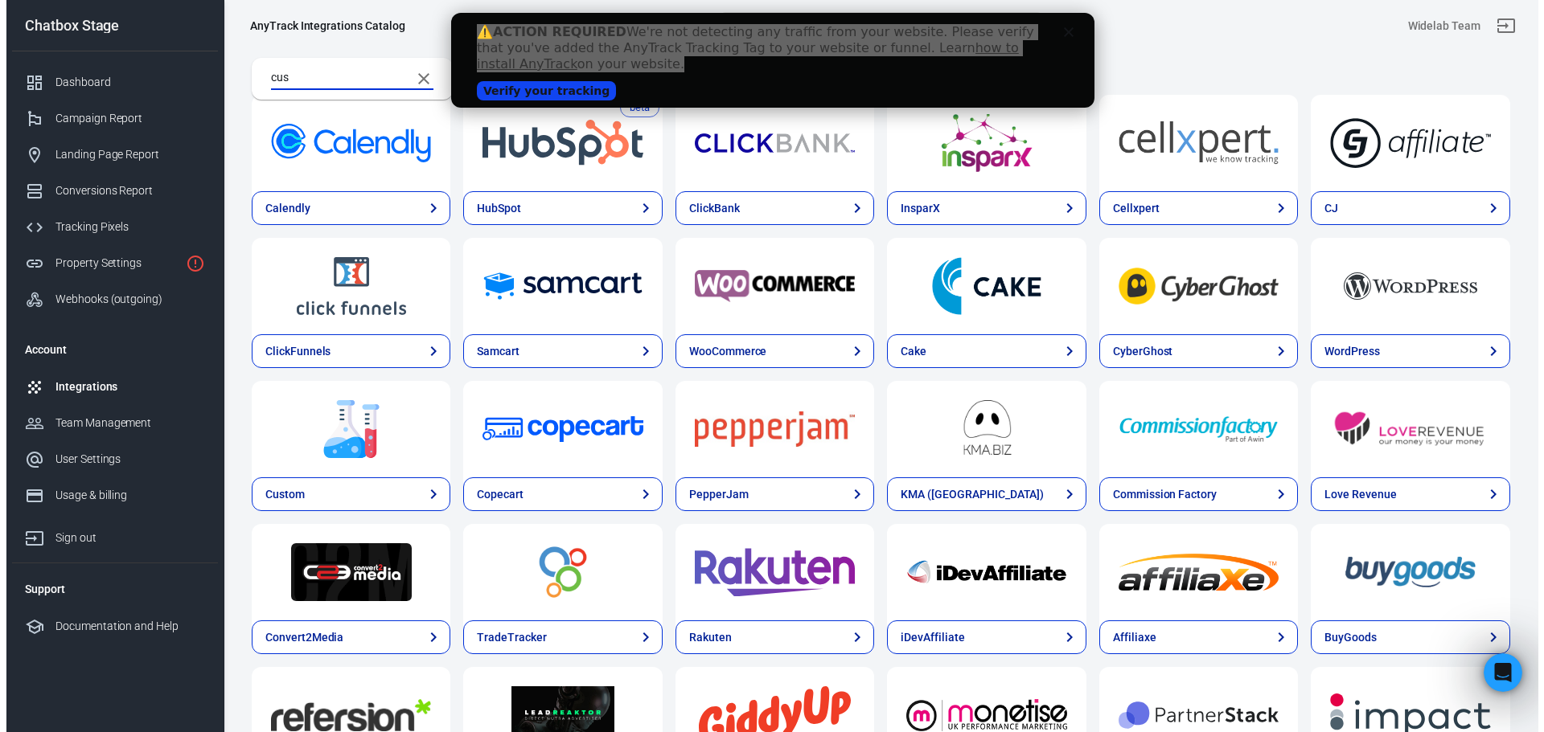
scroll to position [0, 0]
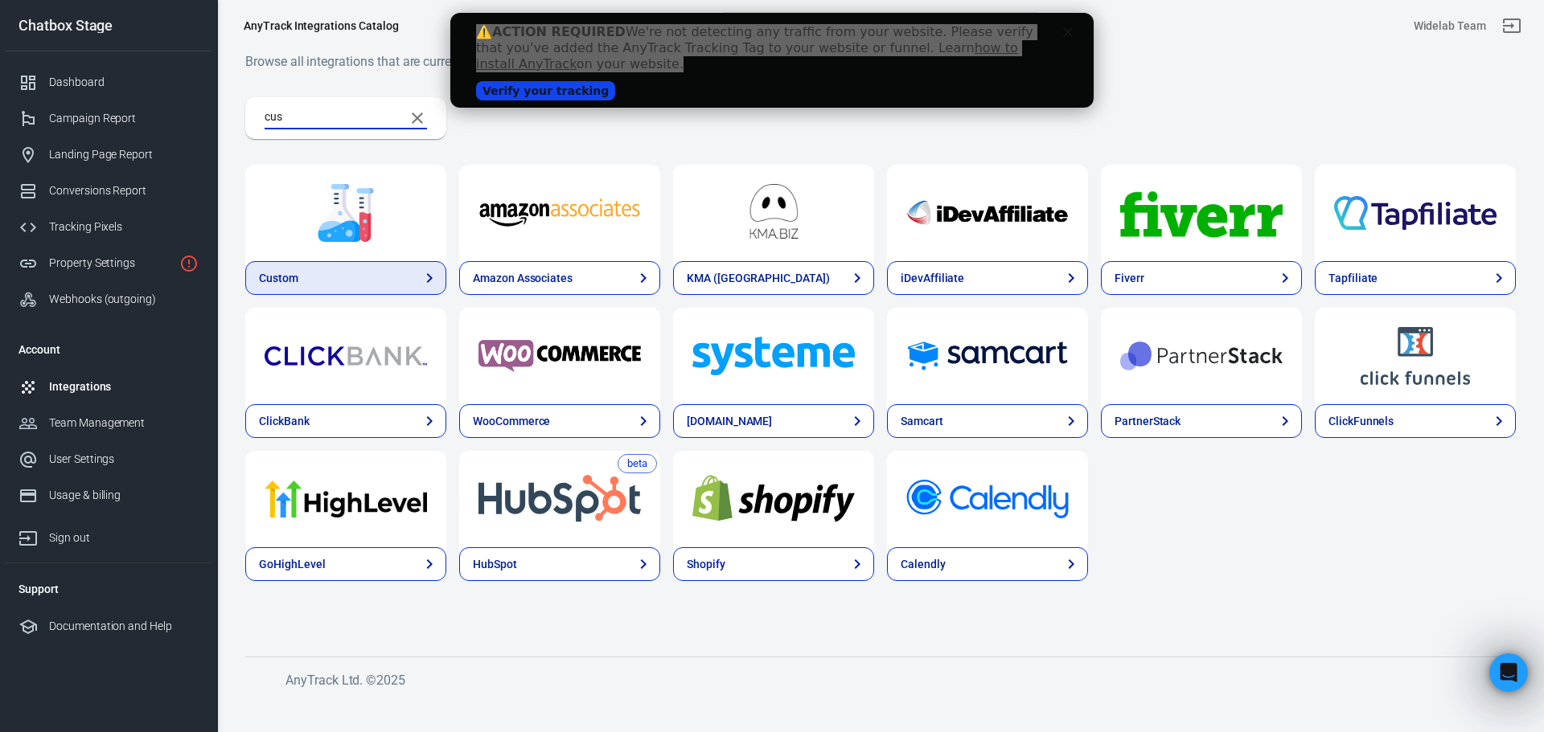
type input "cus"
click at [336, 284] on link "Custom" at bounding box center [345, 278] width 201 height 34
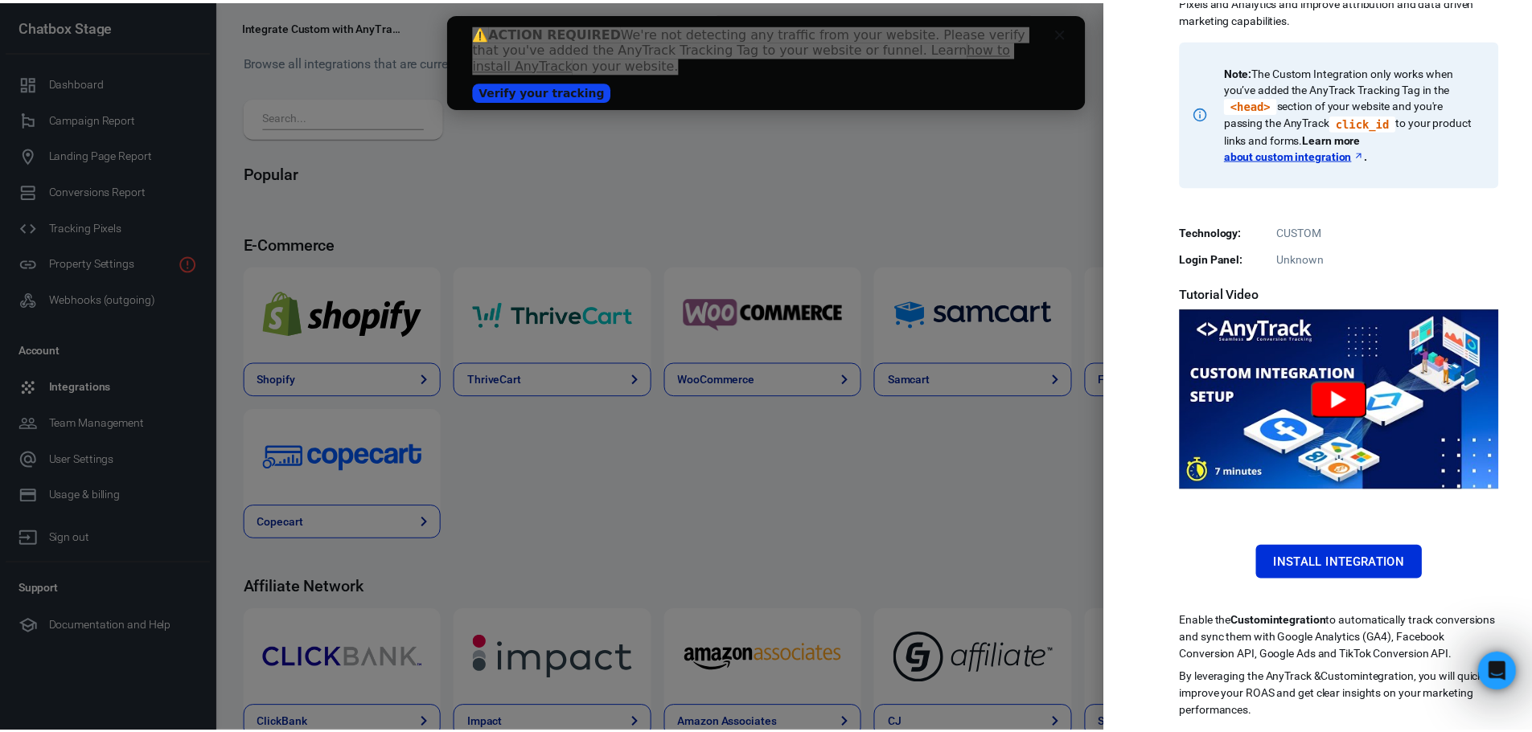
scroll to position [211, 0]
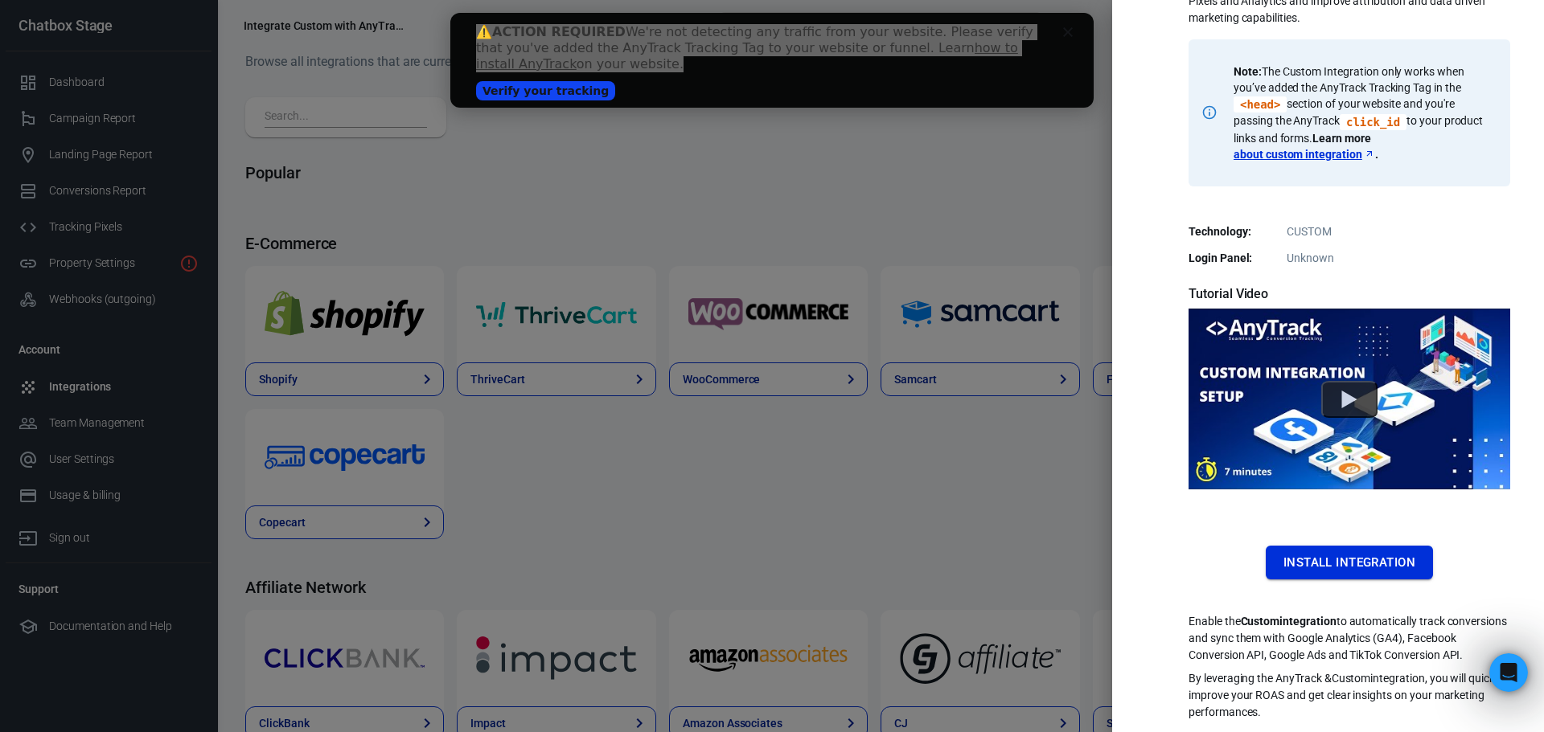
click at [1352, 546] on button "Install Integration" at bounding box center [1349, 563] width 167 height 34
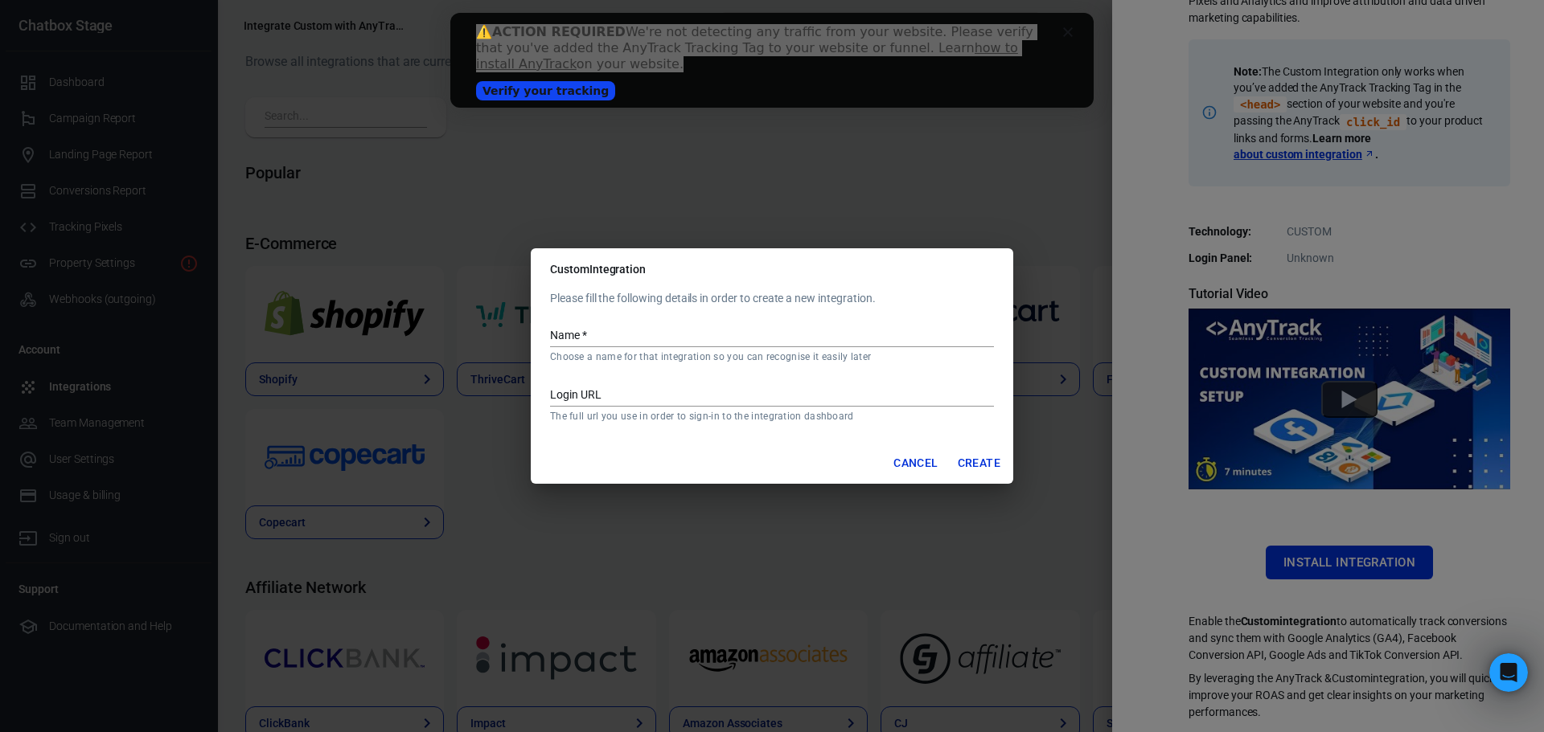
click at [553, 334] on input "Name   *" at bounding box center [772, 336] width 444 height 21
type input "Chatbox Test"
click at [634, 391] on input "Login URL" at bounding box center [772, 396] width 444 height 21
click at [975, 462] on button "Create" at bounding box center [978, 464] width 55 height 30
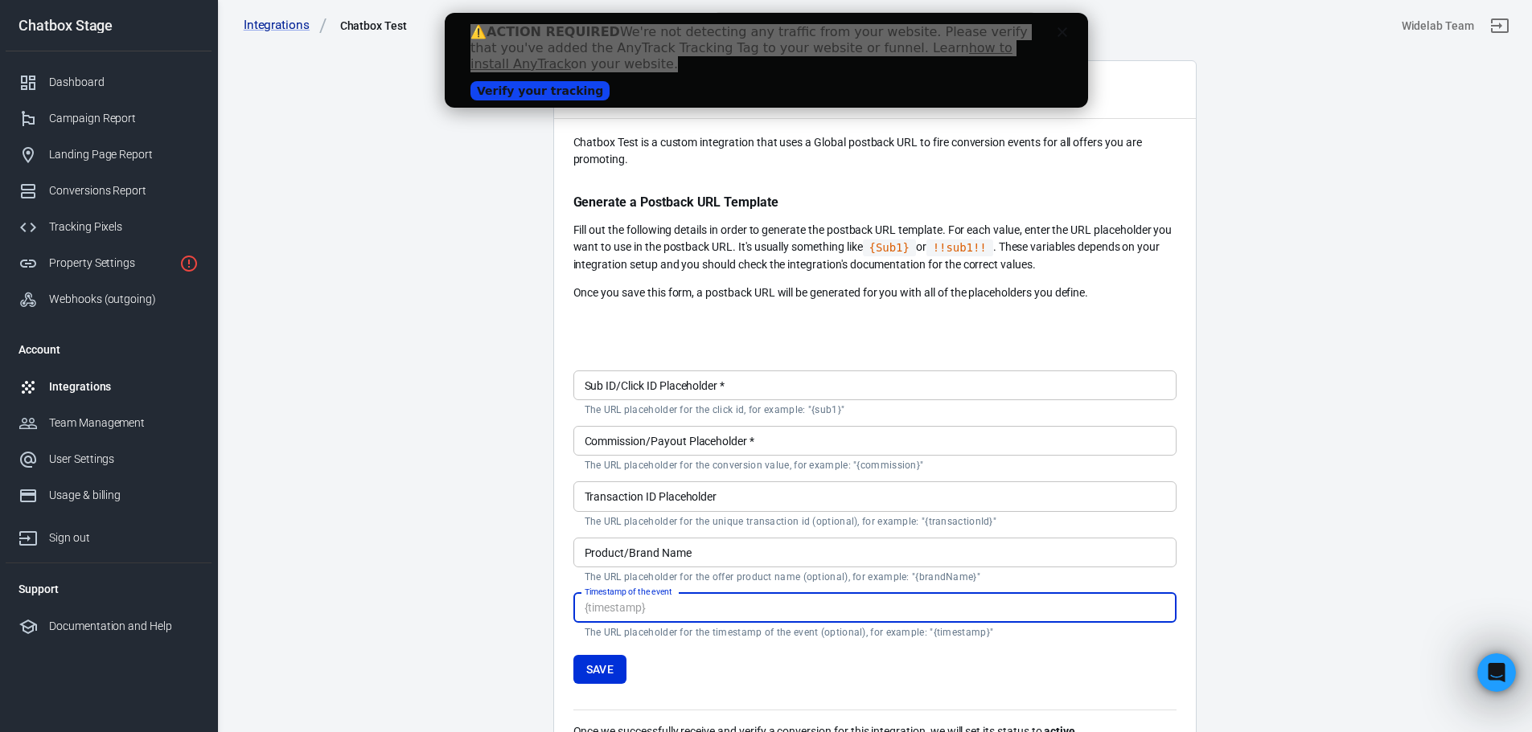
scroll to position [80, 0]
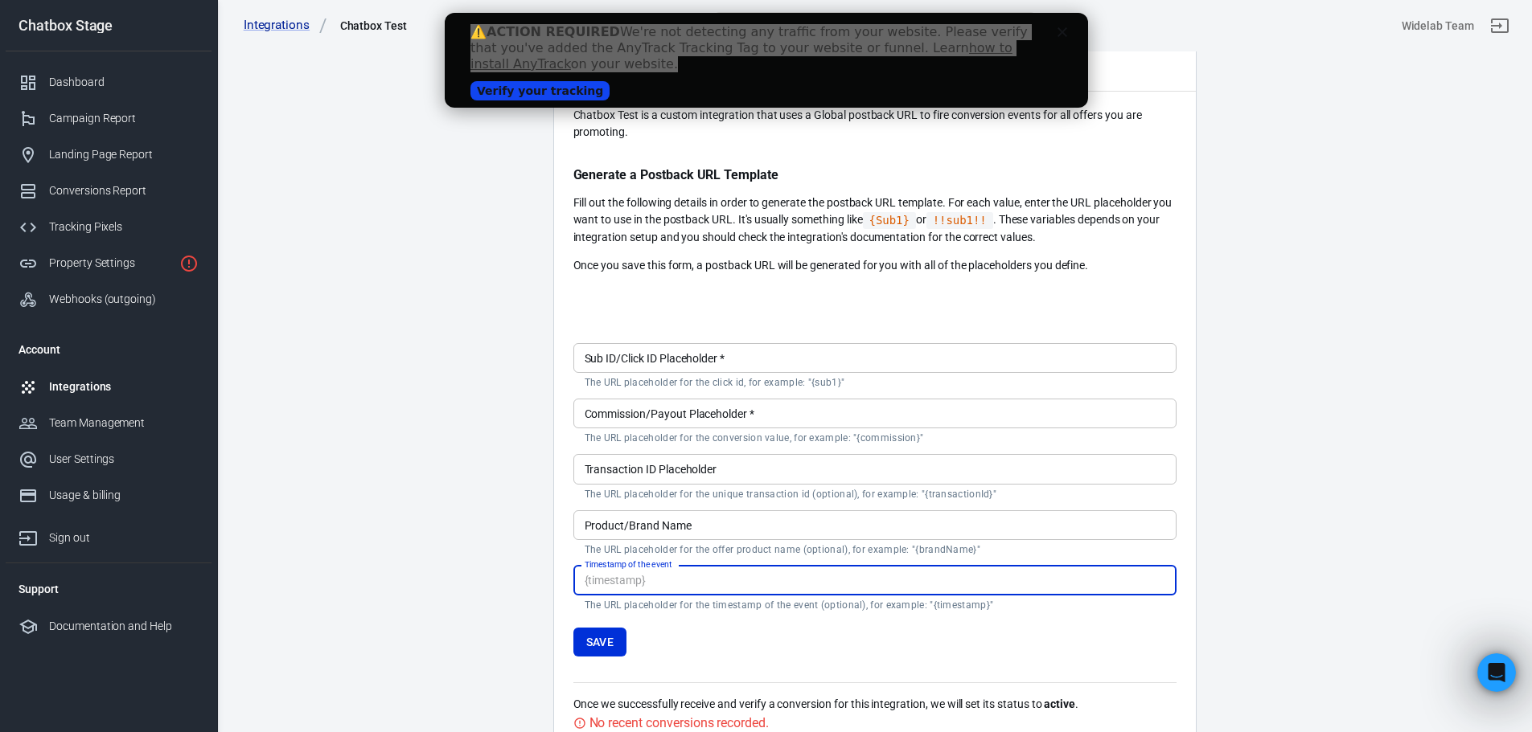
click at [642, 348] on div "Sub ID/Click ID Placeholder   * Sub ID/Click ID Placeholder   * The URL placeho…" at bounding box center [874, 366] width 603 height 46
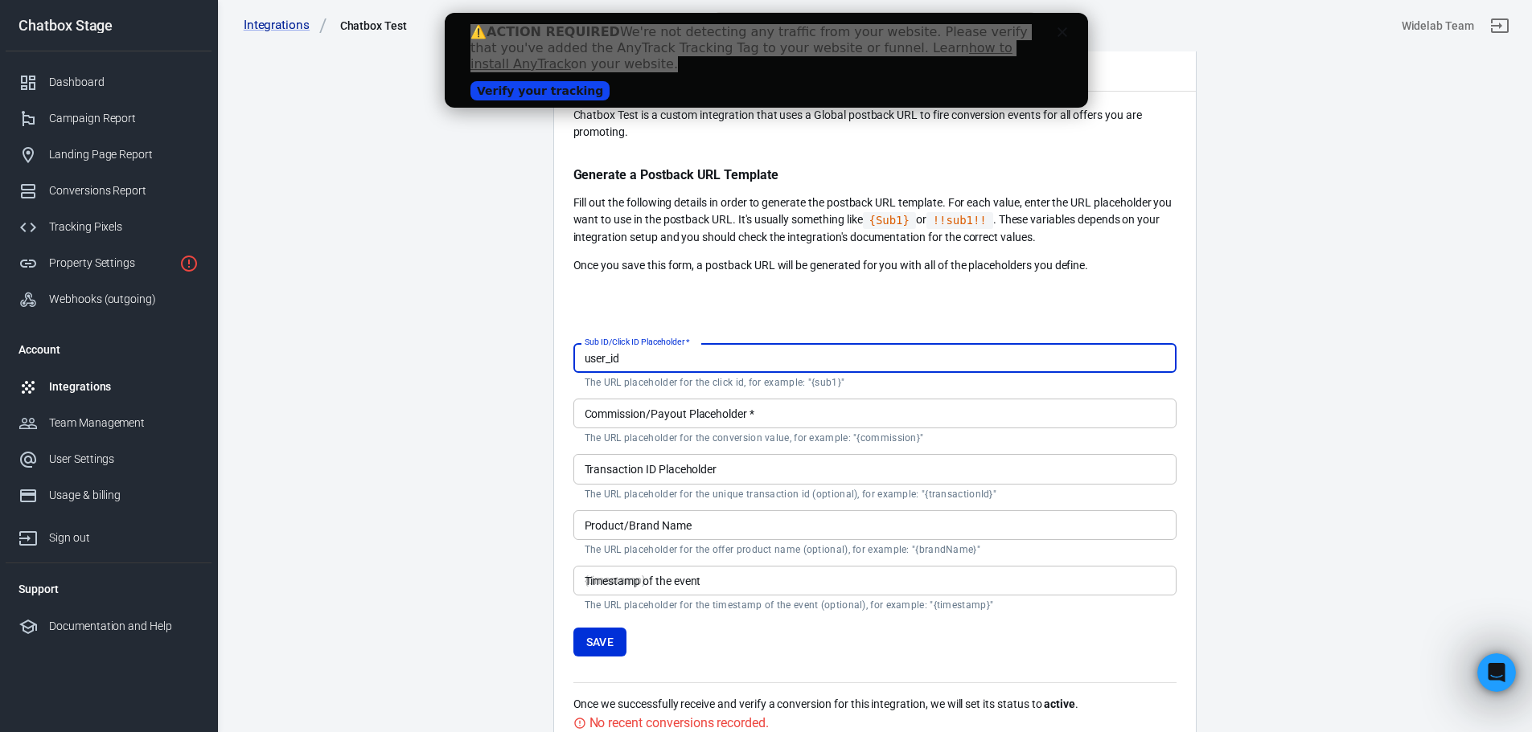
type input "user_id"
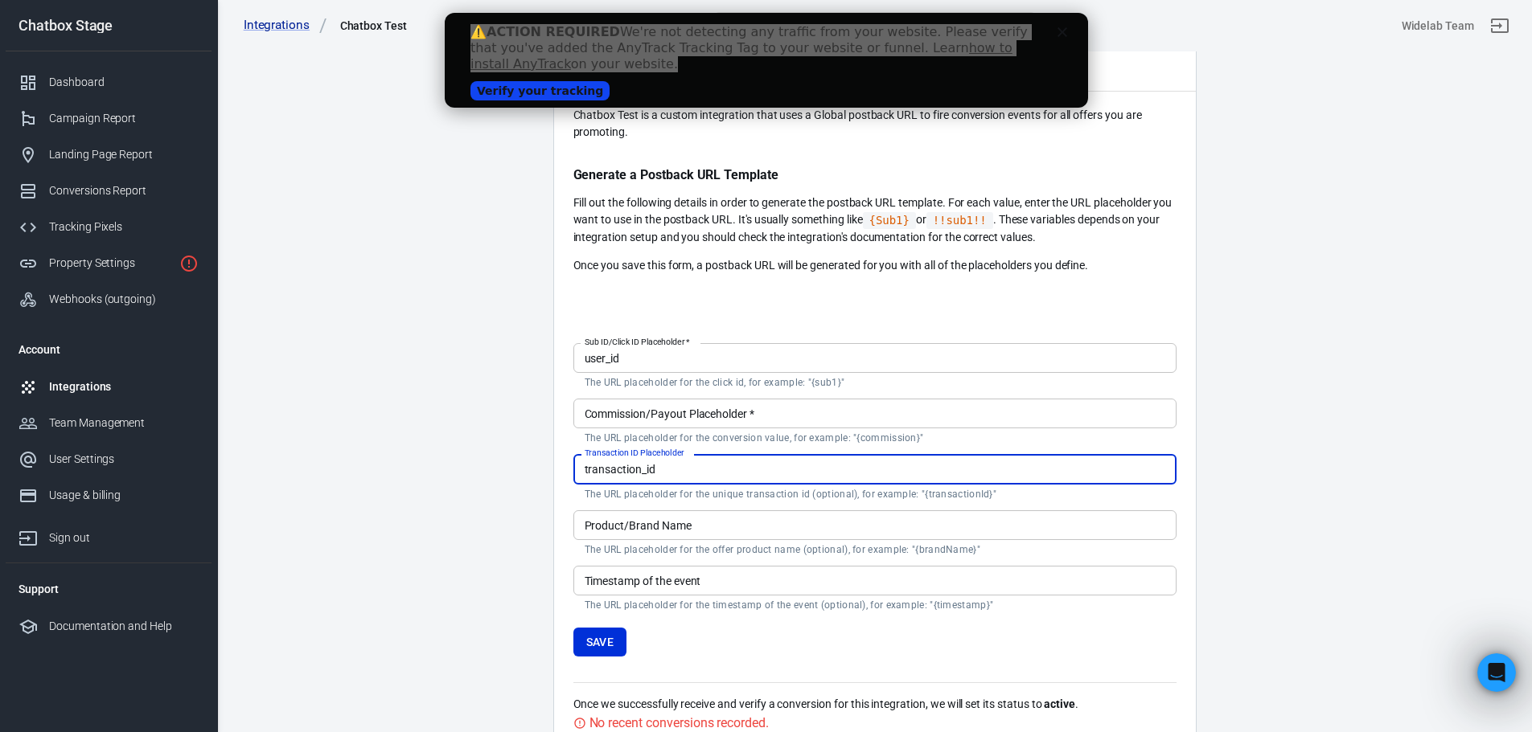
type input "transaction_id"
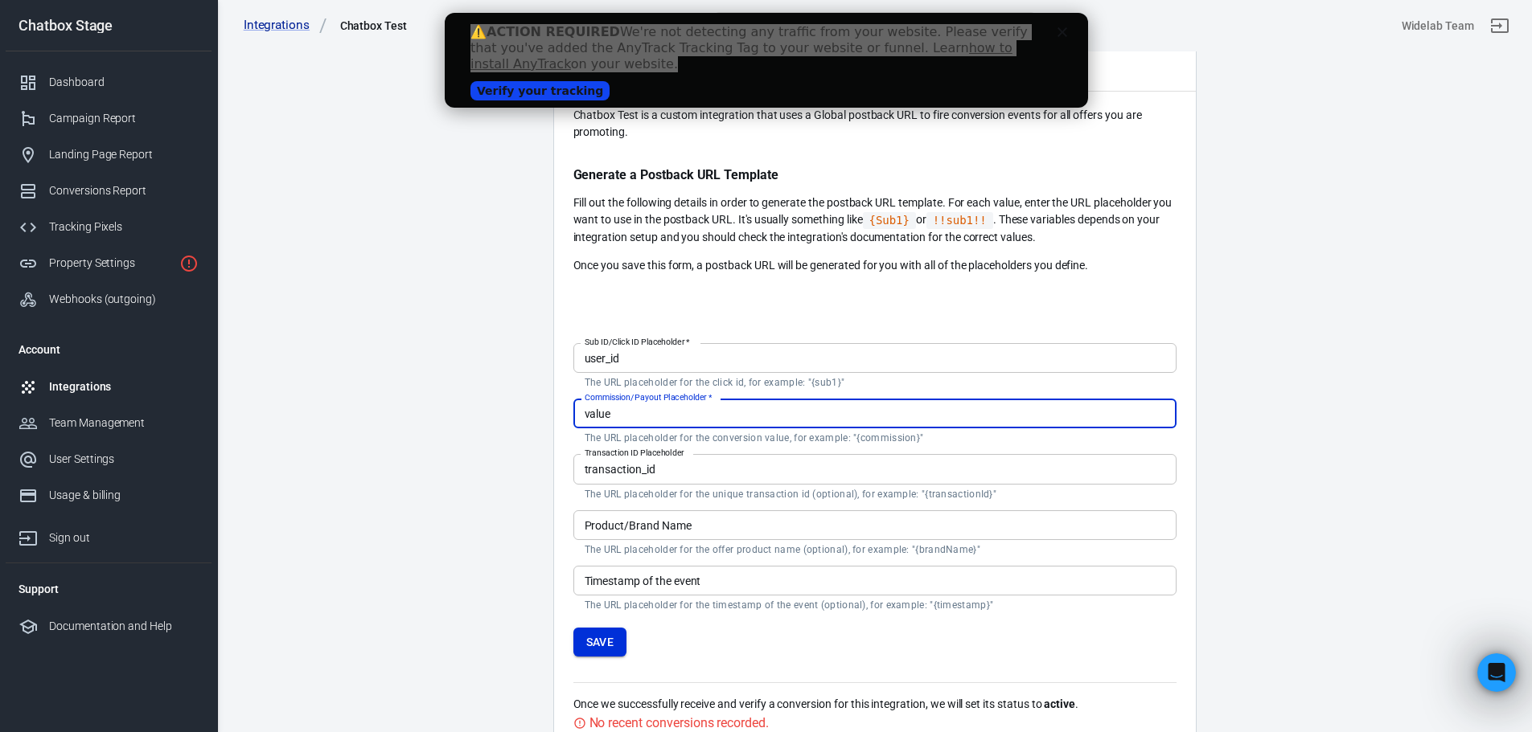
type input "value"
click at [605, 650] on button "Save" at bounding box center [600, 643] width 54 height 30
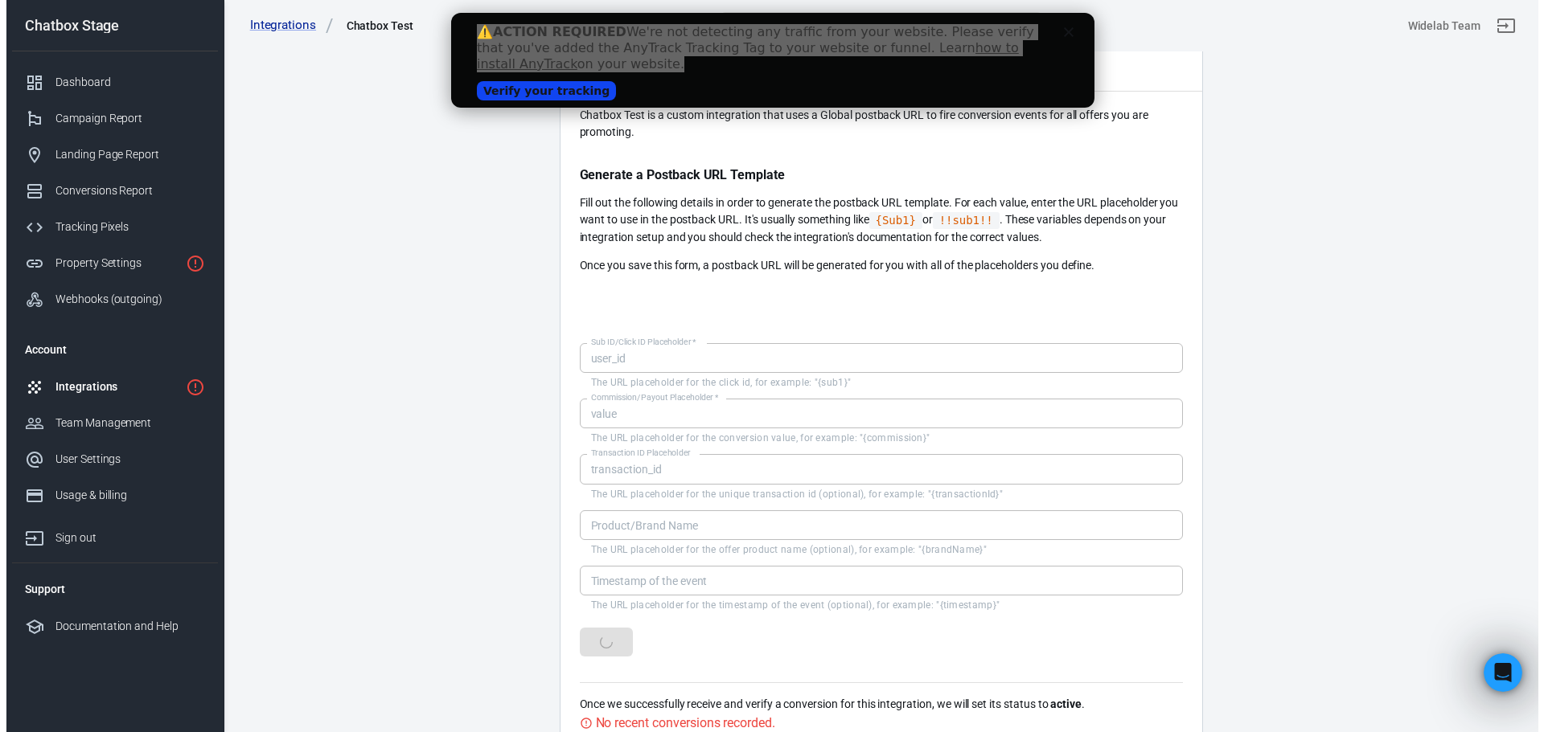
scroll to position [0, 0]
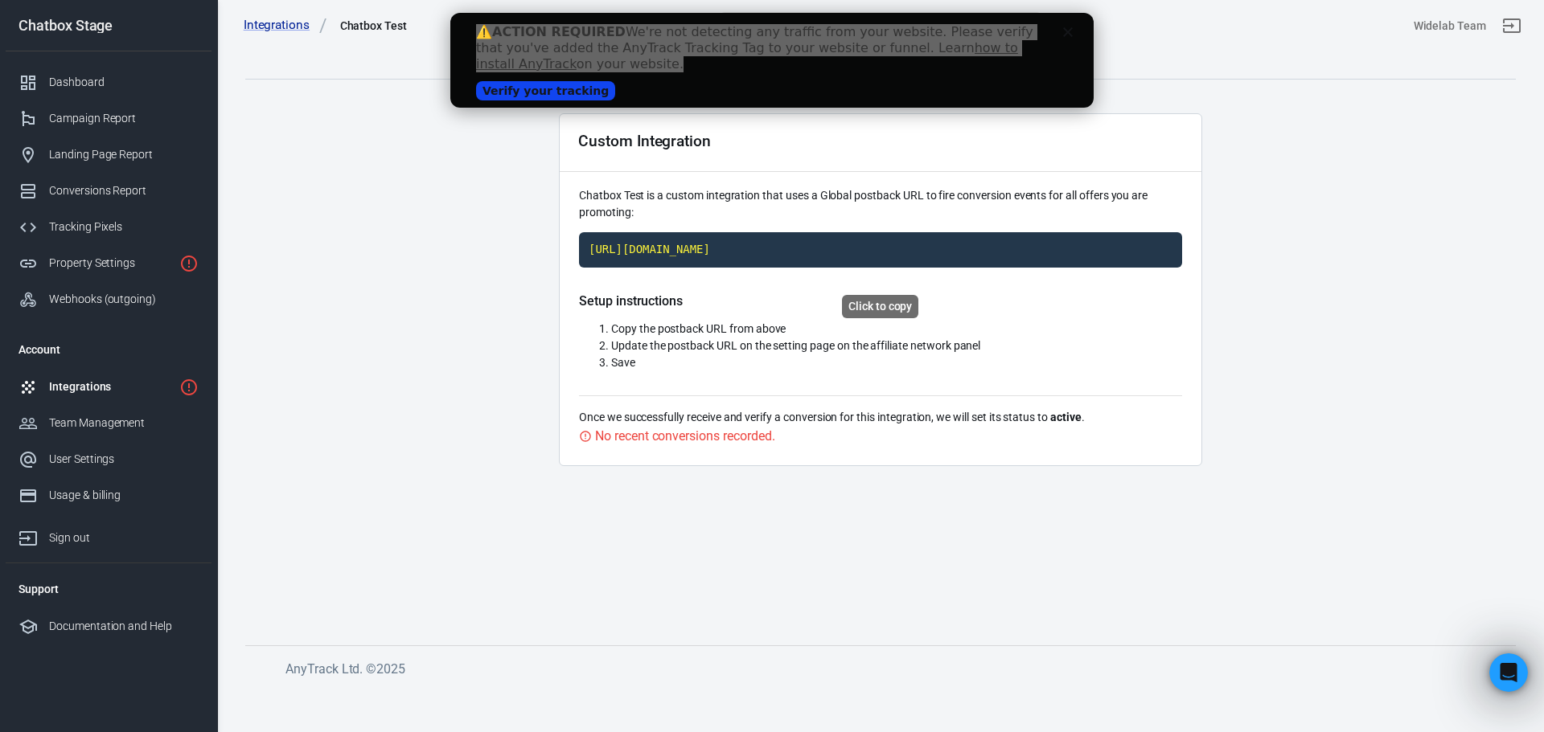
click at [763, 263] on code "[URL][DOMAIN_NAME]" at bounding box center [880, 249] width 603 height 35
